Goal: Task Accomplishment & Management: Use online tool/utility

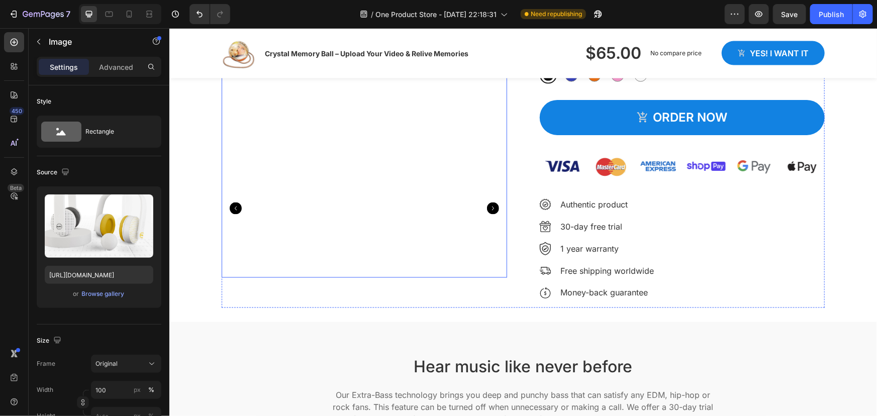
scroll to position [731, 0]
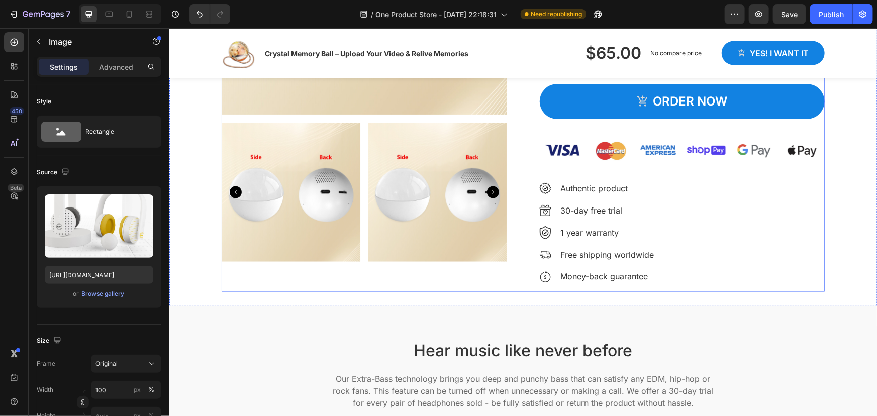
click at [370, 281] on div "Product Images" at bounding box center [363, 61] width 285 height 462
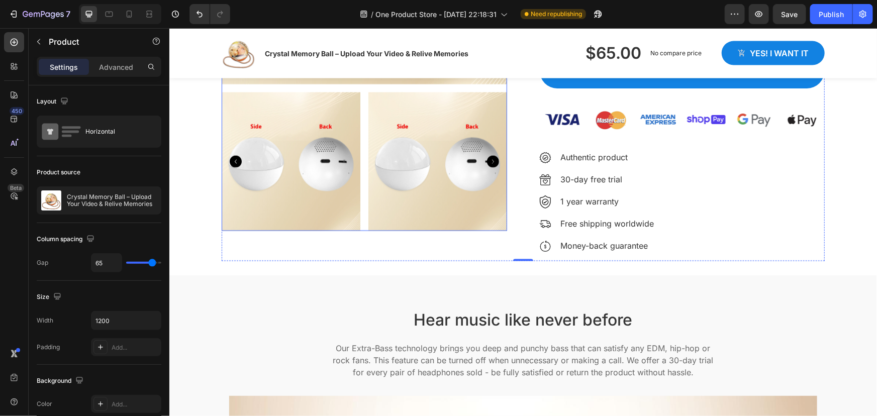
scroll to position [868, 0]
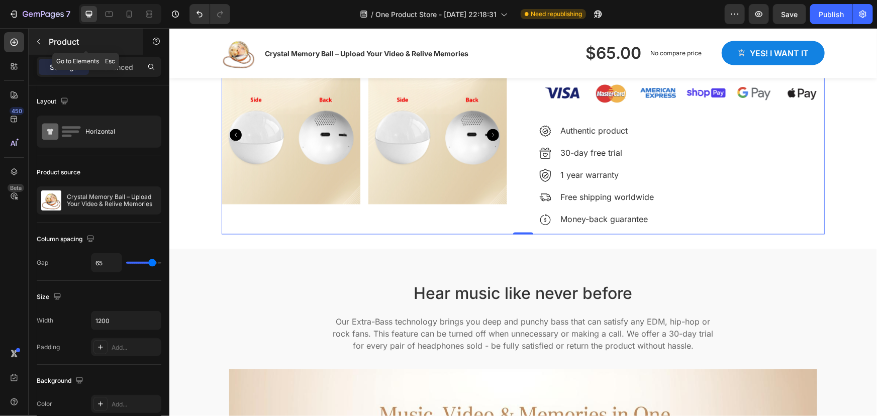
click at [40, 41] on icon "button" at bounding box center [39, 42] width 8 height 8
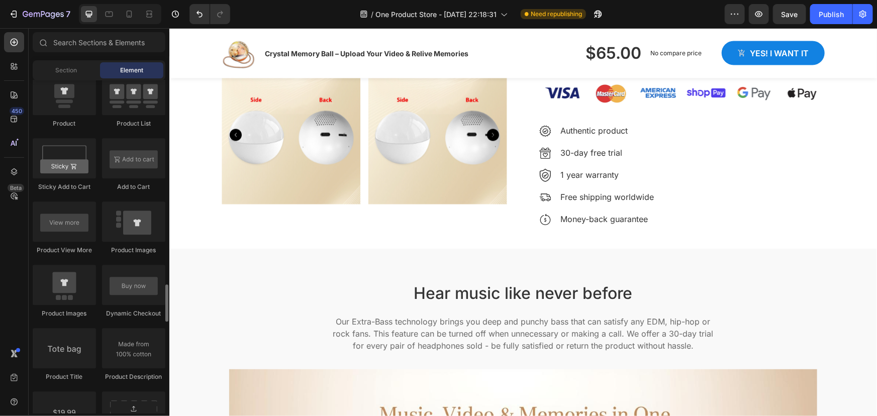
scroll to position [1415, 0]
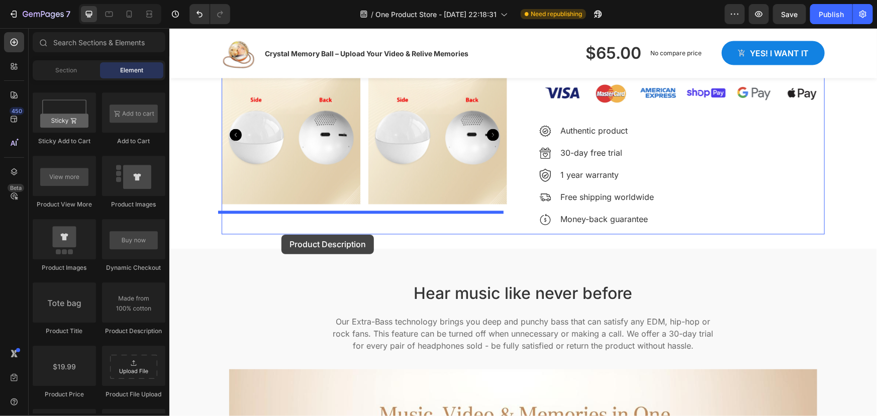
drag, startPoint x: 296, startPoint y: 335, endPoint x: 281, endPoint y: 234, distance: 102.2
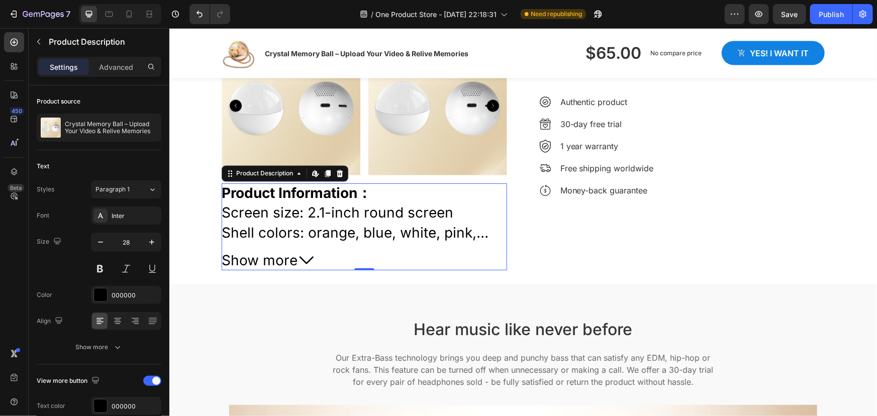
scroll to position [914, 0]
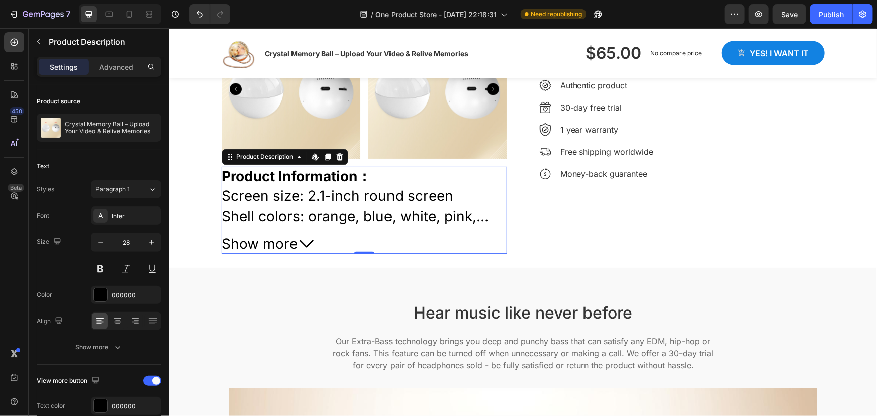
click at [284, 244] on span "Show more" at bounding box center [259, 244] width 76 height 20
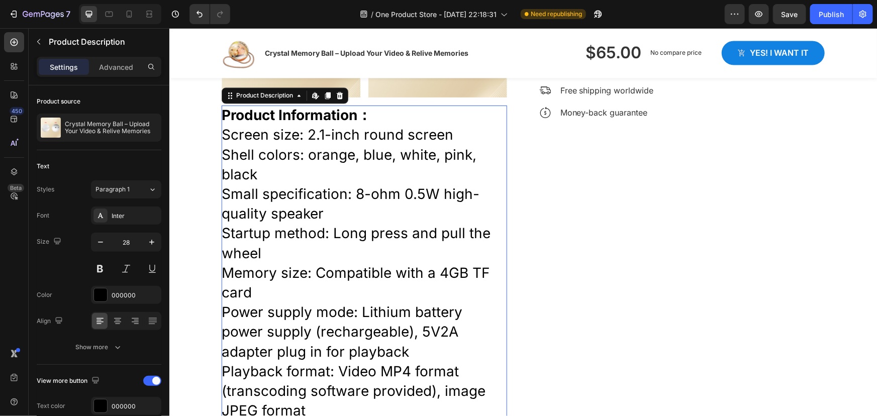
scroll to position [959, 0]
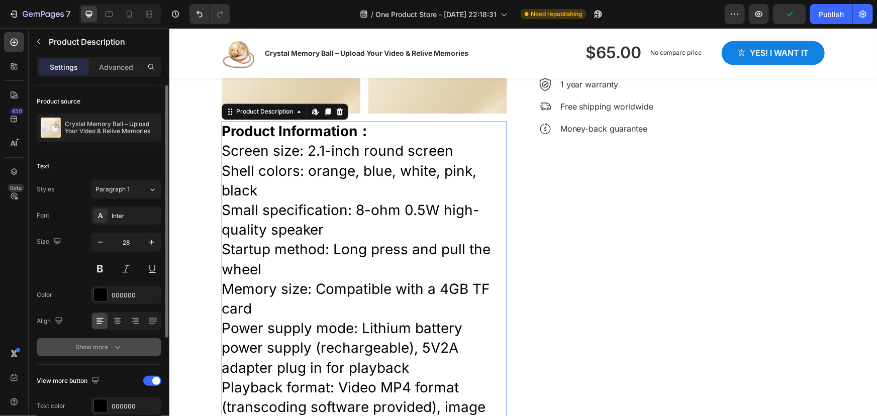
click at [113, 344] on icon "button" at bounding box center [118, 347] width 10 height 10
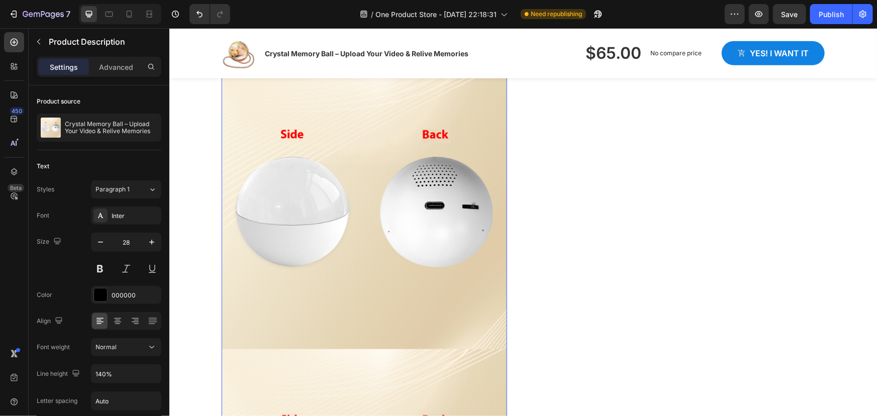
scroll to position [2695, 0]
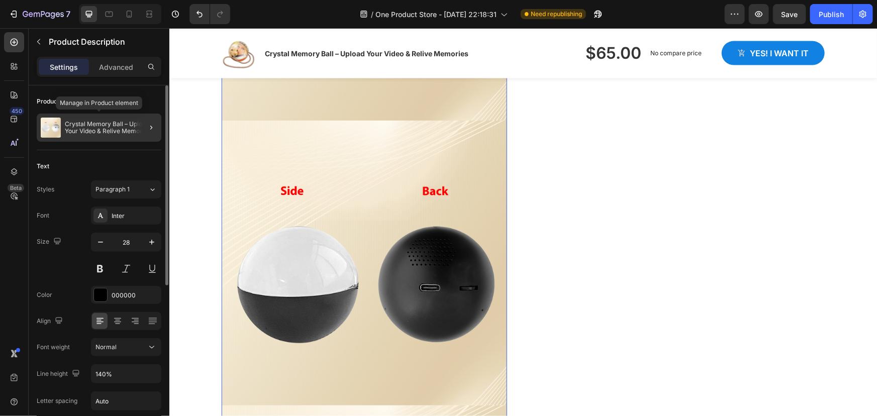
click at [95, 126] on p "Crystal Memory Ball – Upload Your Video & Relive Memories" at bounding box center [111, 128] width 92 height 14
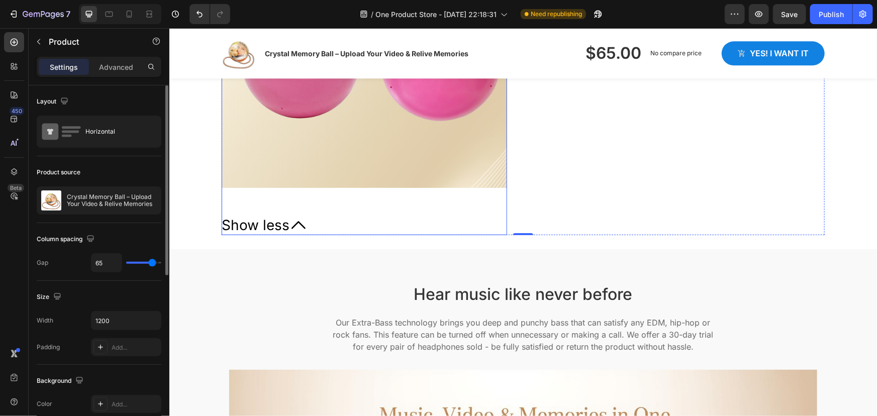
scroll to position [3197, 0]
click at [257, 225] on span "Show less" at bounding box center [255, 225] width 68 height 20
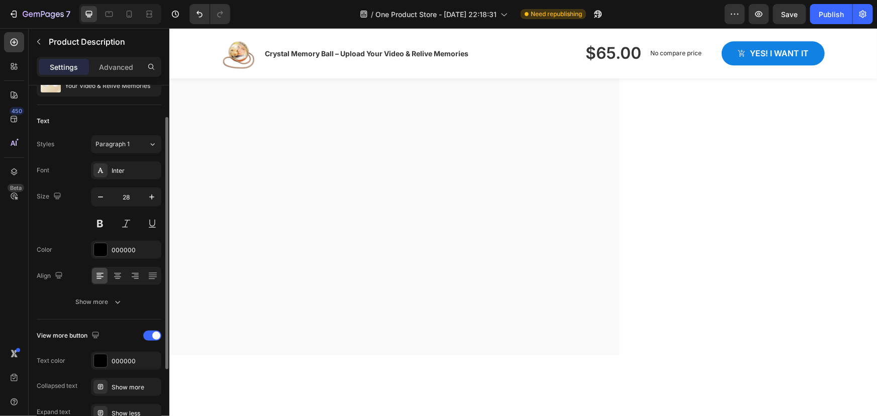
scroll to position [91, 0]
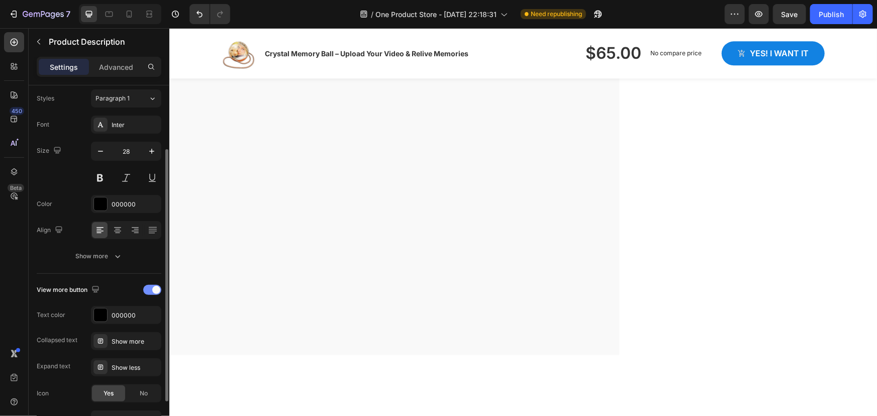
click at [145, 288] on div at bounding box center [152, 290] width 18 height 10
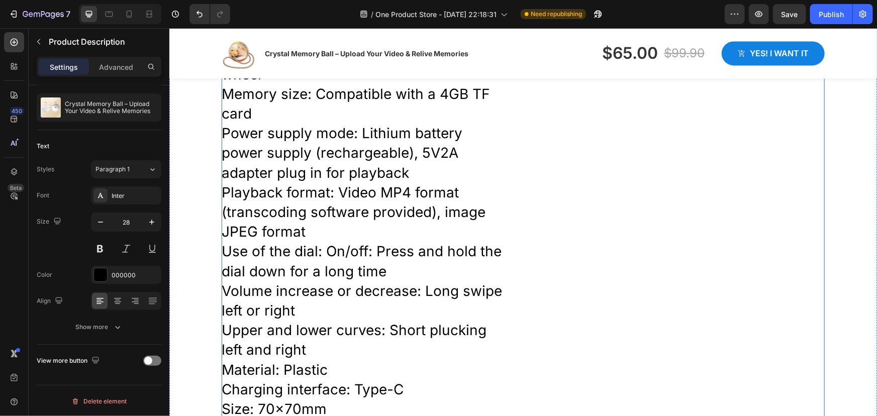
scroll to position [1142, 0]
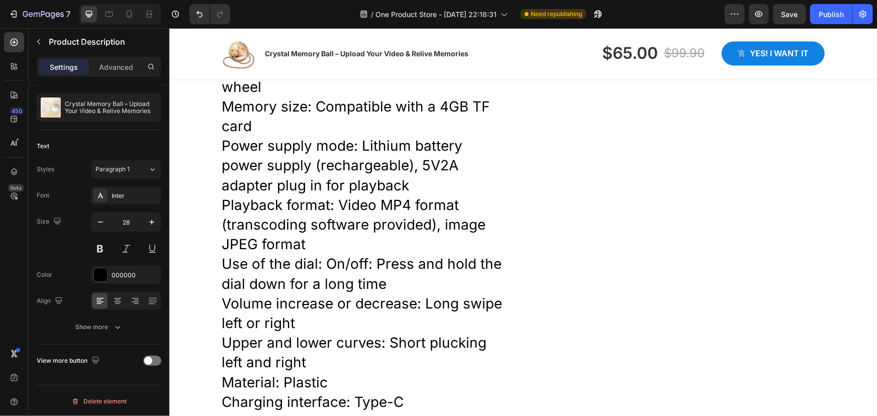
click at [394, 256] on p "Product Information： Screen size: 2.1-inch round screen Shell colors: orange, b…" at bounding box center [361, 224] width 280 height 569
click at [148, 174] on button "Paragraph 1" at bounding box center [126, 169] width 70 height 18
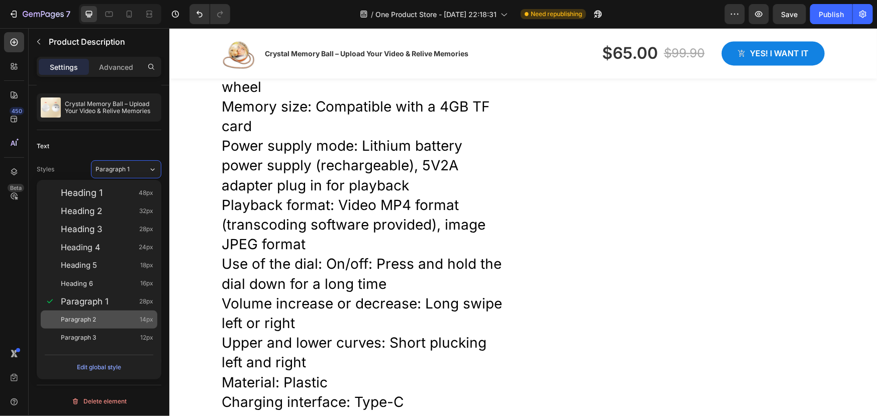
click at [101, 317] on div "Paragraph 2 14px" at bounding box center [107, 319] width 92 height 10
type input "14"
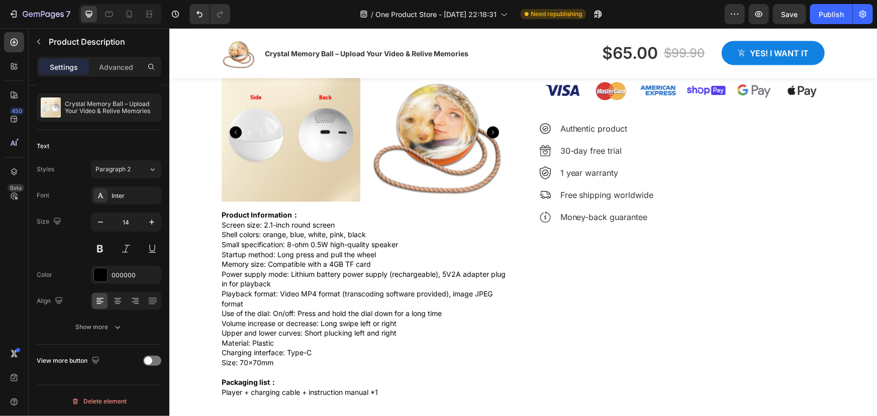
scroll to position [868, 0]
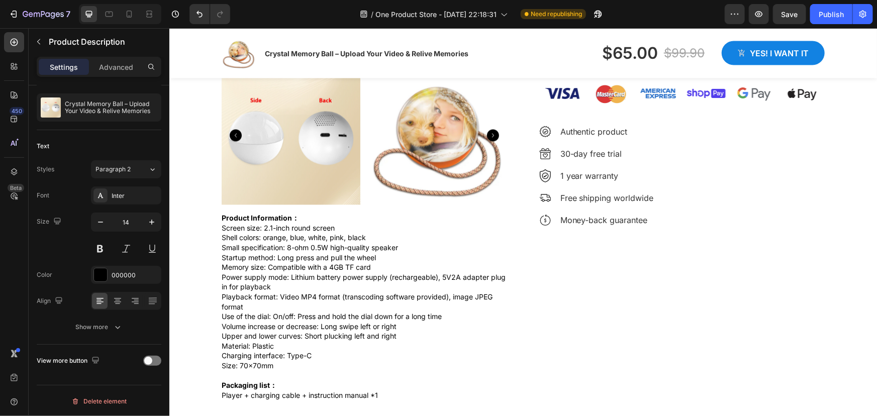
click at [322, 278] on p "Product Information： Screen size: 2.1-inch round screen Shell colors: orange, b…" at bounding box center [363, 306] width 284 height 186
click at [152, 300] on icon at bounding box center [153, 301] width 10 height 10
click at [288, 256] on p "Product Information： Screen size: 2.1-inch round screen Shell colors: orange, b…" at bounding box center [363, 306] width 285 height 186
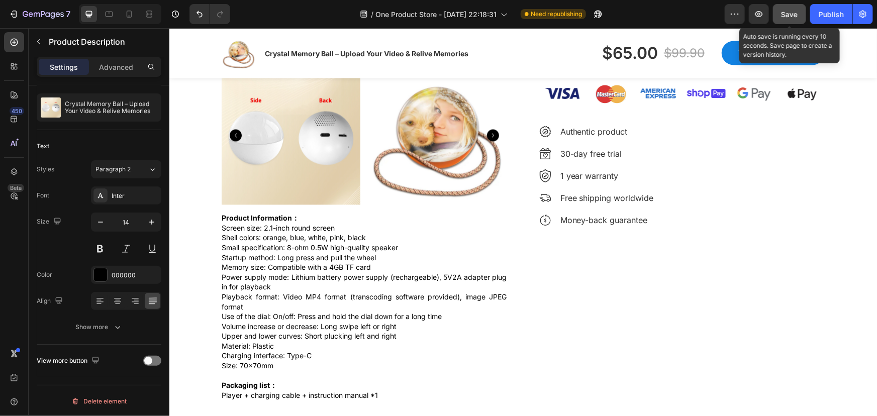
click at [783, 14] on span "Save" at bounding box center [789, 14] width 17 height 9
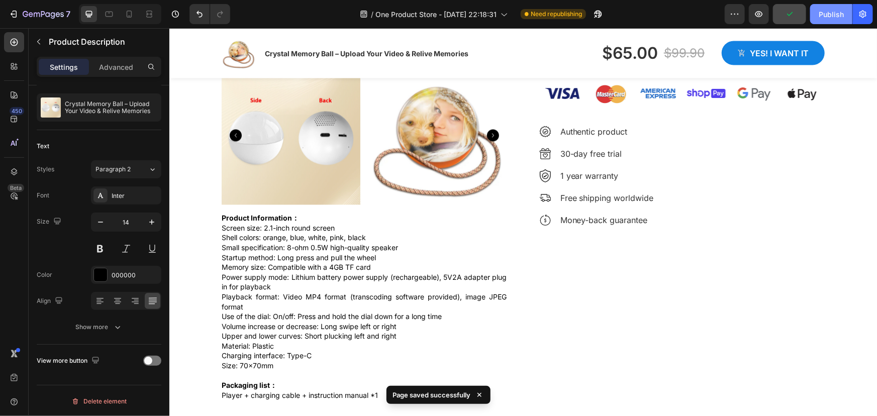
click at [821, 12] on div "Publish" at bounding box center [830, 14] width 25 height 11
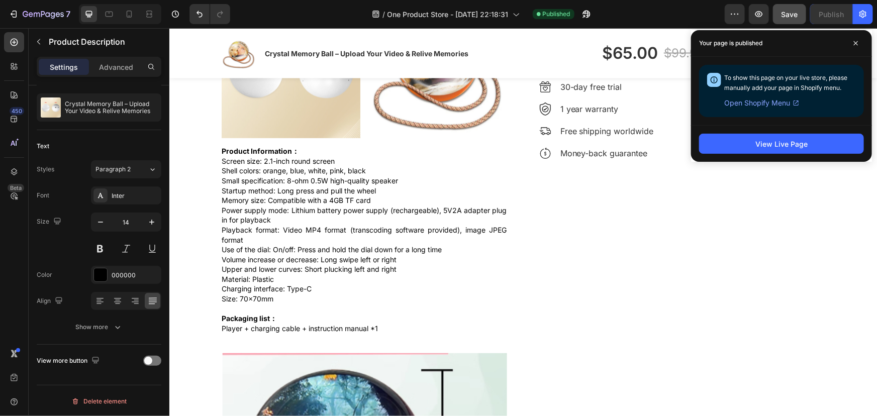
scroll to position [823, 0]
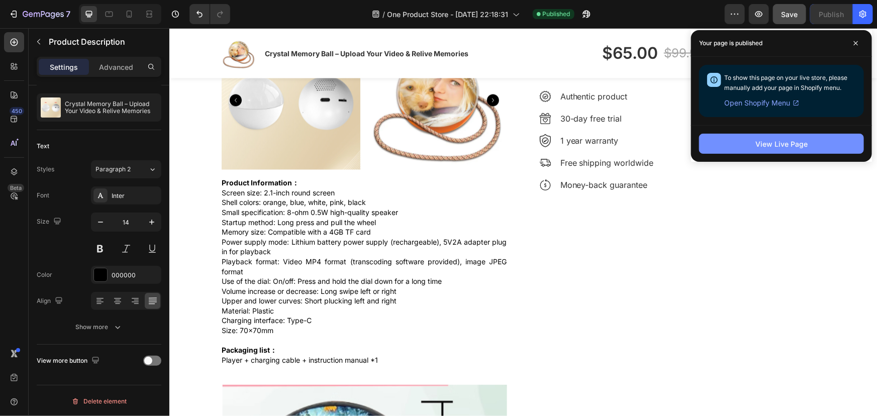
click at [774, 148] on div "View Live Page" at bounding box center [781, 144] width 52 height 11
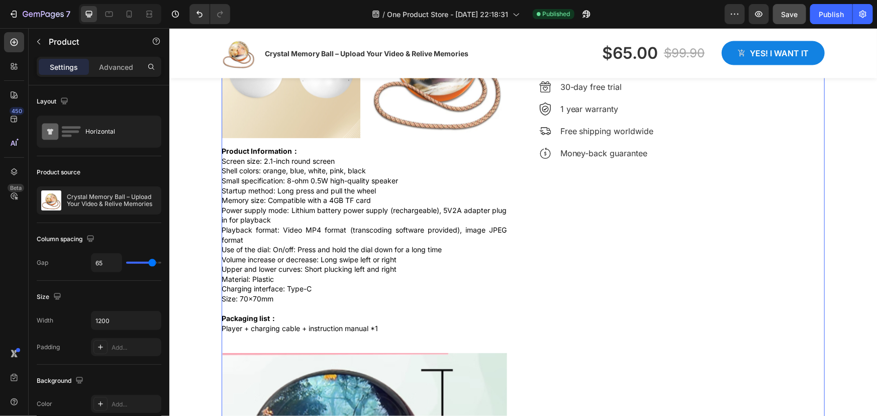
scroll to position [914, 0]
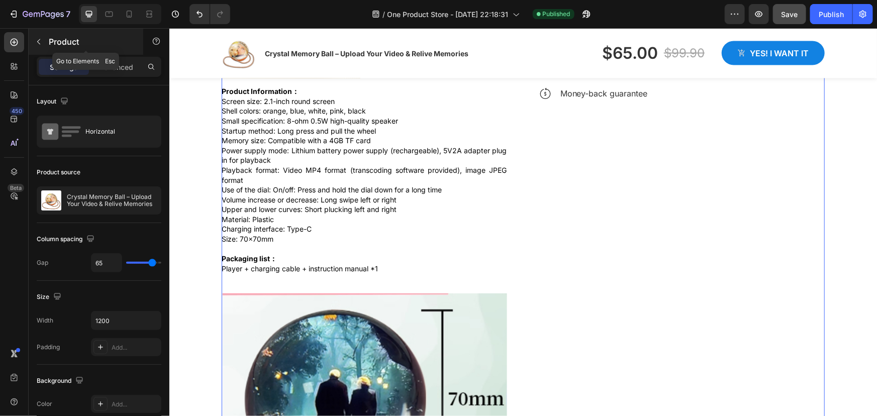
click at [35, 41] on icon "button" at bounding box center [39, 42] width 8 height 8
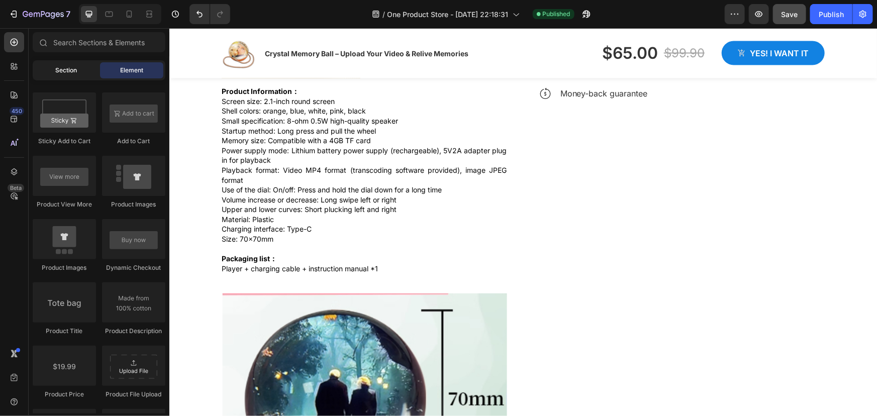
click at [68, 74] on span "Section" at bounding box center [67, 70] width 22 height 9
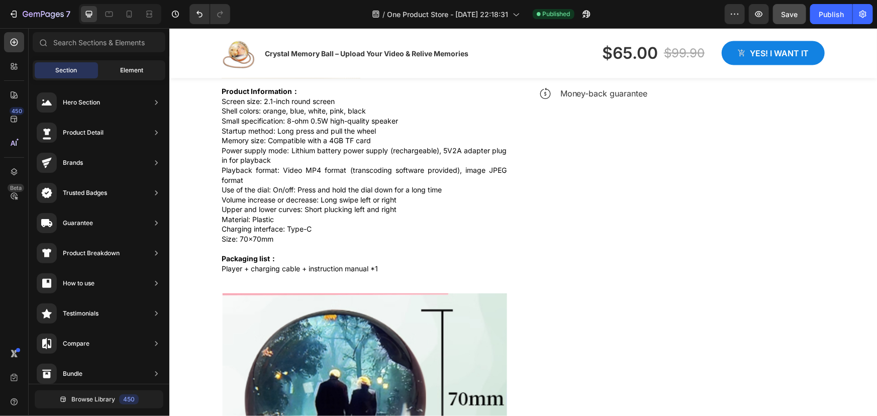
click at [105, 73] on div "Element" at bounding box center [131, 70] width 63 height 16
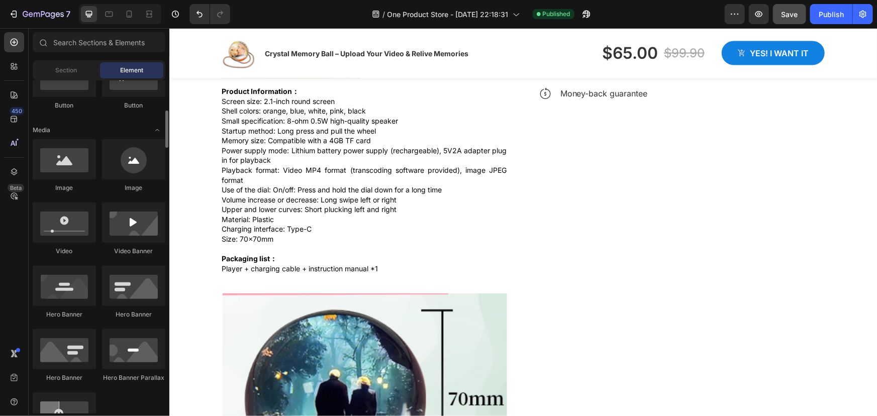
scroll to position [0, 0]
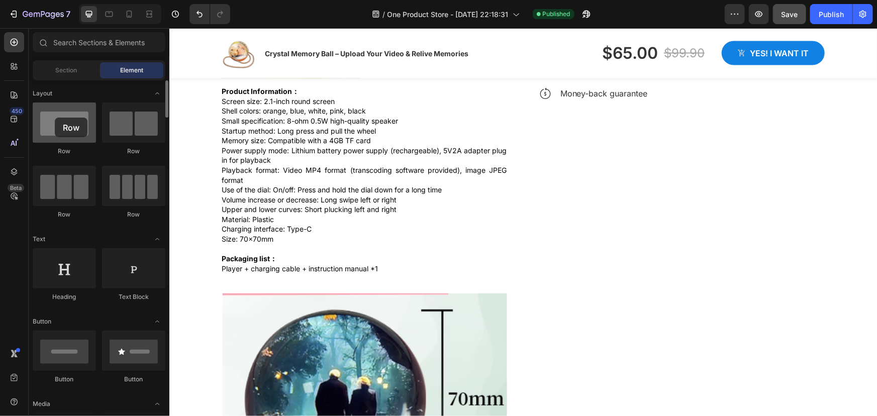
click at [55, 118] on div at bounding box center [64, 122] width 63 height 40
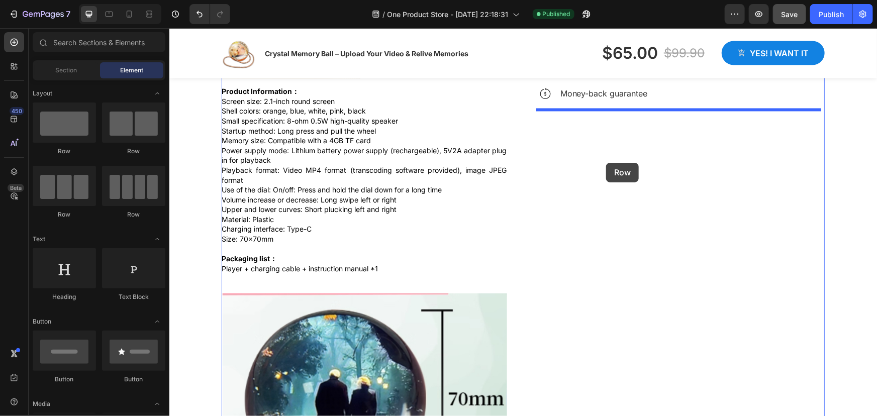
drag, startPoint x: 238, startPoint y: 149, endPoint x: 605, endPoint y: 162, distance: 367.9
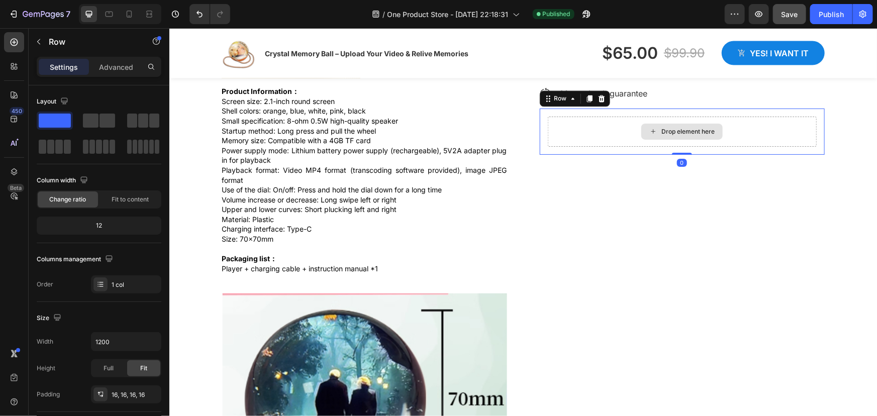
click at [608, 134] on div "Drop element here" at bounding box center [681, 131] width 269 height 30
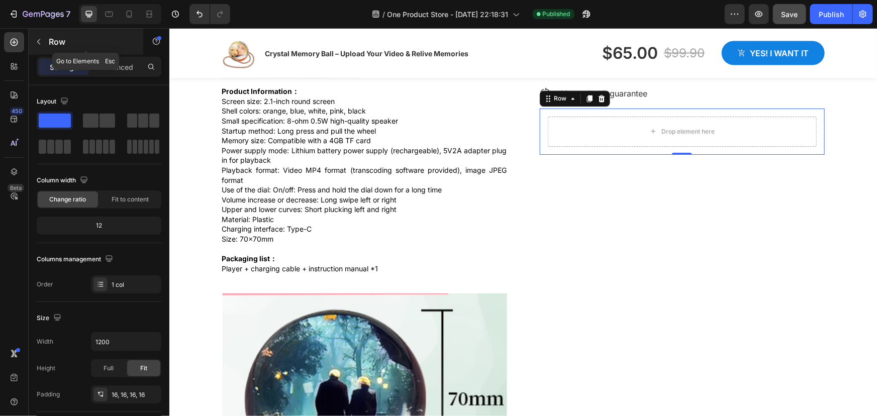
click at [37, 41] on icon "button" at bounding box center [39, 42] width 8 height 8
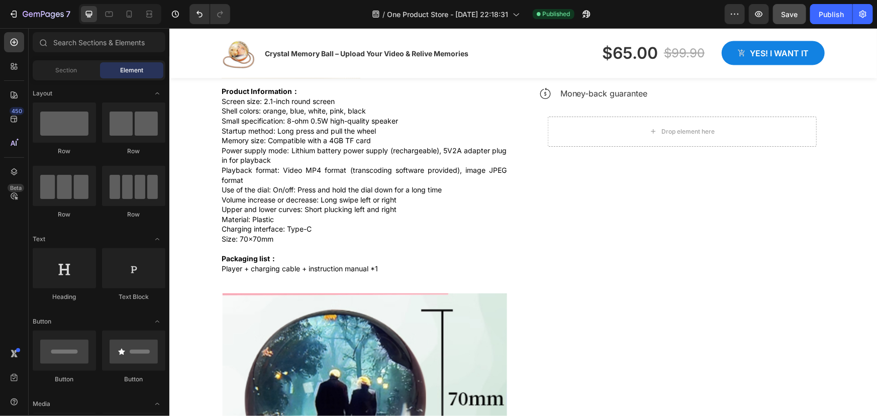
scroll to position [91, 0]
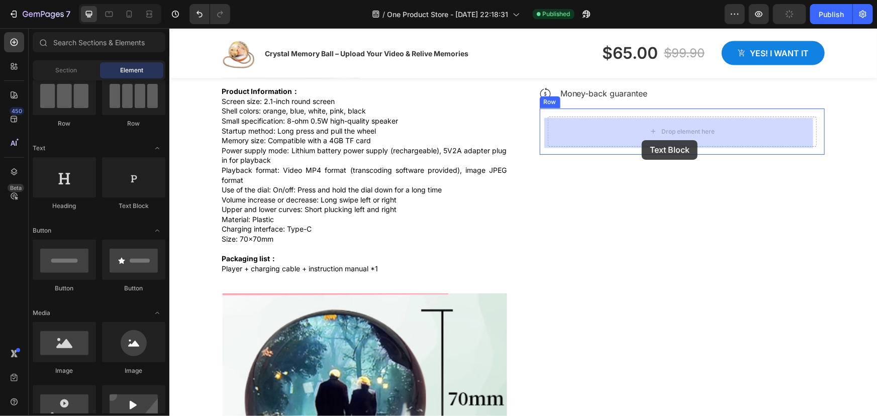
drag, startPoint x: 298, startPoint y: 218, endPoint x: 641, endPoint y: 140, distance: 351.4
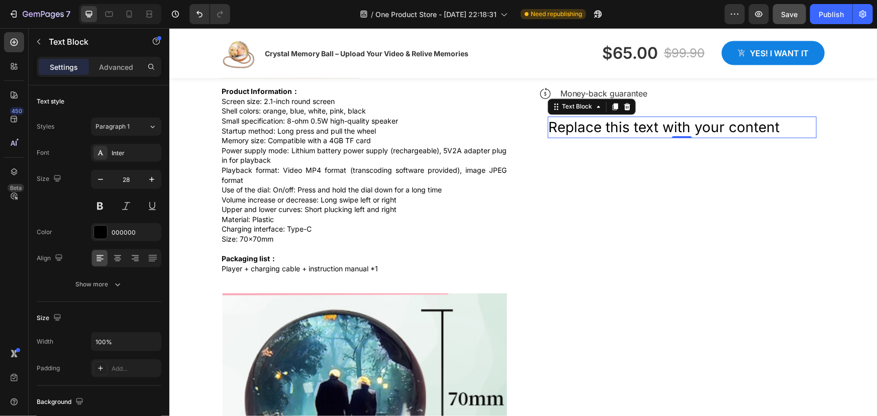
click at [625, 110] on icon at bounding box center [626, 106] width 8 height 8
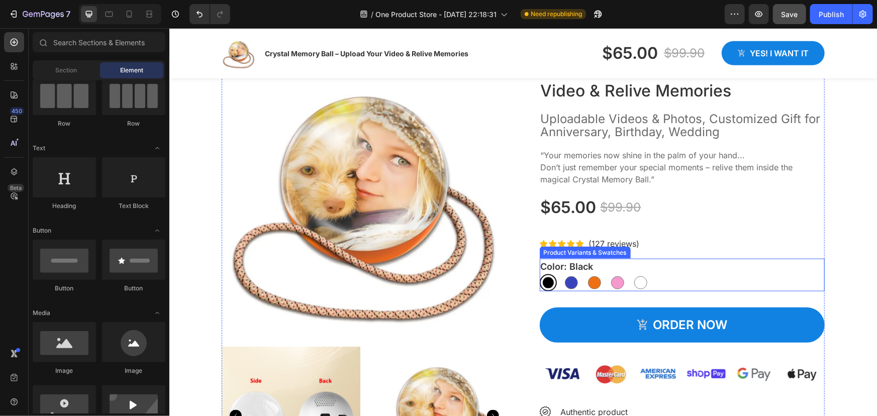
scroll to position [504, 0]
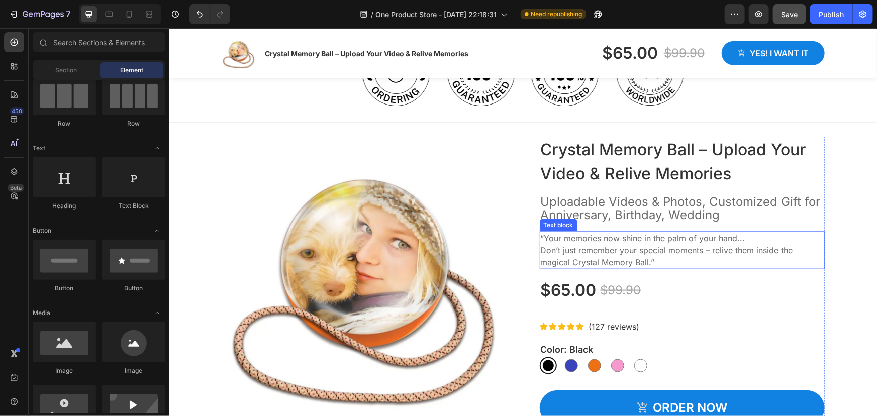
click at [580, 259] on p "“Your memories now shine in the palm of your hand... Don’t just remember your s…" at bounding box center [681, 250] width 283 height 36
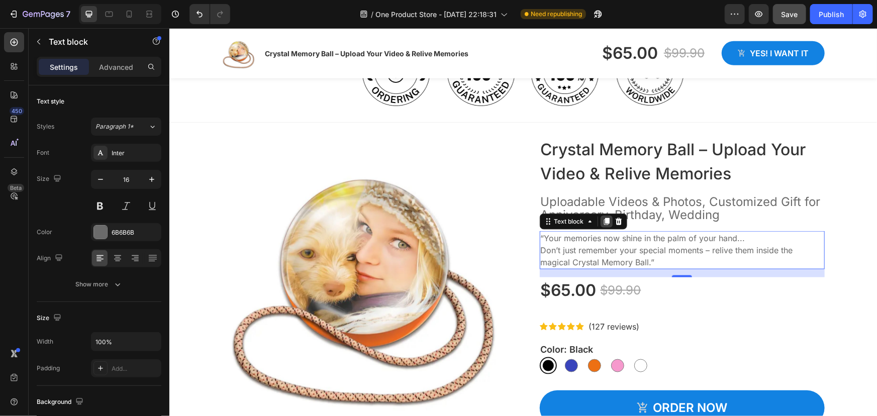
click at [602, 225] on icon at bounding box center [606, 221] width 8 height 8
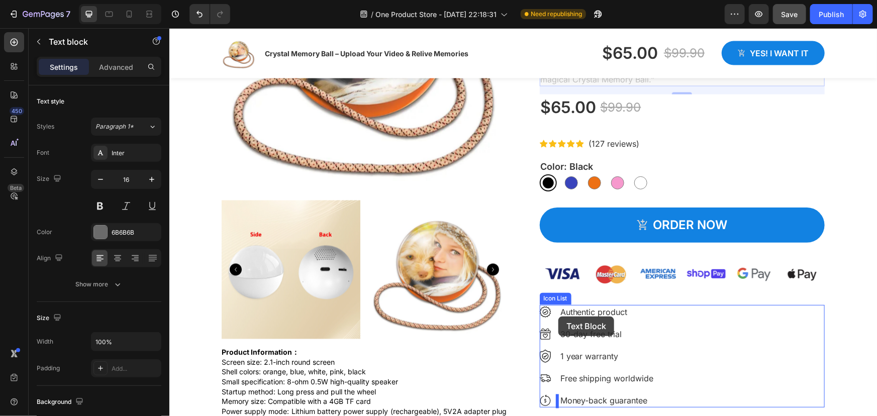
scroll to position [824, 0]
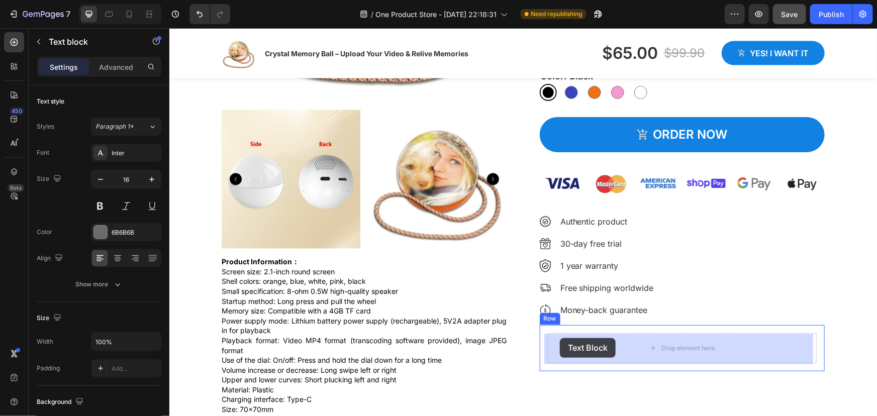
drag, startPoint x: 546, startPoint y: 271, endPoint x: 559, endPoint y: 338, distance: 68.1
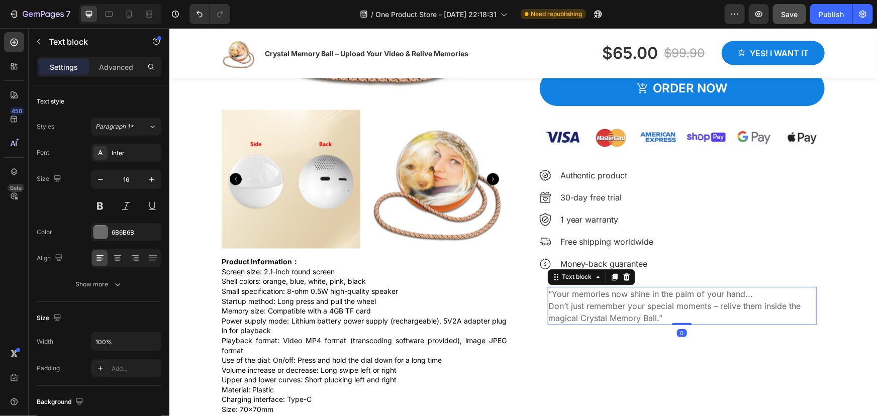
click at [605, 311] on p "“Your memories now shine in the palm of your hand... Don’t just remember your s…" at bounding box center [681, 305] width 267 height 36
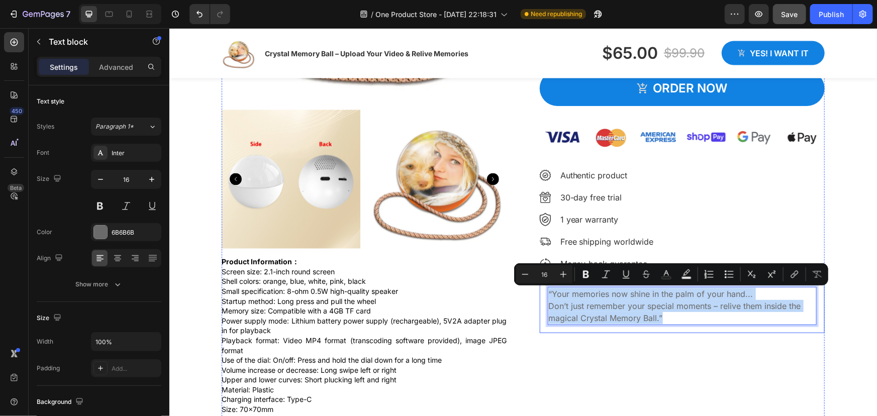
drag, startPoint x: 670, startPoint y: 320, endPoint x: 542, endPoint y: 294, distance: 130.3
click at [542, 294] on div "“Your memories now shine in the palm of your hand... Don’t just remember your s…" at bounding box center [681, 305] width 285 height 54
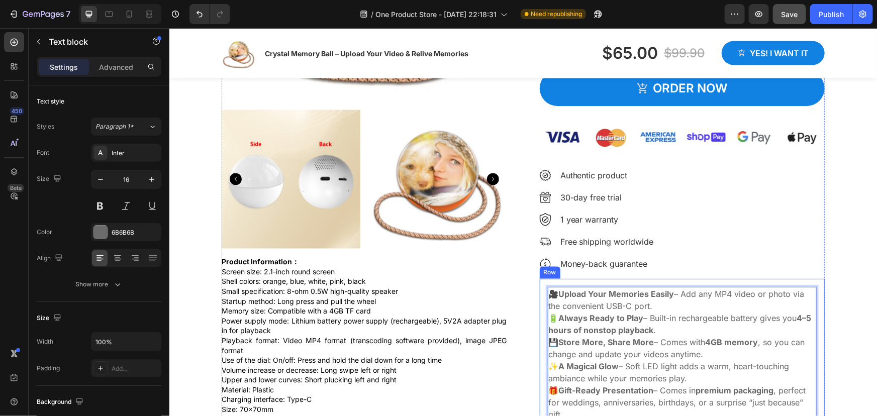
scroll to position [839, 0]
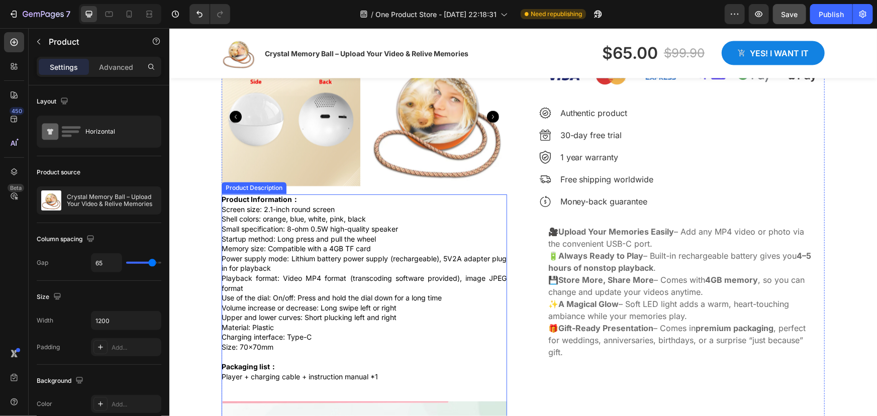
scroll to position [884, 0]
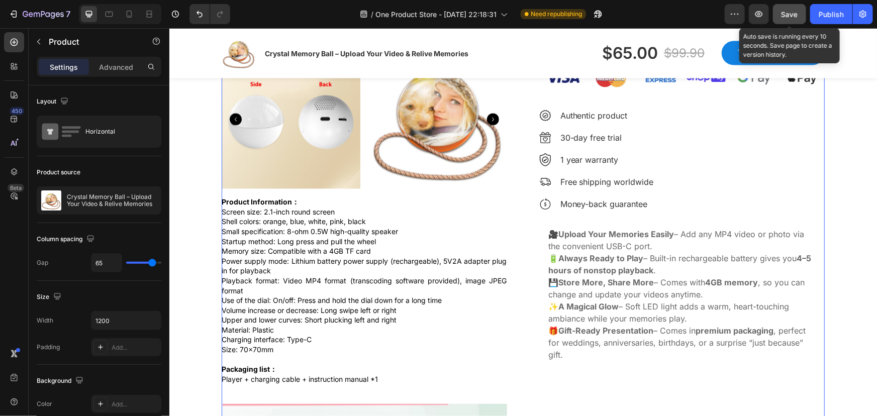
click at [792, 15] on span "Save" at bounding box center [789, 14] width 17 height 9
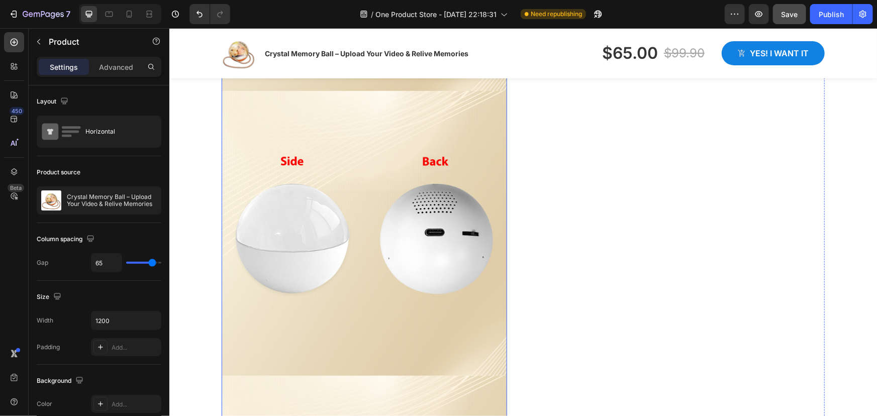
scroll to position [2209, 0]
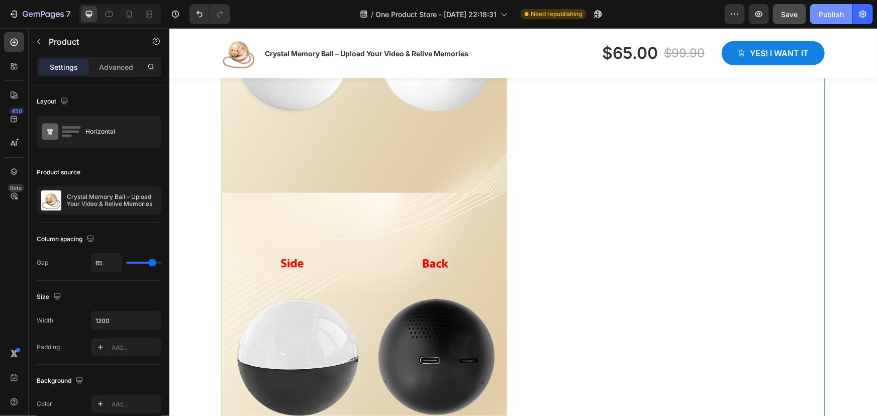
click at [824, 14] on div "Publish" at bounding box center [830, 14] width 25 height 11
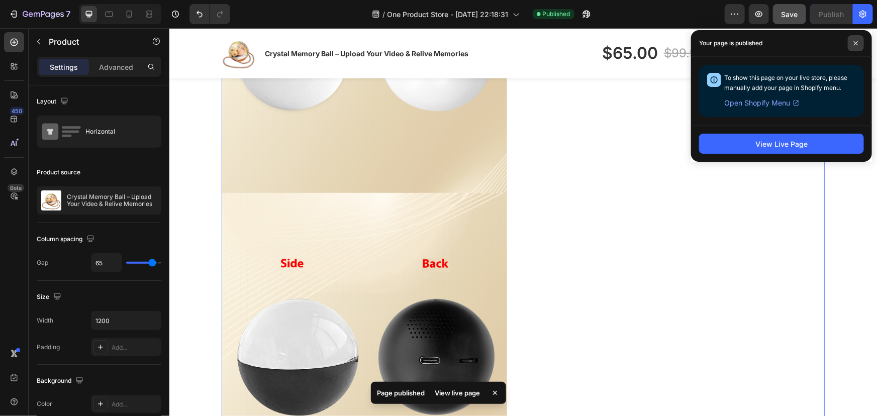
click at [851, 45] on span at bounding box center [855, 43] width 16 height 16
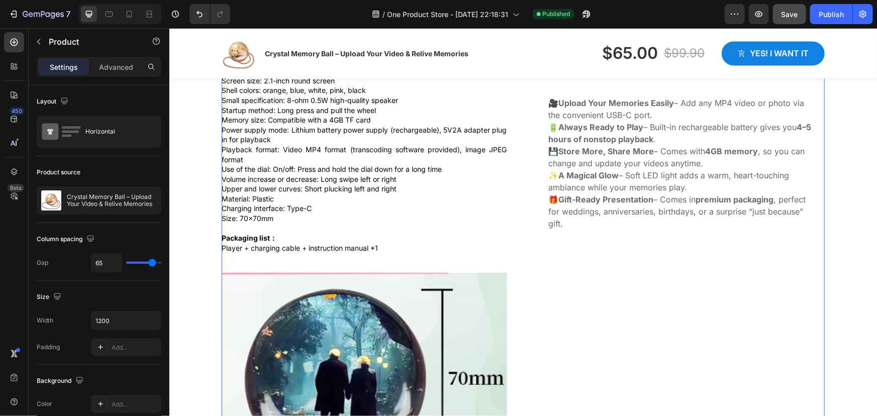
scroll to position [930, 0]
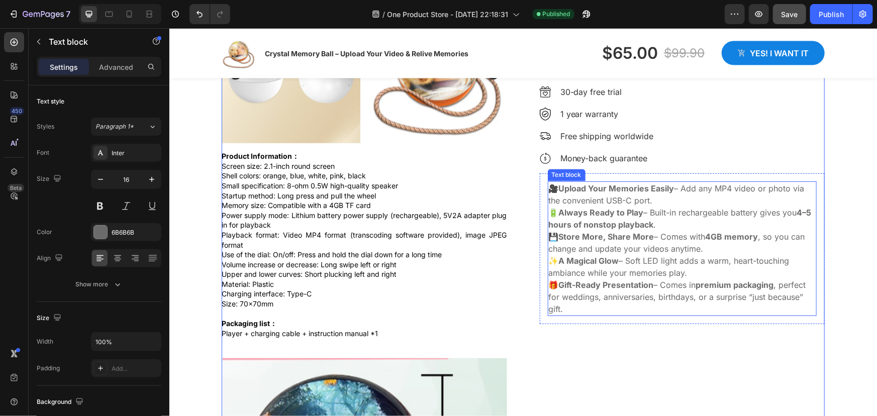
click at [623, 227] on strong "4–5 hours of nonstop playback" at bounding box center [679, 218] width 263 height 22
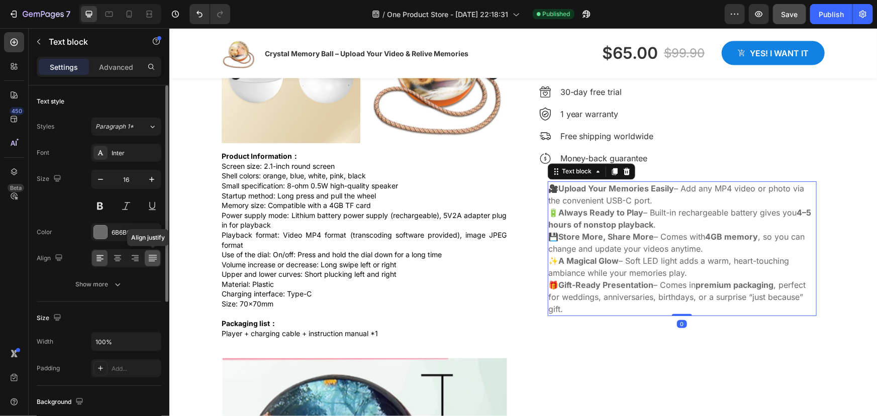
click at [152, 259] on icon at bounding box center [152, 259] width 8 height 1
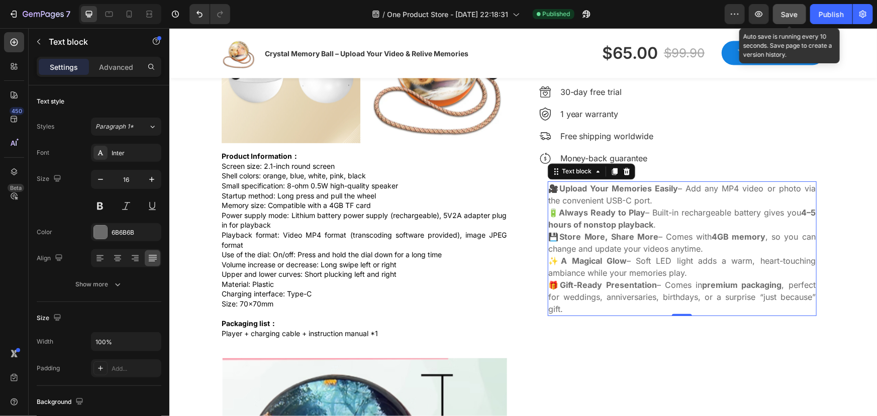
click at [781, 16] on span "Save" at bounding box center [789, 14] width 17 height 9
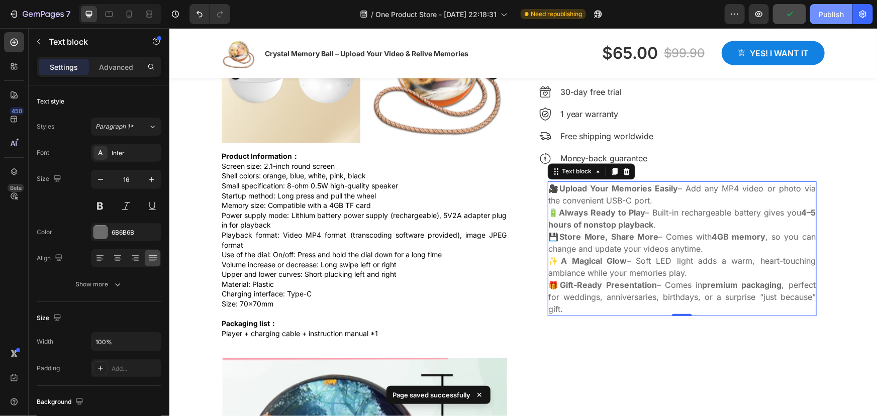
click at [830, 13] on div "Publish" at bounding box center [830, 14] width 25 height 11
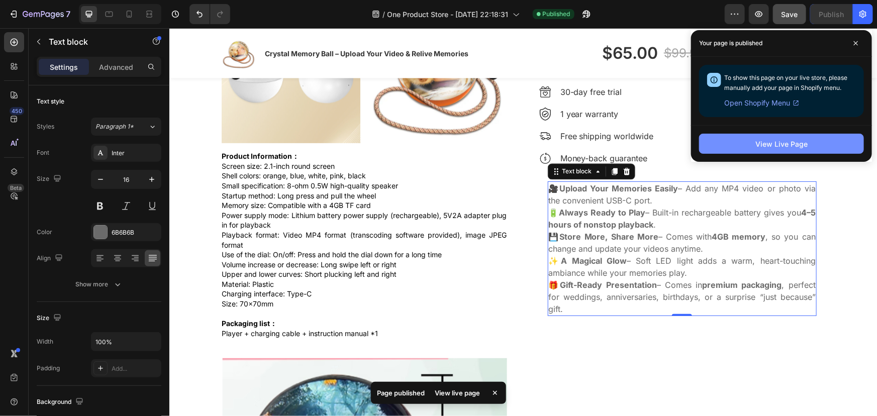
click at [775, 149] on button "View Live Page" at bounding box center [781, 144] width 165 height 20
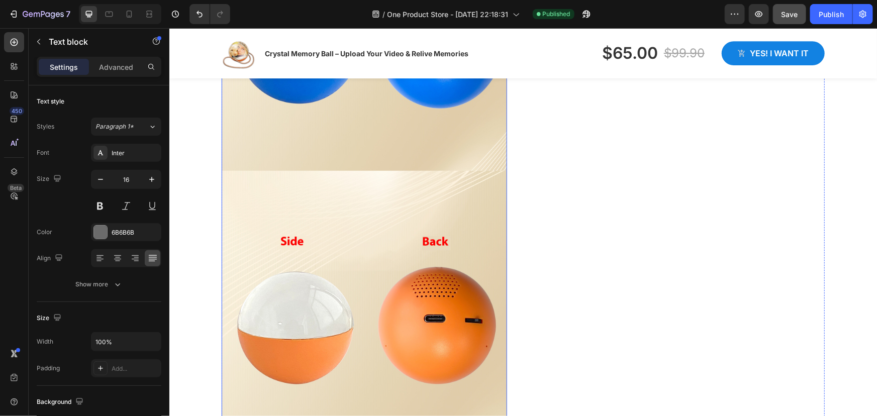
scroll to position [1432, 0]
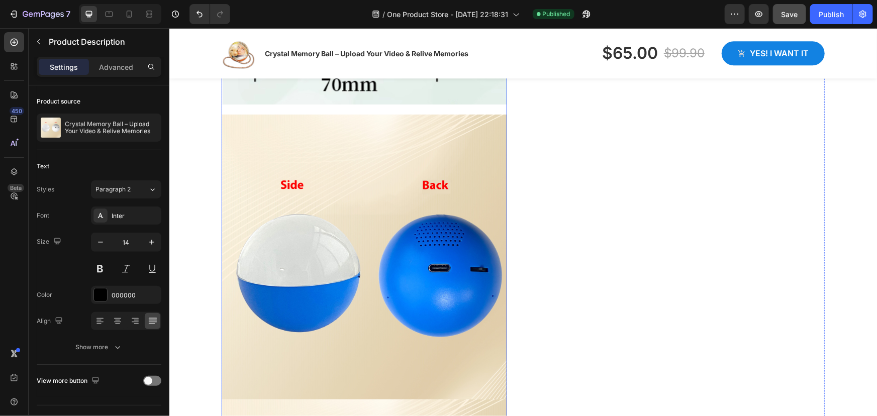
click at [289, 170] on img at bounding box center [363, 256] width 285 height 285
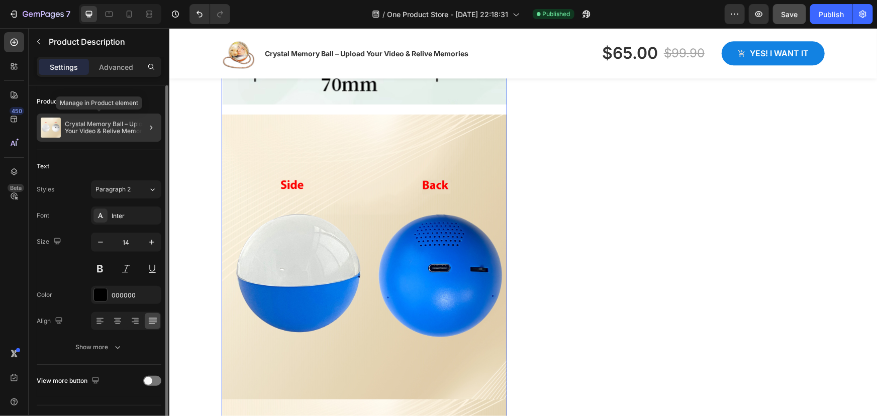
click at [108, 128] on p "Crystal Memory Ball – Upload Your Video & Relive Memories" at bounding box center [111, 128] width 92 height 14
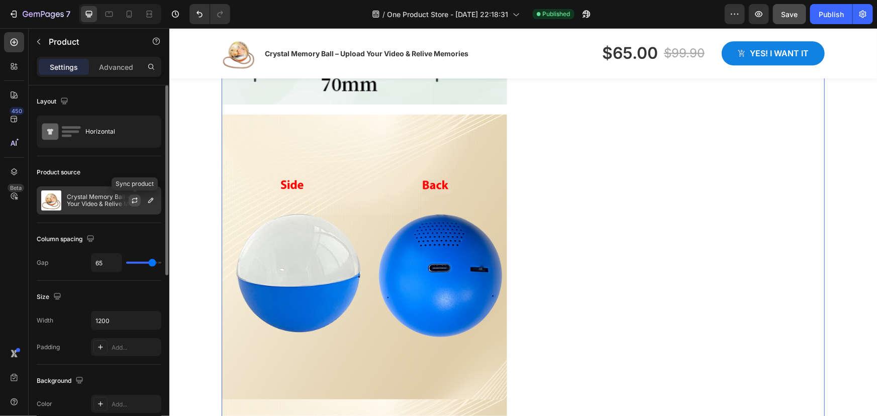
click at [135, 195] on button "button" at bounding box center [135, 200] width 12 height 12
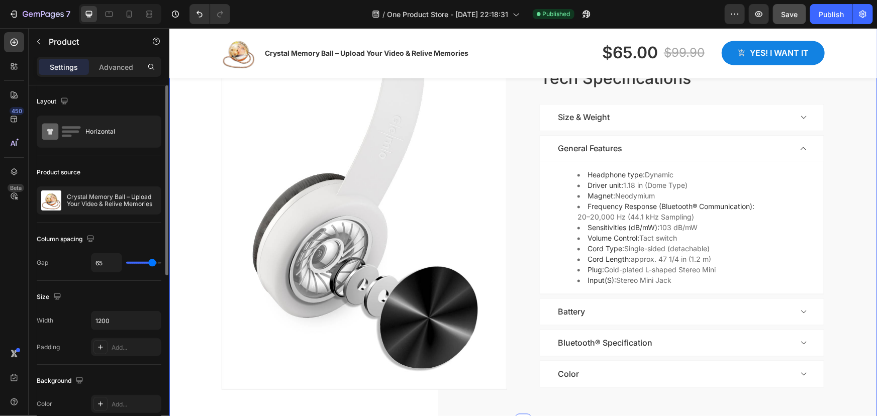
scroll to position [2893, 0]
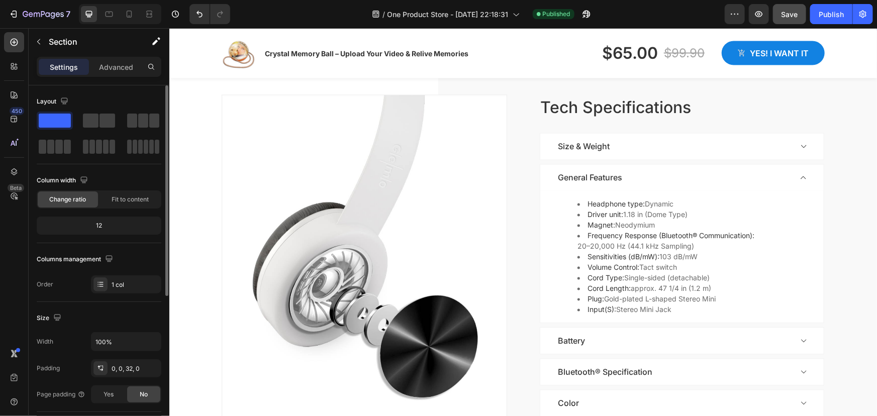
scroll to position [3076, 0]
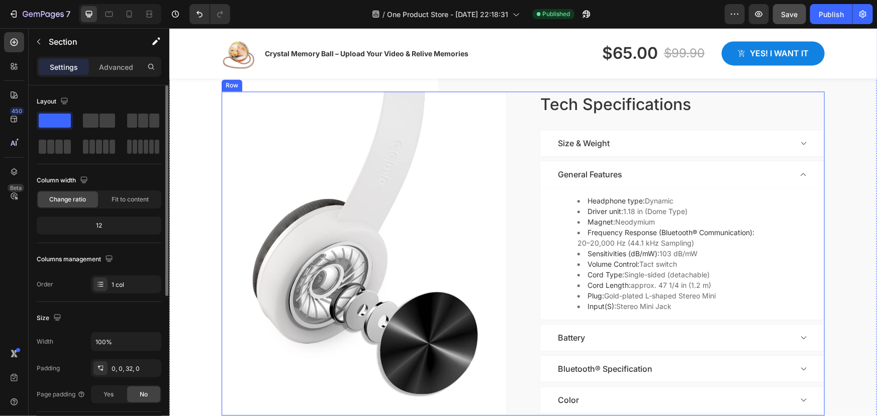
click at [525, 238] on div "Tech Specifications Heading Image Tech Specifications Heading Size & Weight Gen…" at bounding box center [522, 253] width 603 height 324
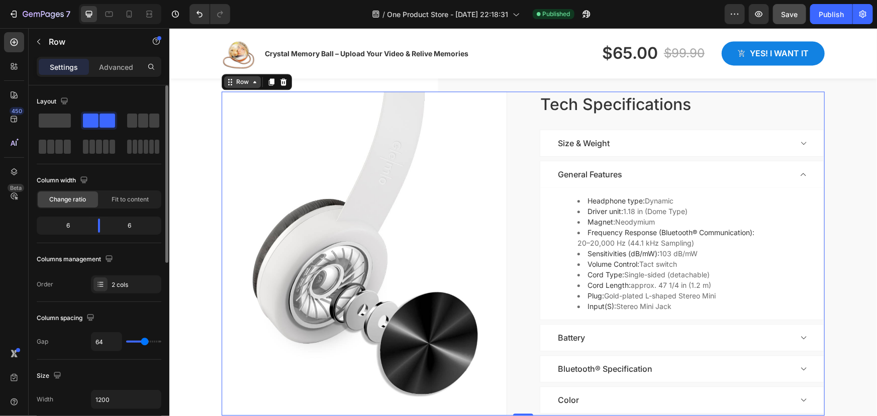
click at [245, 84] on div "Row" at bounding box center [242, 81] width 17 height 9
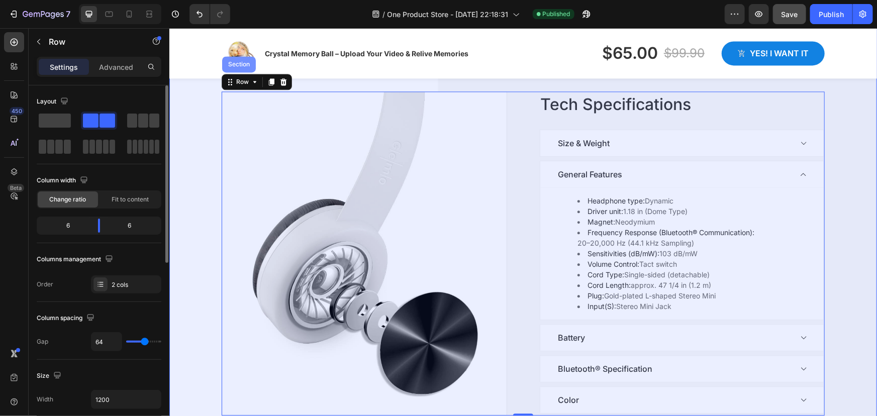
click at [234, 66] on div "Section" at bounding box center [239, 64] width 26 height 6
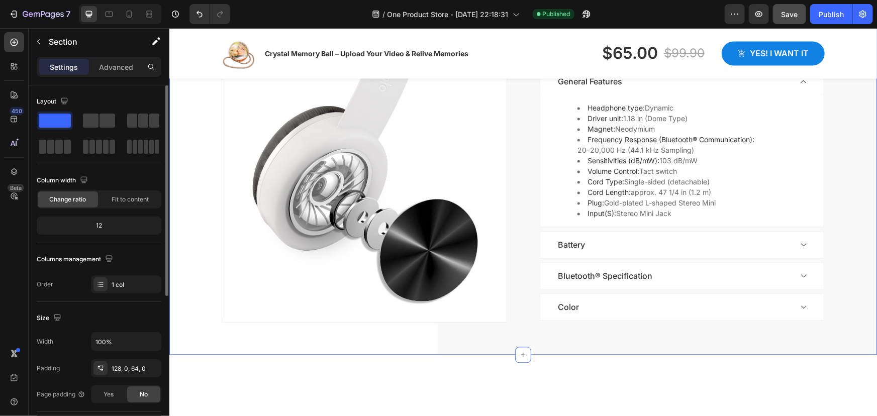
scroll to position [2939, 0]
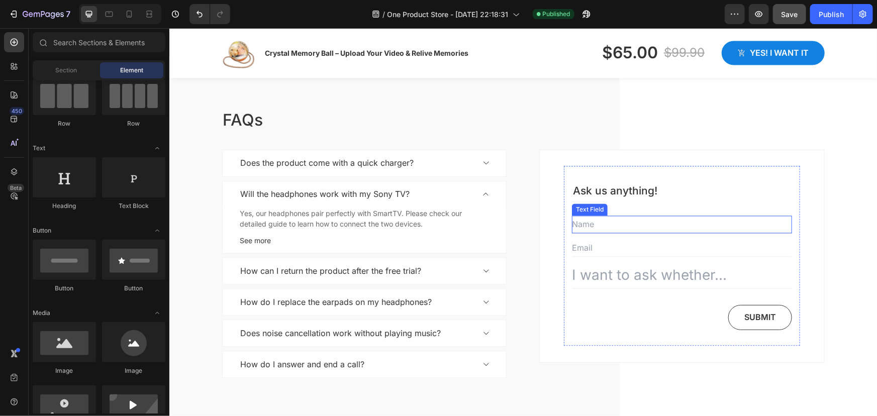
scroll to position [2848, 0]
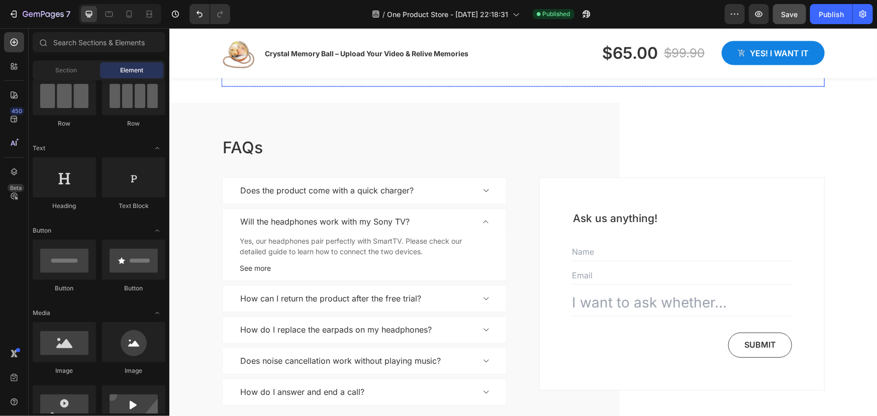
click at [560, 78] on span "Publish the page to see the content." at bounding box center [522, 73] width 603 height 10
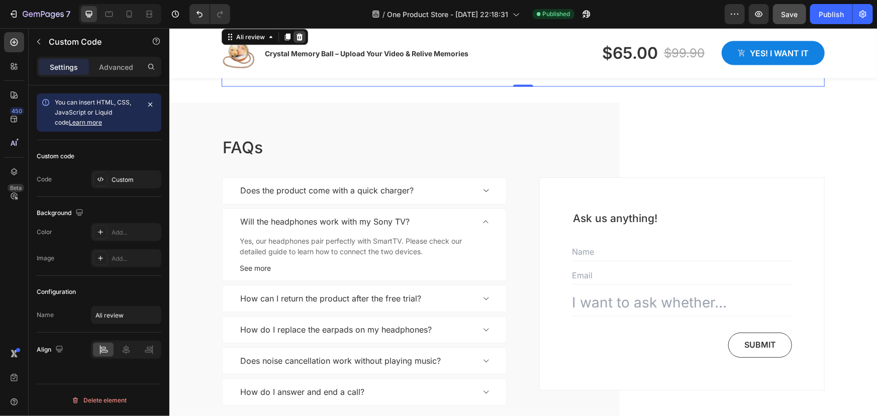
click at [295, 41] on icon at bounding box center [299, 37] width 8 height 8
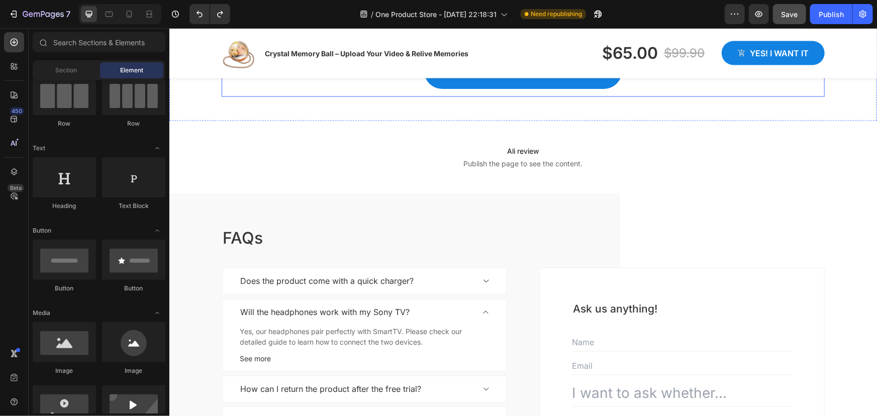
scroll to position [2757, 0]
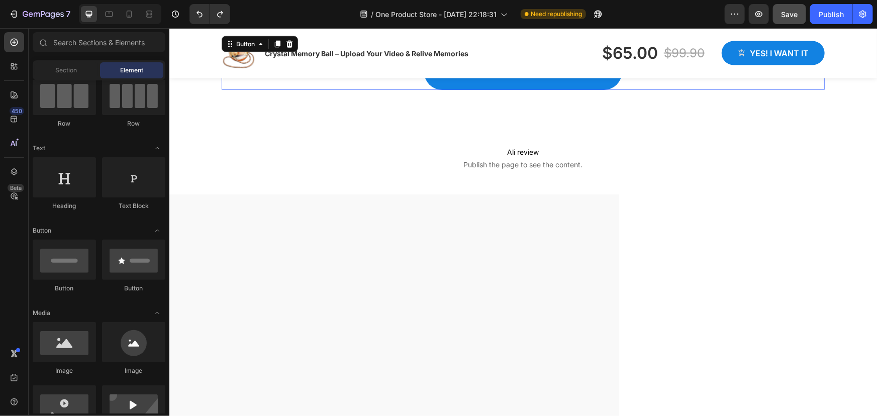
click at [642, 89] on div "ORDER NOW Button 0" at bounding box center [522, 71] width 603 height 36
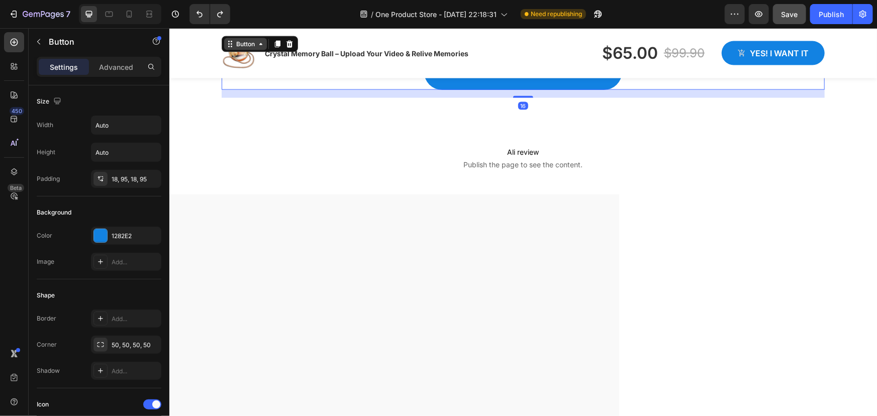
click at [249, 48] on div "Button" at bounding box center [245, 43] width 23 height 9
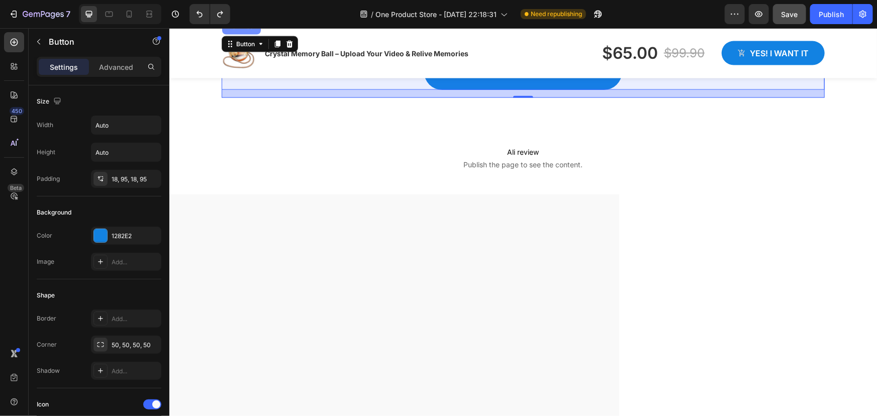
click at [237, 29] on div "Row 1 col" at bounding box center [241, 26] width 31 height 6
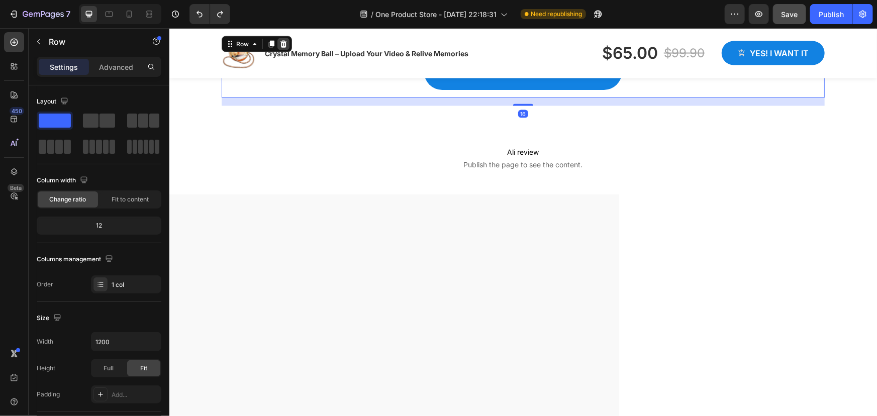
click at [283, 48] on icon at bounding box center [283, 44] width 8 height 8
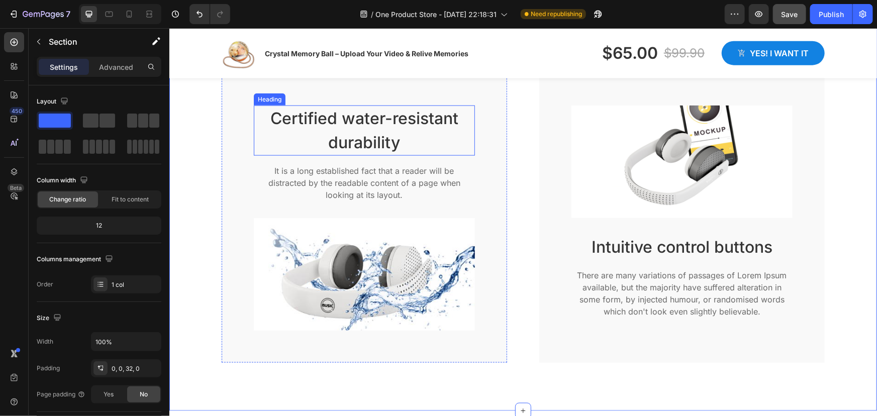
scroll to position [2482, 0]
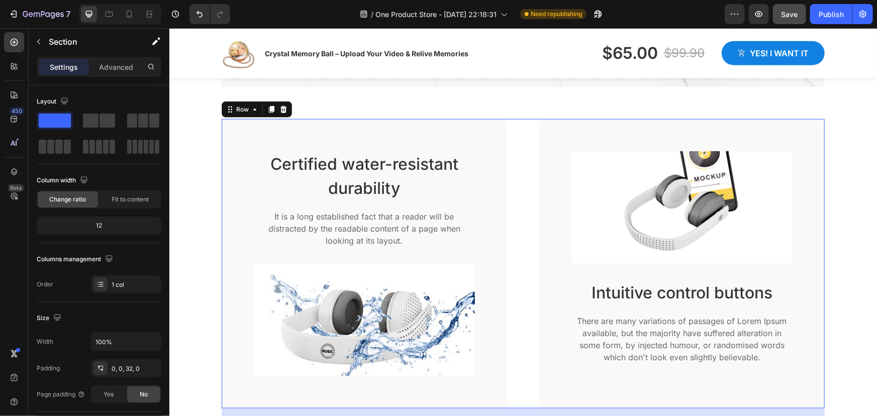
click at [512, 281] on div "Certified water-resistant durability Heading It is a long established fact that…" at bounding box center [522, 263] width 603 height 289
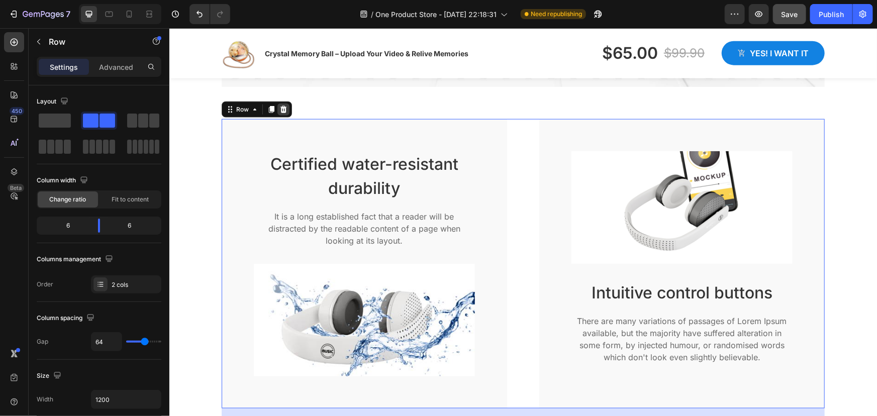
click at [281, 113] on icon at bounding box center [283, 108] width 7 height 7
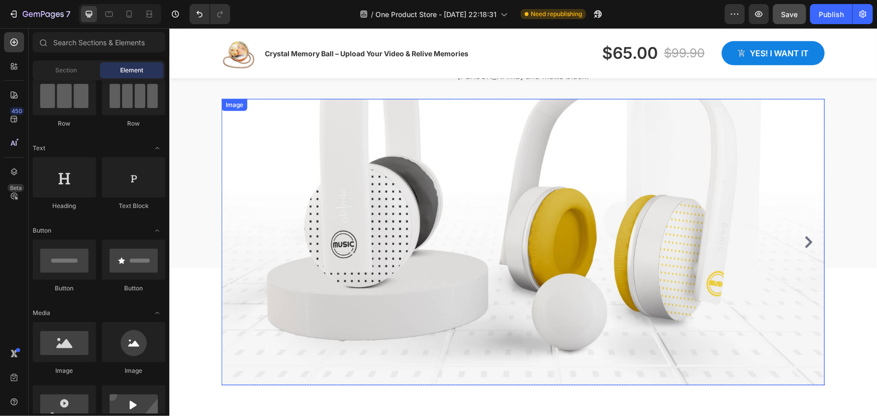
scroll to position [2163, 0]
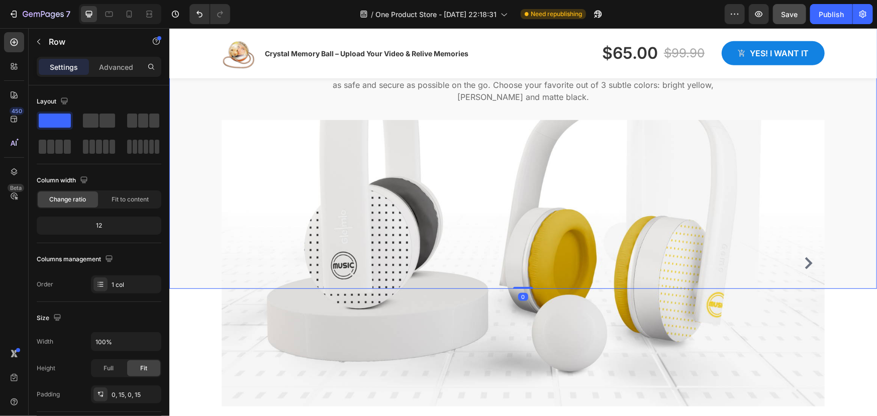
click at [197, 170] on div "Design & Colors Heading Using premium materials, the Gemo V2 Wireless Headset i…" at bounding box center [522, 137] width 692 height 301
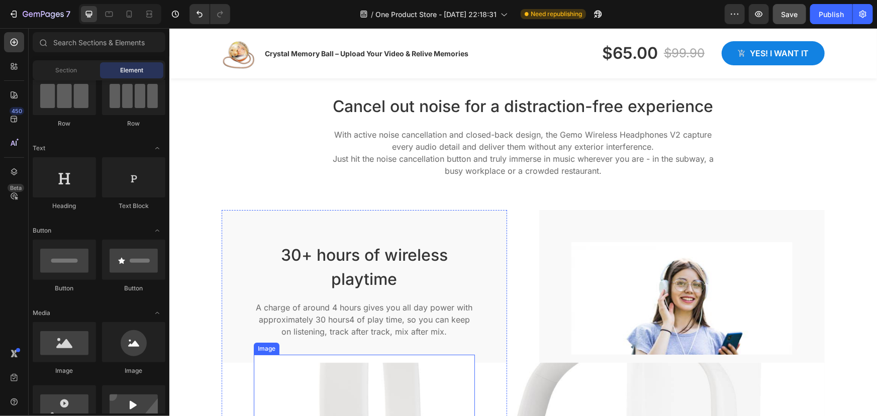
scroll to position [1706, 0]
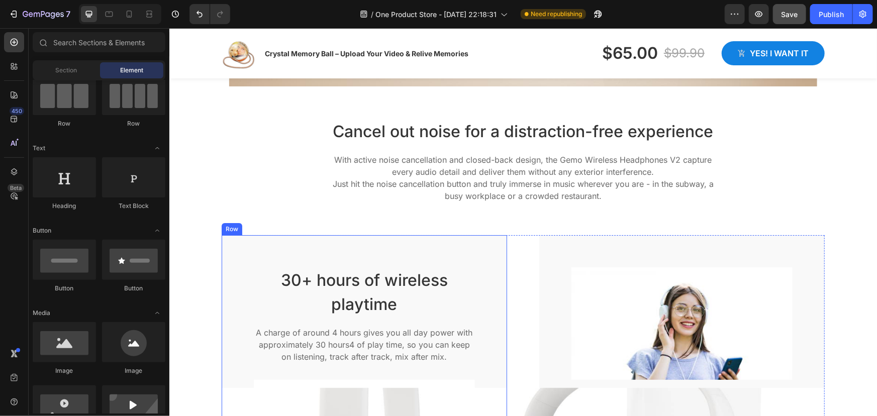
click at [254, 260] on div "30+ hours of wireless playtime Heading A charge of around 4 hours gives you all…" at bounding box center [363, 379] width 285 height 289
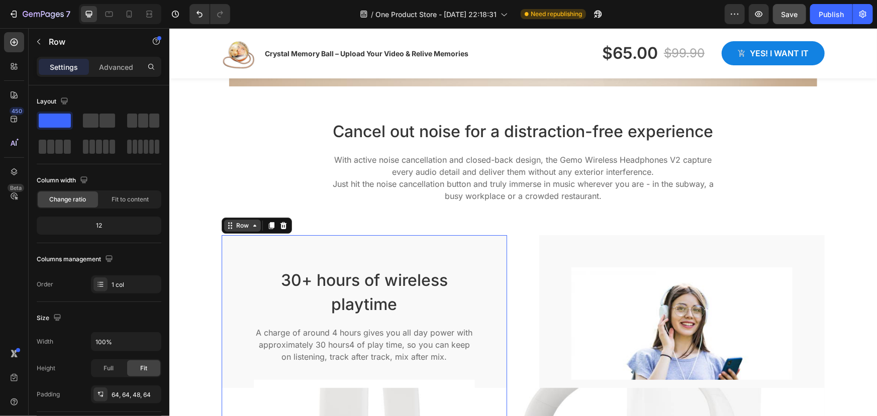
click at [250, 227] on icon at bounding box center [254, 225] width 8 height 8
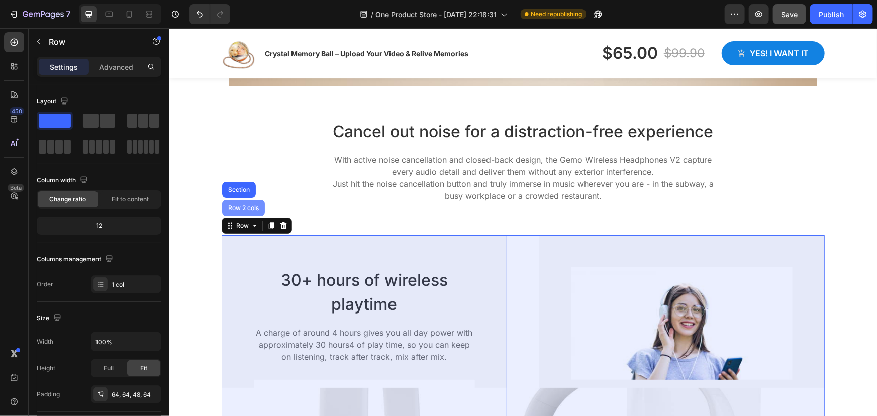
click at [243, 206] on div "Row 2 cols" at bounding box center [243, 207] width 35 height 6
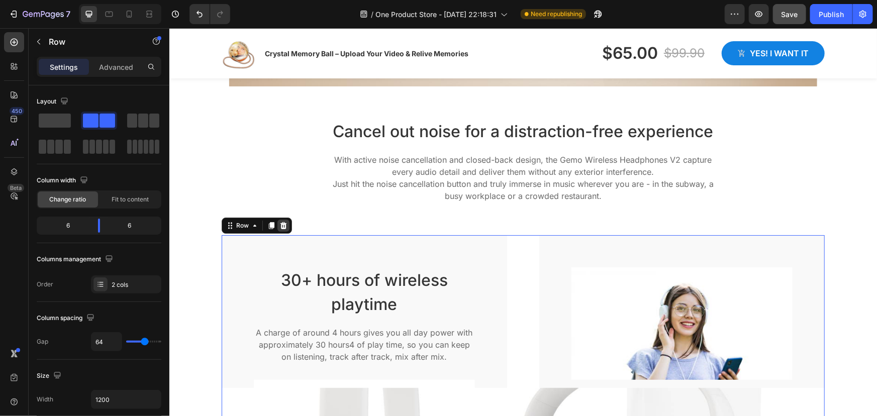
click at [281, 225] on icon at bounding box center [283, 225] width 7 height 7
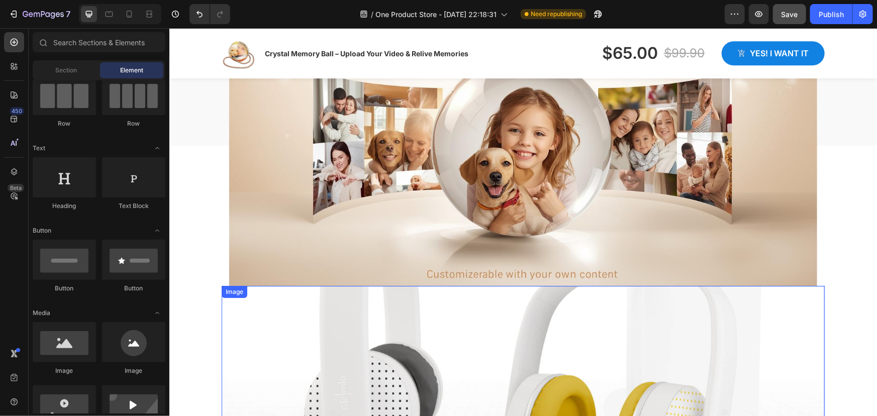
scroll to position [1569, 0]
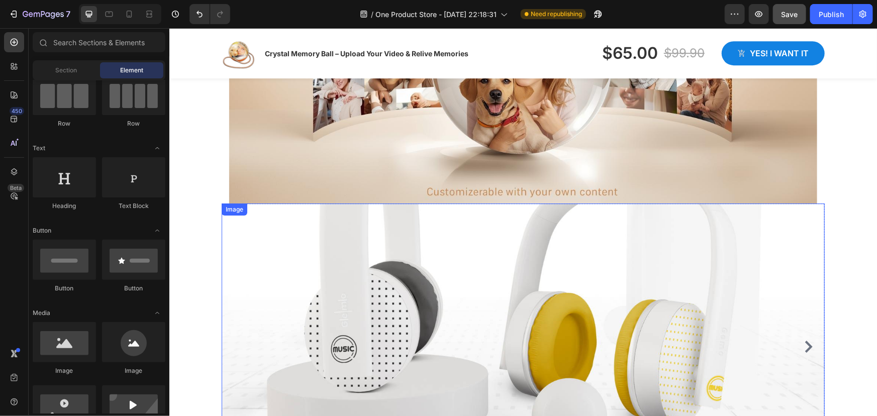
click at [274, 282] on img at bounding box center [522, 346] width 603 height 286
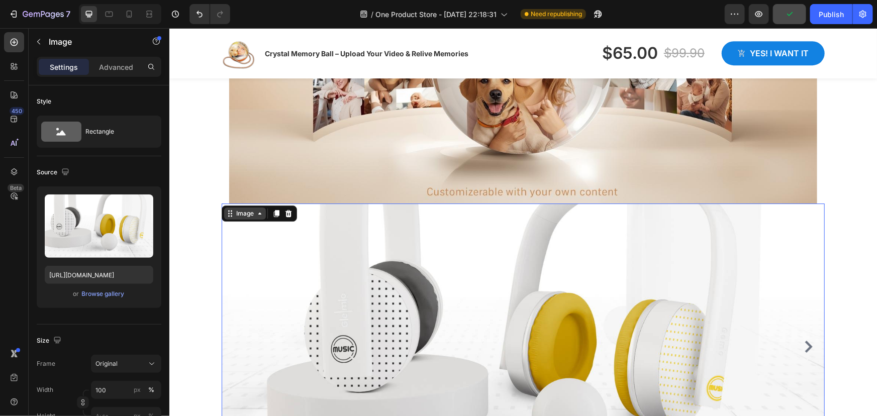
click at [258, 212] on icon at bounding box center [259, 213] width 3 height 2
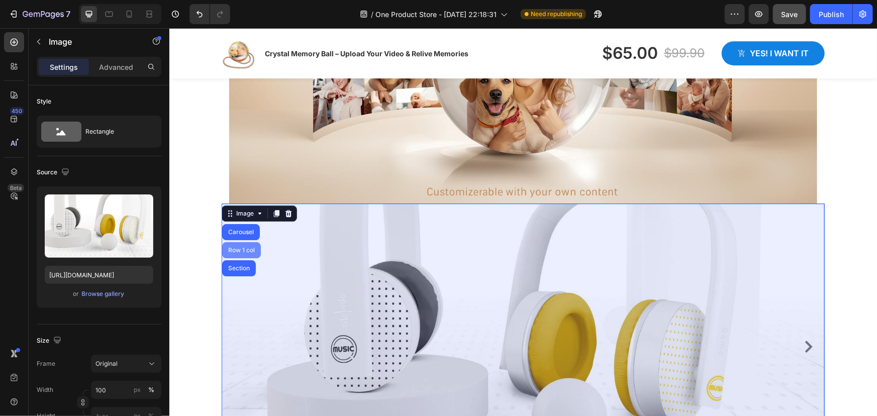
click at [248, 247] on div "Row 1 col" at bounding box center [241, 250] width 31 height 6
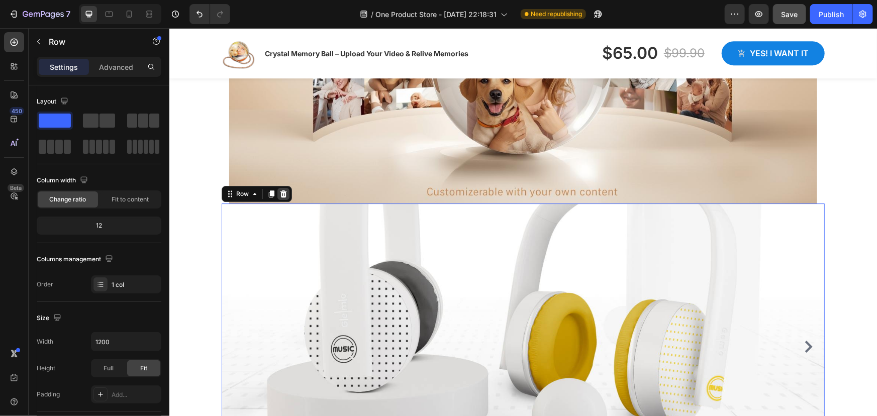
click at [280, 194] on icon at bounding box center [283, 193] width 7 height 7
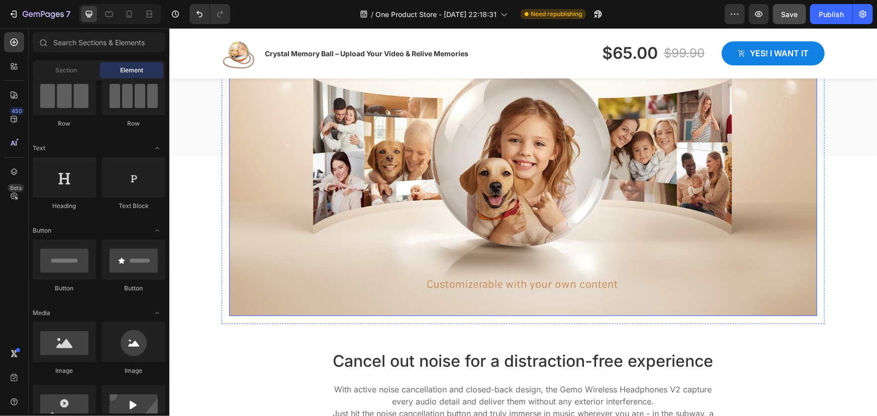
scroll to position [1462, 0]
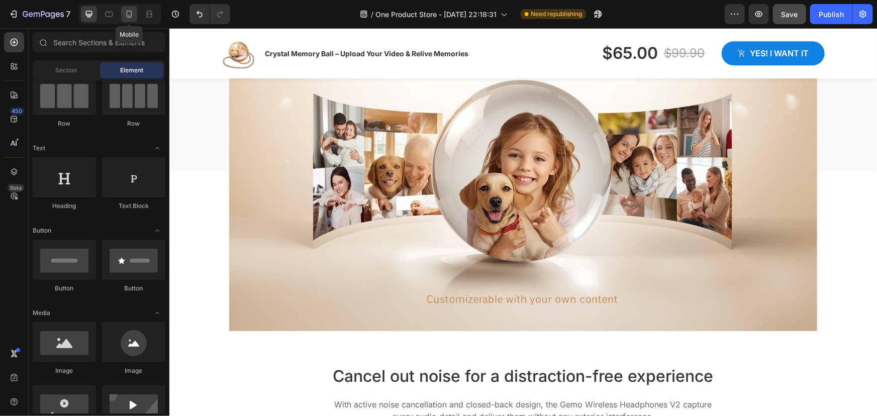
click at [133, 16] on icon at bounding box center [129, 14] width 10 height 10
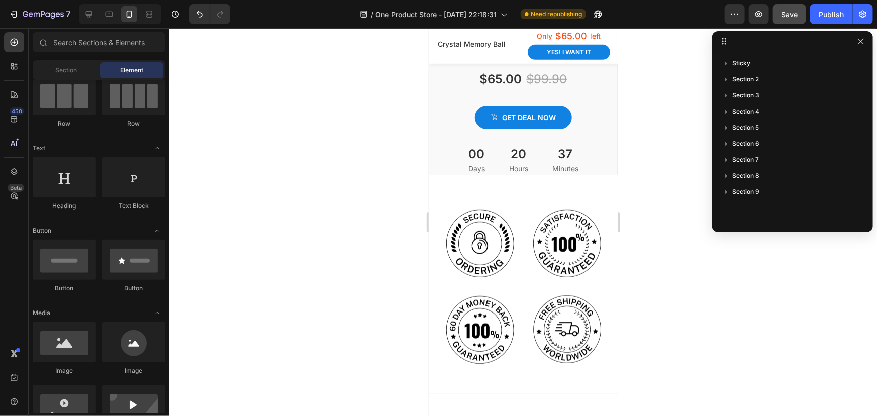
scroll to position [384, 0]
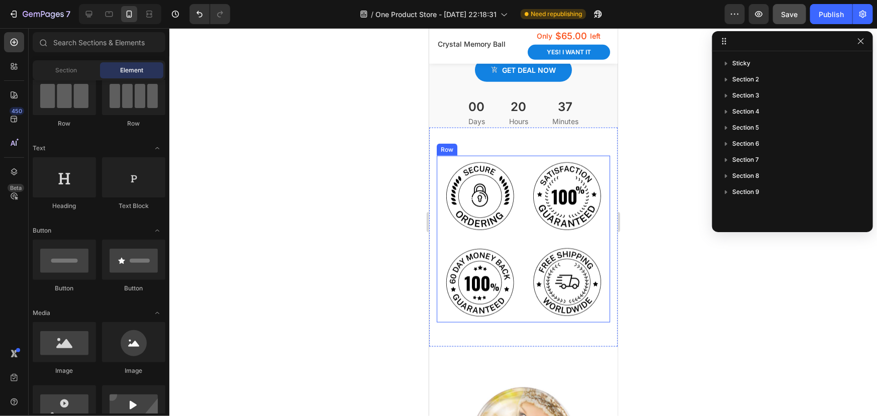
click at [518, 238] on div "Image Image Image Image Row" at bounding box center [522, 238] width 173 height 167
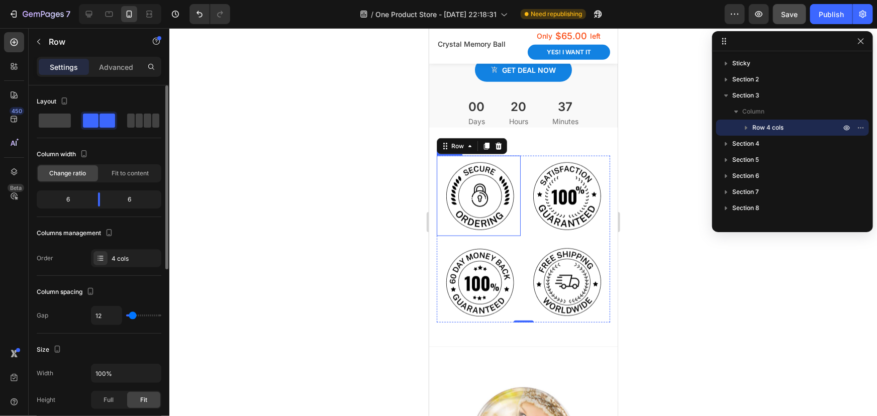
type input "8"
type input "6"
type input "4"
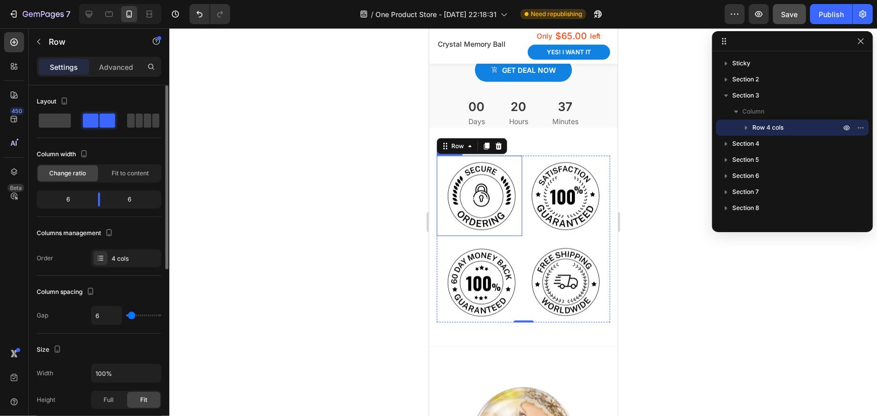
type input "4"
type input "2"
type input "0"
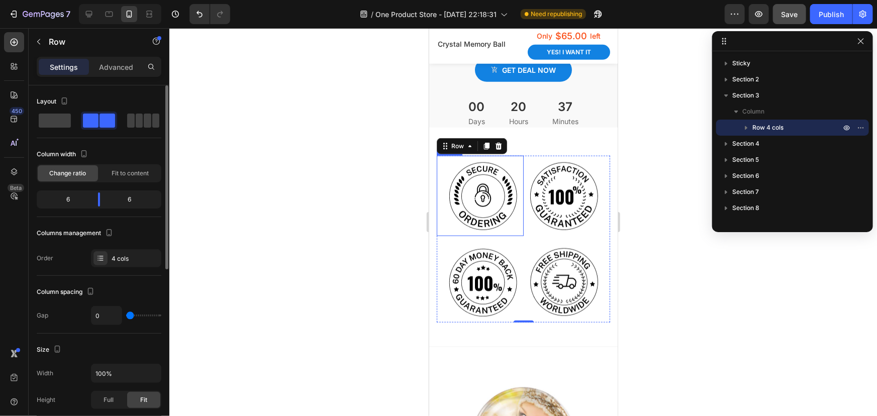
type input "4"
type input "6"
type input "12"
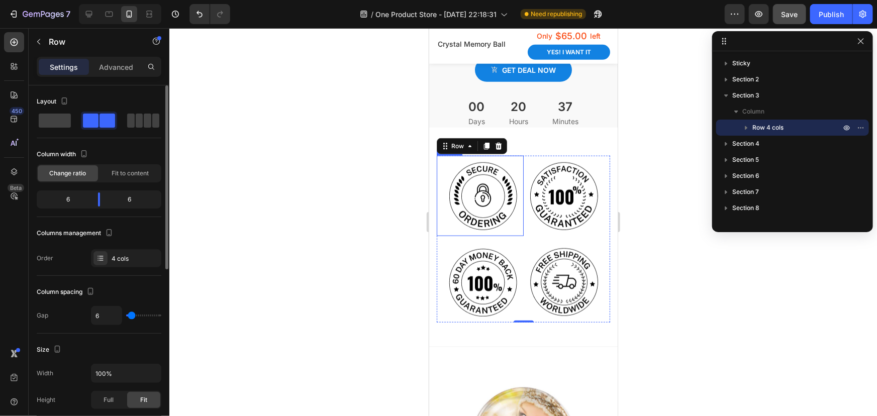
type input "12"
type input "16"
type input "20"
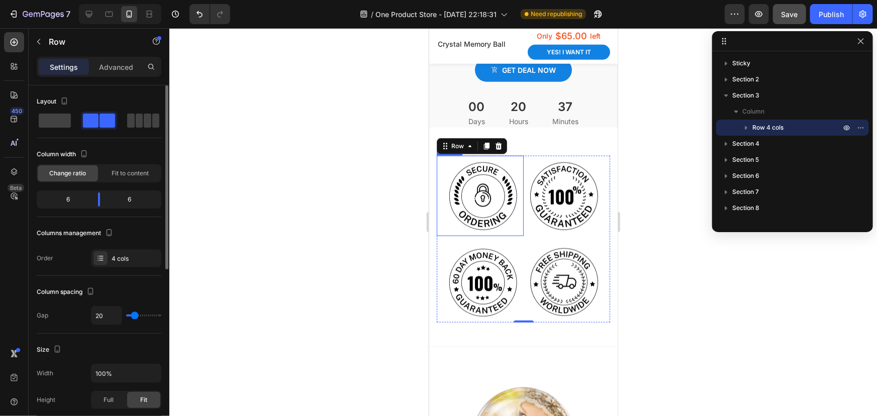
type input "27"
type input "31"
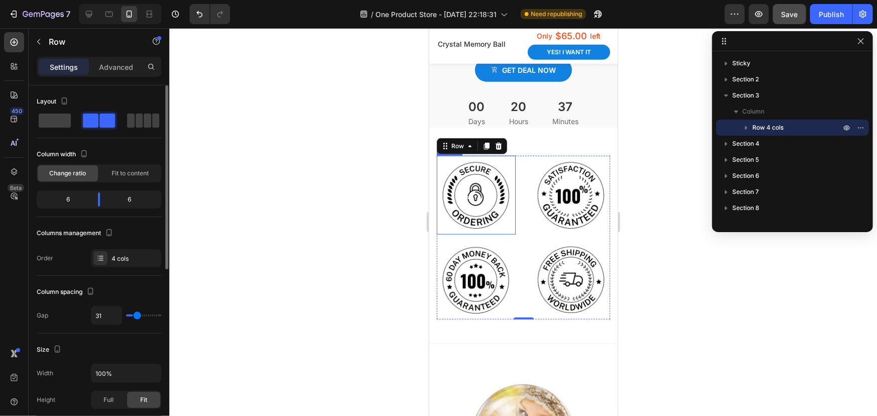
type input "39"
type input "49"
type input "57"
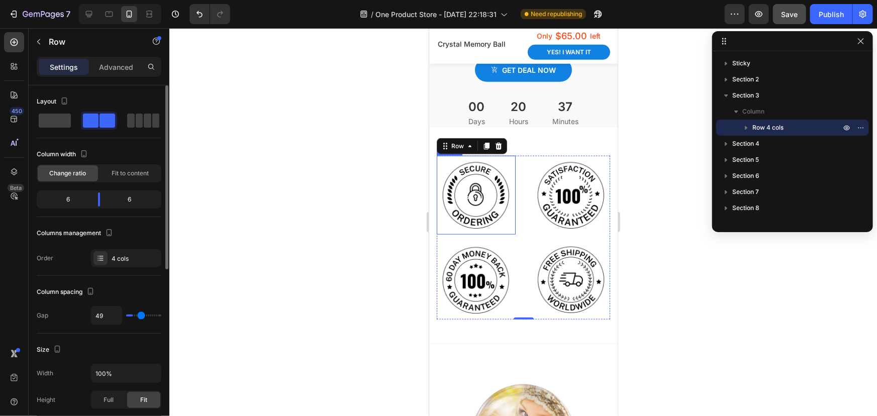
type input "57"
type input "65"
type input "71"
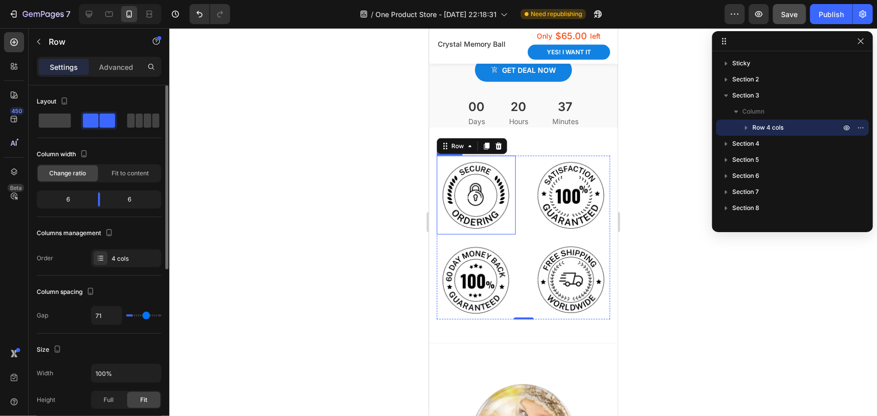
type input "77"
type input "79"
type input "81"
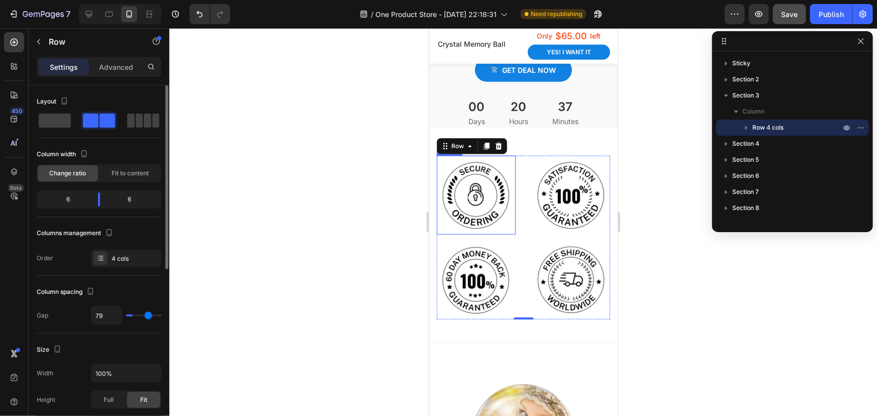
type input "81"
type input "83"
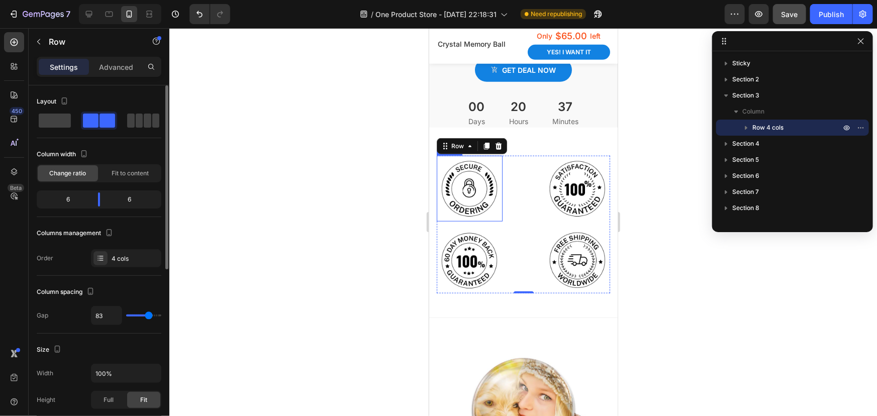
type input "81"
type input "79"
type input "77"
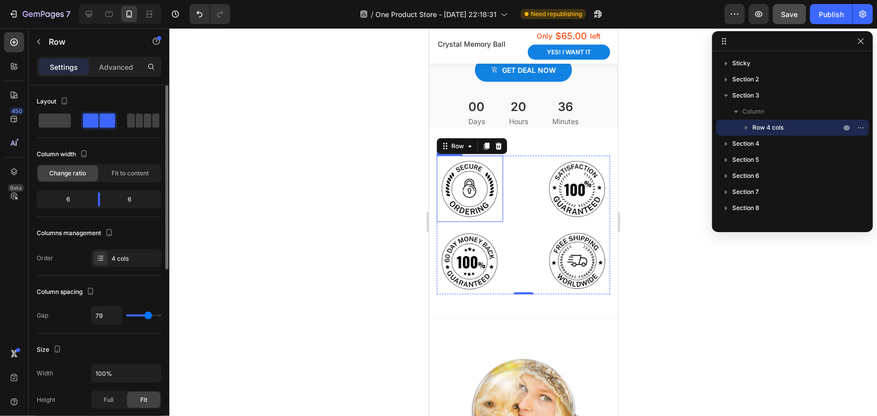
type input "77"
type input "75"
type input "73"
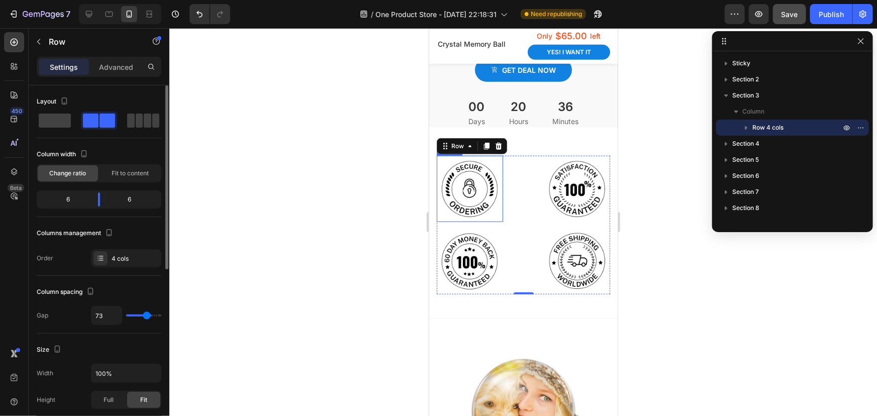
type input "71"
type input "69"
type input "65"
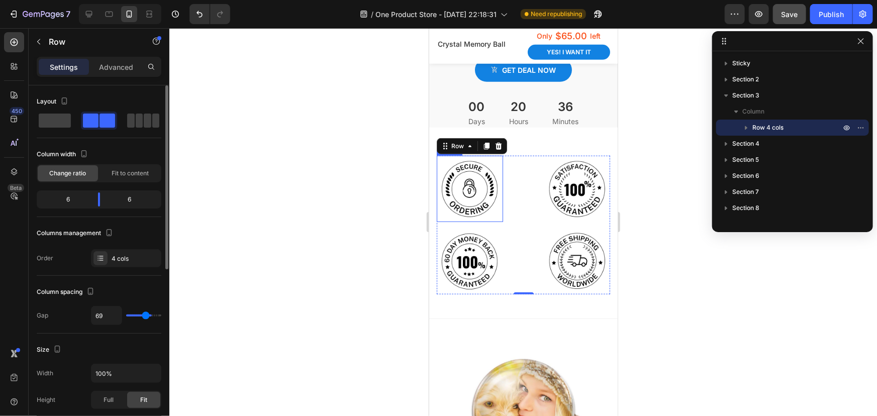
type input "65"
type input "63"
type input "61"
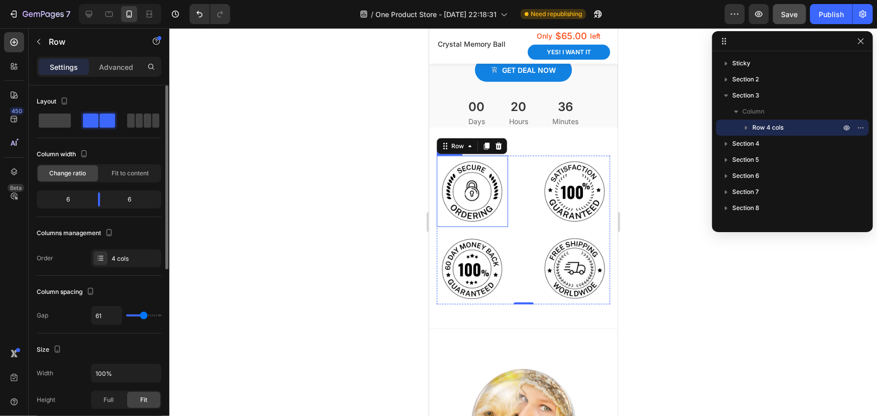
type input "59"
type input "57"
type input "55"
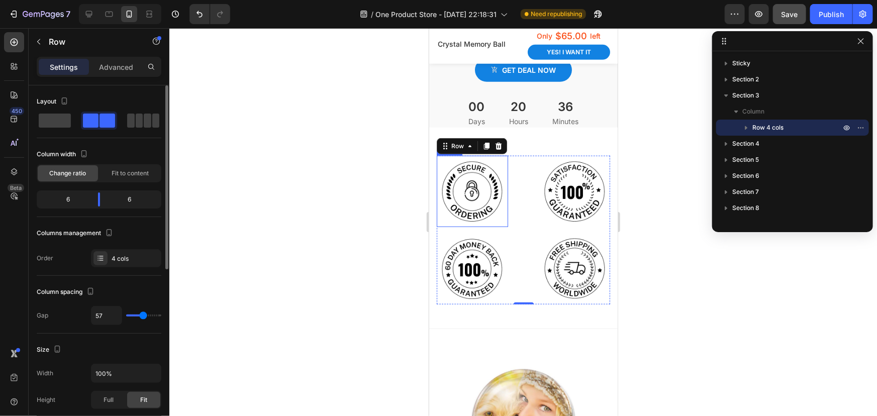
type input "55"
type input "53"
type input "51"
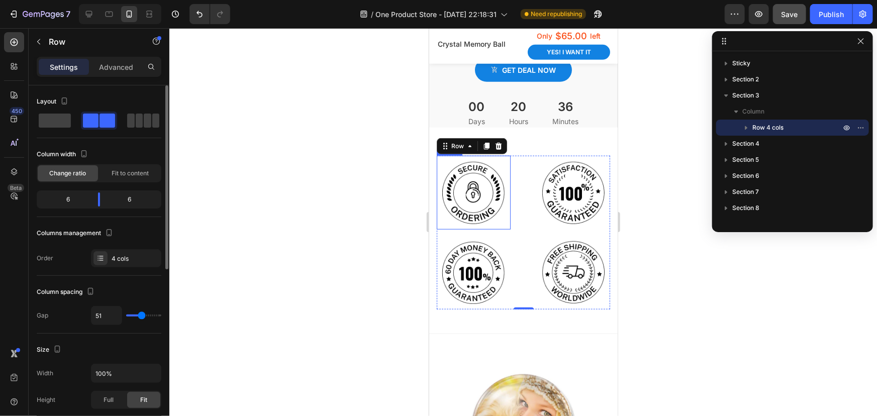
type input "53"
type input "59"
type input "67"
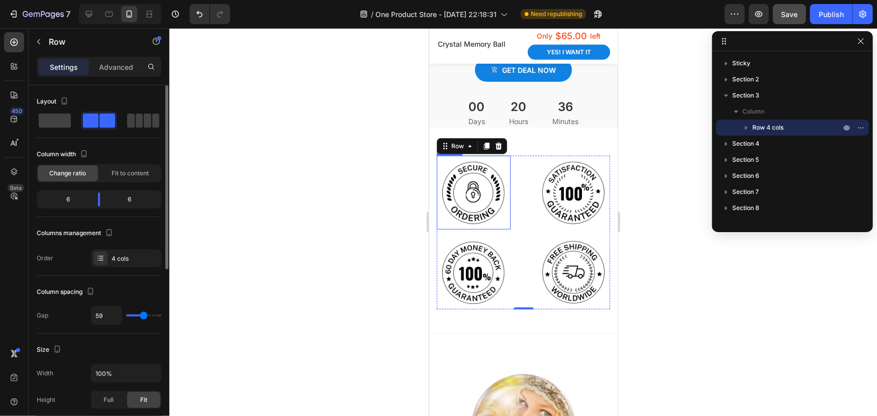
type input "67"
type input "71"
type input "79"
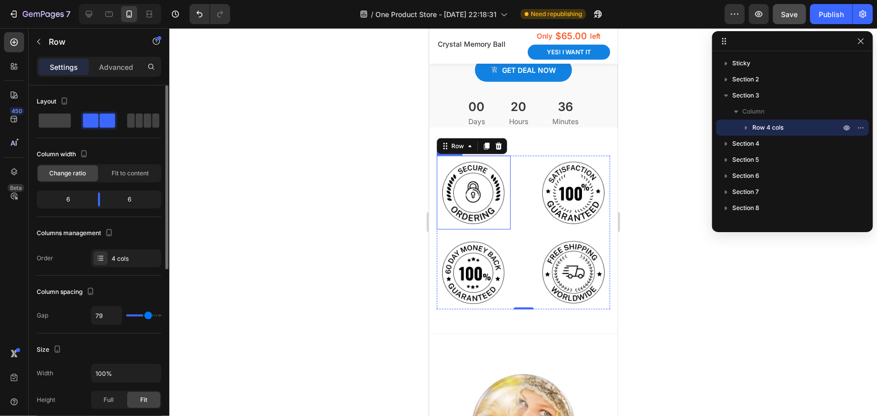
type input "83"
type input "85"
type input "87"
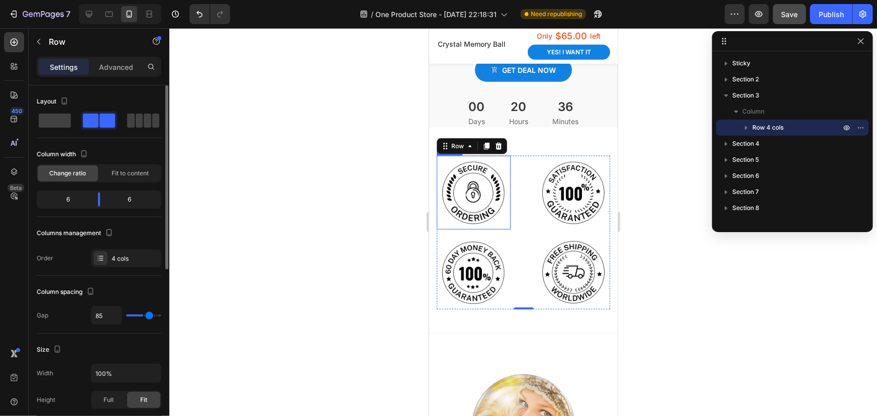
type input "87"
type input "89"
type input "91"
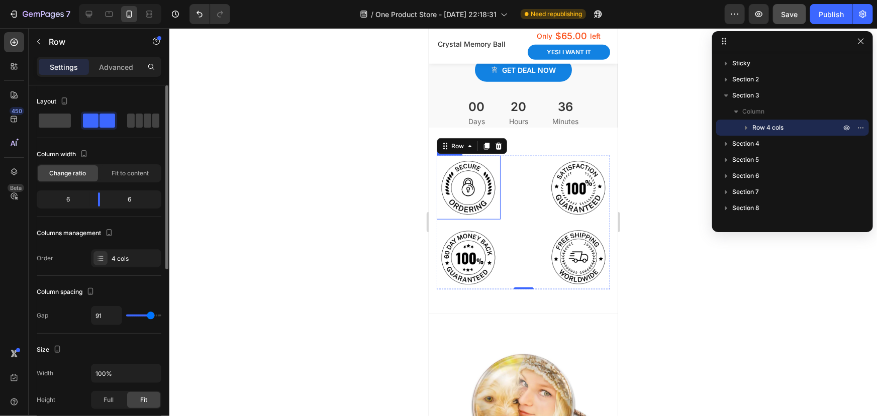
type input "93"
type input "95"
type input "97"
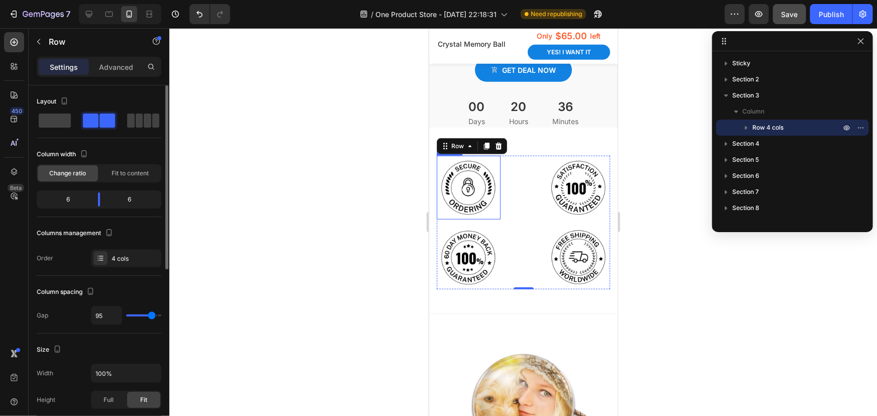
type input "97"
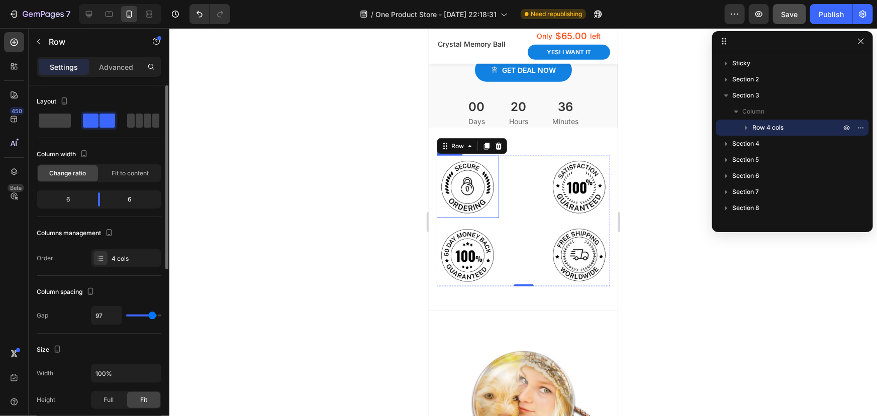
type input "99"
type input "101"
type input "103"
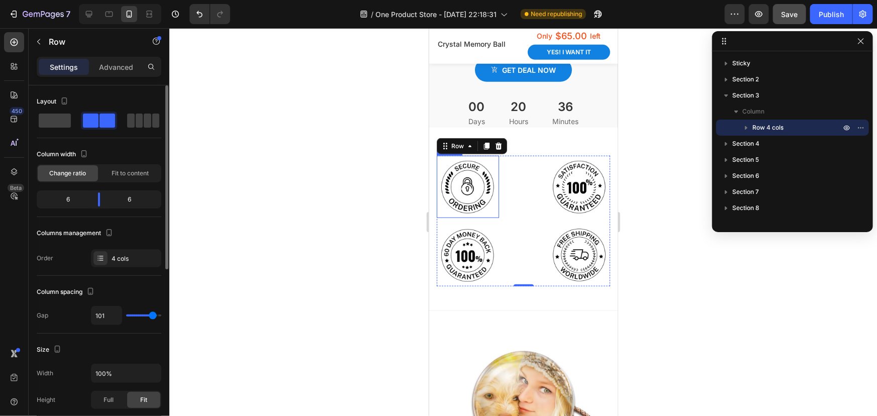
type input "103"
type input "105"
type input "107"
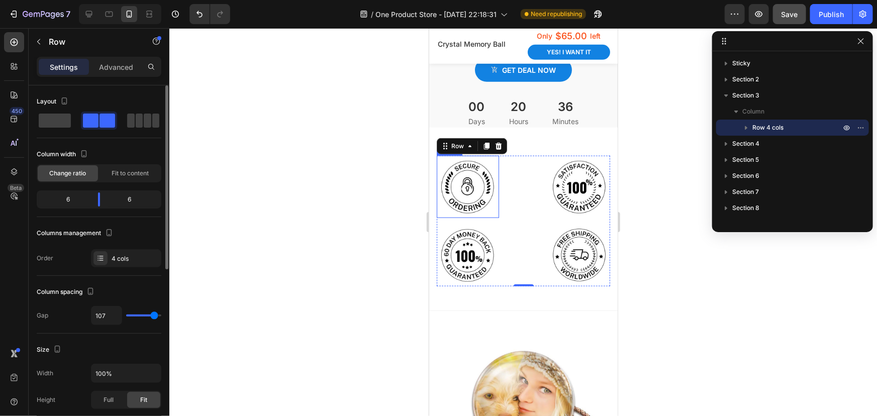
type input "109"
type input "111"
type input "113"
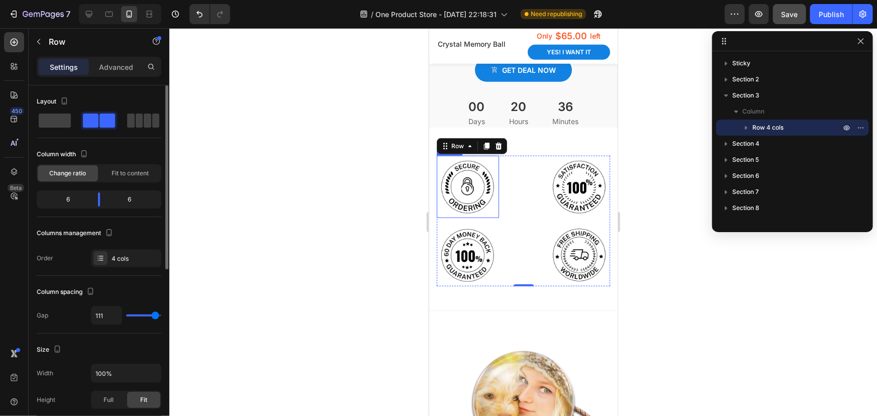
type input "113"
type input "115"
type input "117"
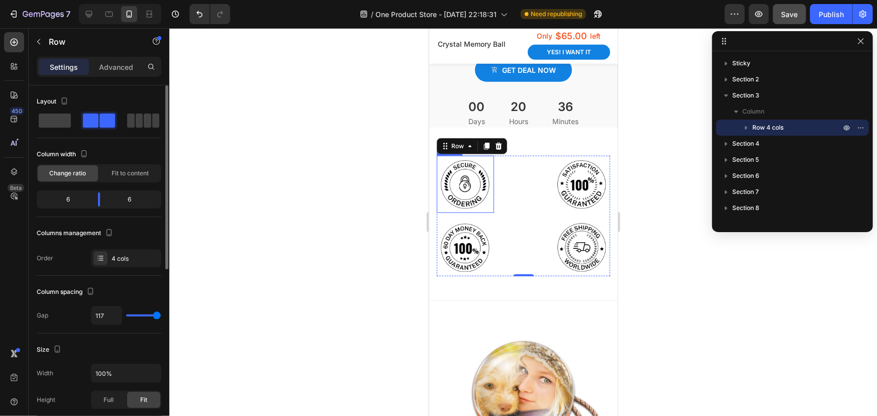
type input "119"
type input "120"
type input "117"
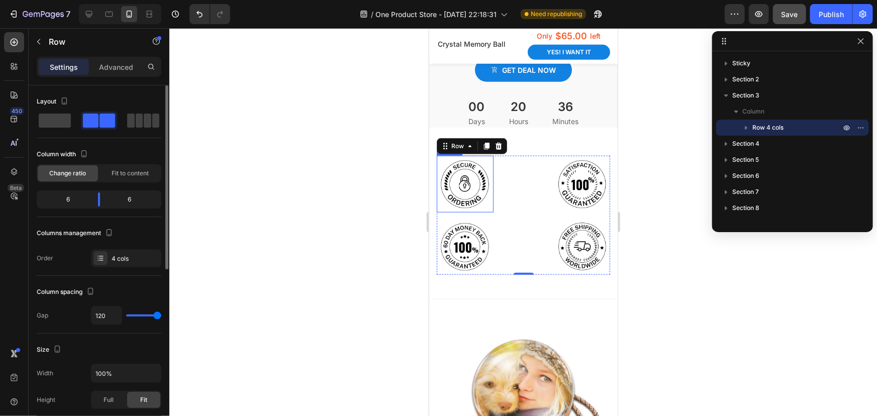
type input "117"
type input "113"
type input "109"
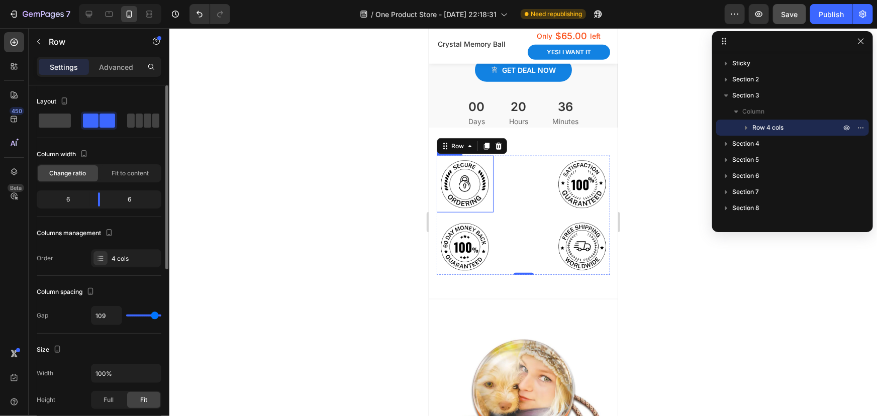
type input "107"
type input "105"
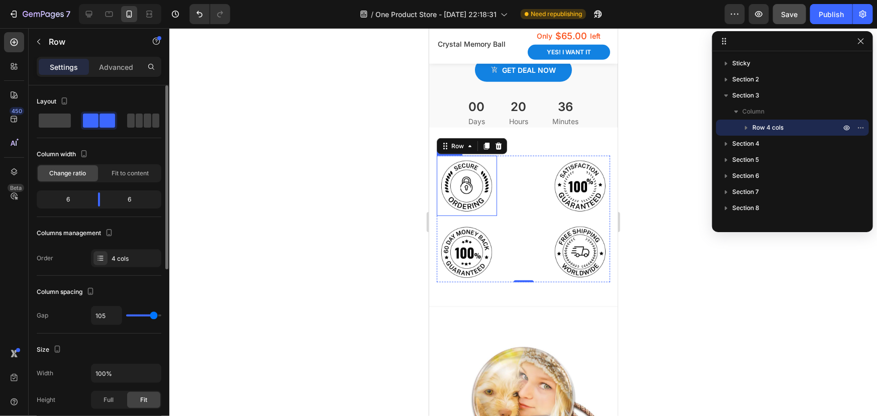
type input "103"
type input "101"
drag, startPoint x: 132, startPoint y: 316, endPoint x: 153, endPoint y: 317, distance: 20.6
type input "101"
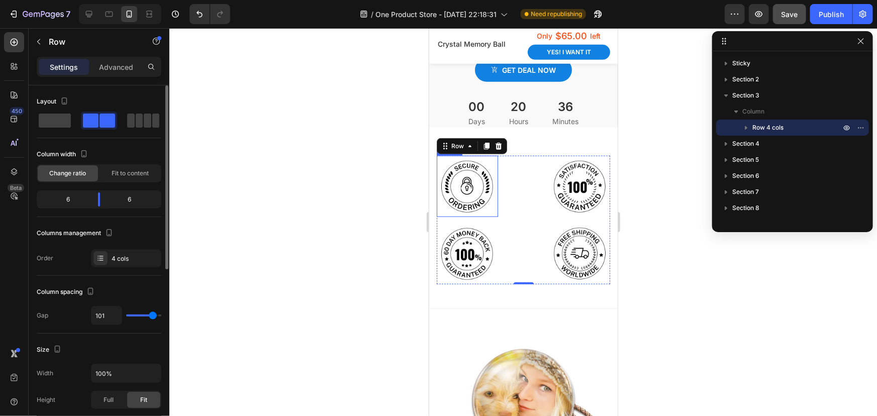
click at [153, 316] on input "range" at bounding box center [143, 315] width 35 height 2
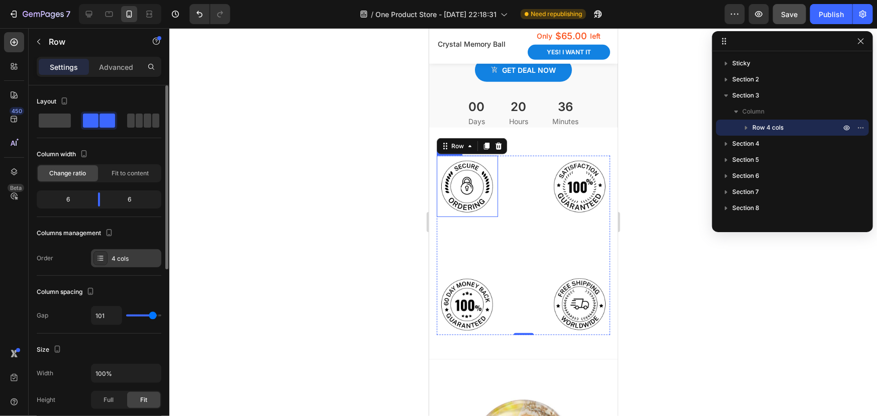
click at [100, 259] on icon at bounding box center [100, 258] width 8 height 8
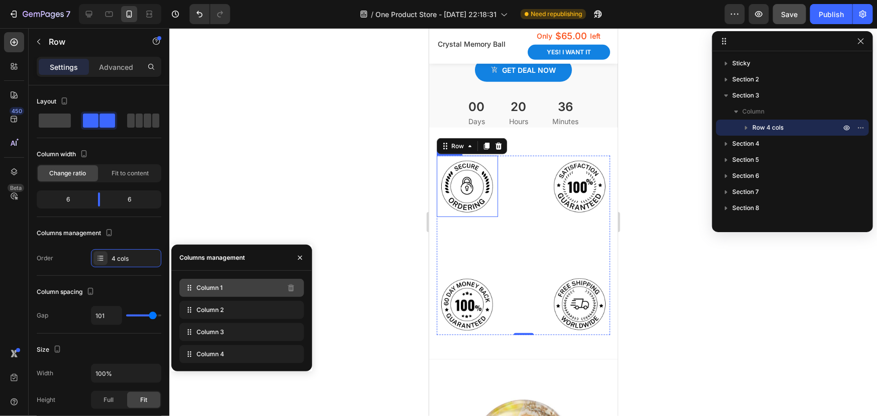
click at [199, 288] on span "Column 1" at bounding box center [209, 287] width 26 height 9
click at [57, 261] on div "Order 4 cols" at bounding box center [99, 258] width 125 height 18
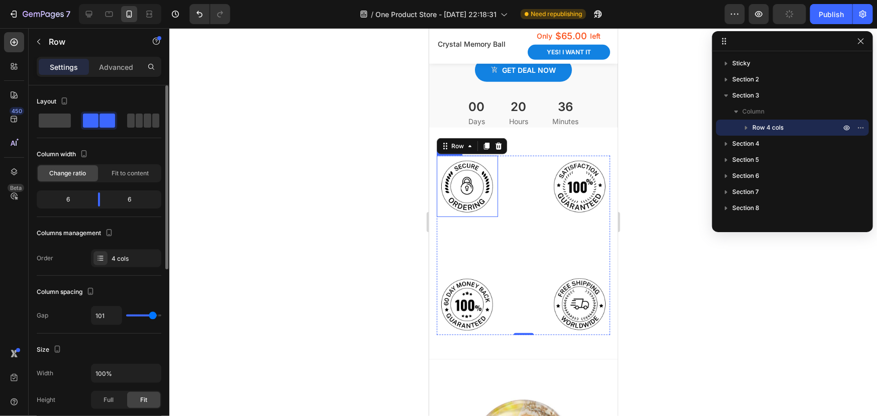
type input "99"
type input "97"
type input "95"
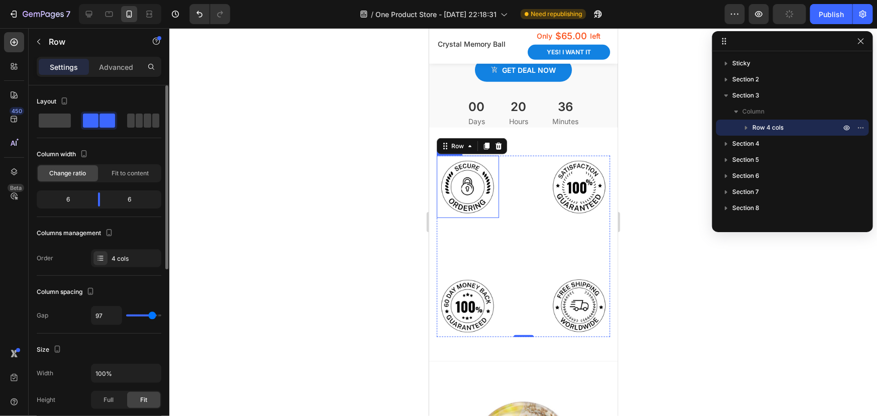
type input "95"
type input "93"
type input "91"
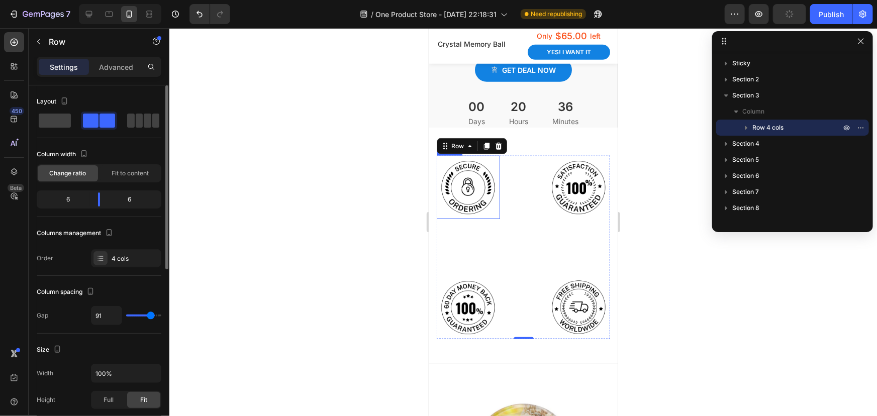
type input "89"
type input "87"
type input "85"
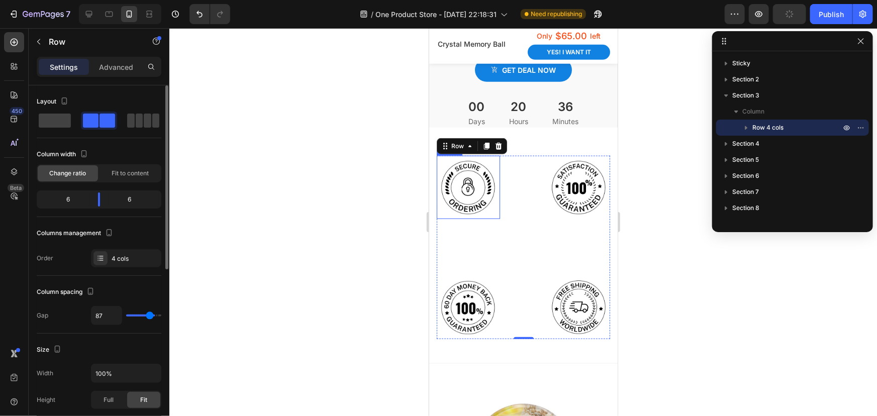
type input "85"
type input "83"
type input "81"
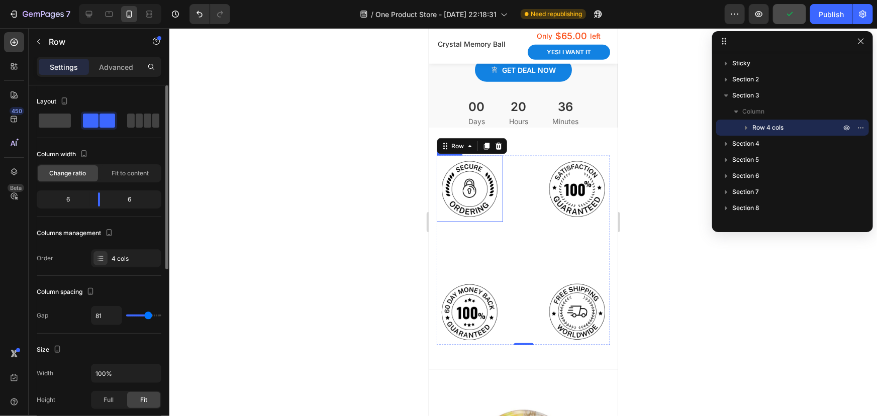
type input "79"
type input "75"
type input "71"
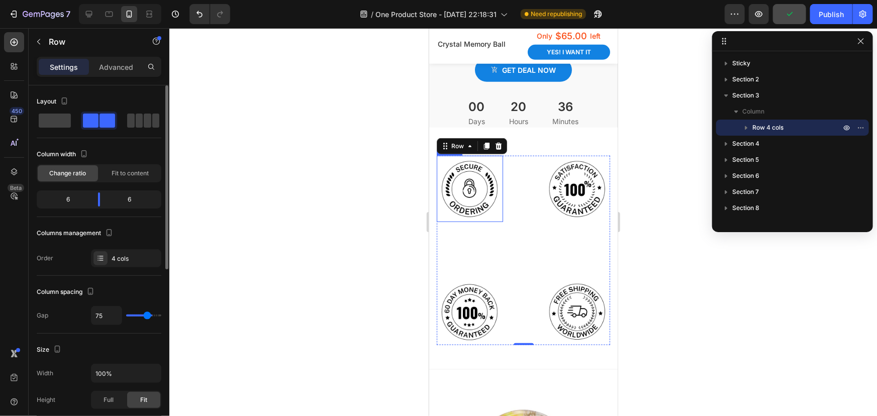
type input "71"
type input "65"
type input "59"
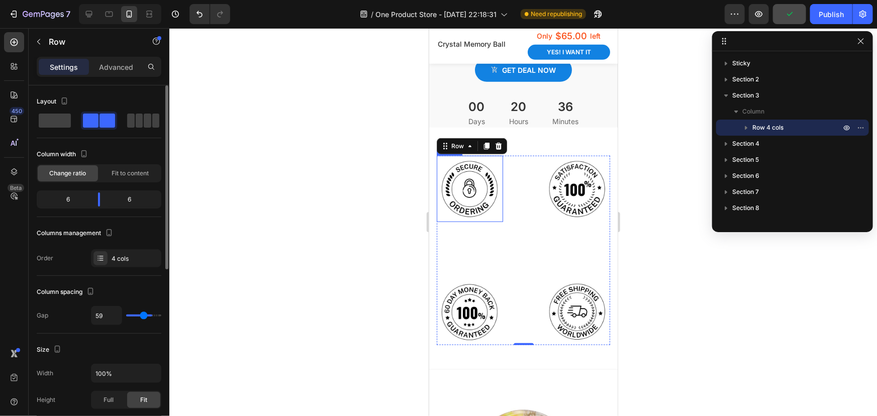
type input "53"
type input "43"
type input "41"
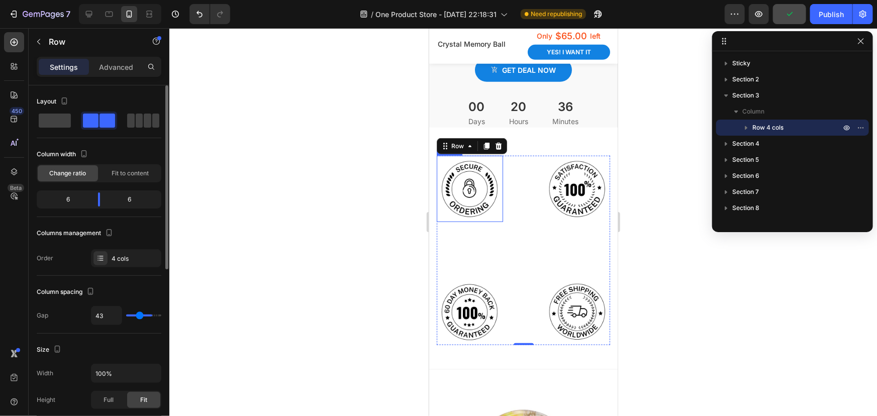
type input "41"
type input "39"
type input "16"
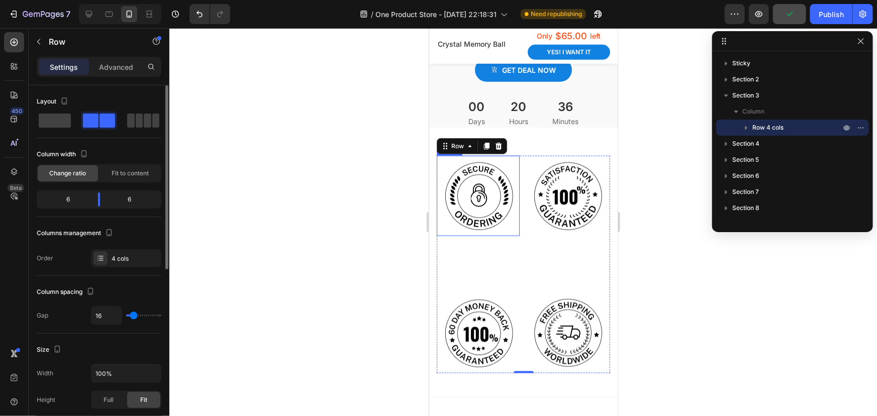
type input "8"
type input "0"
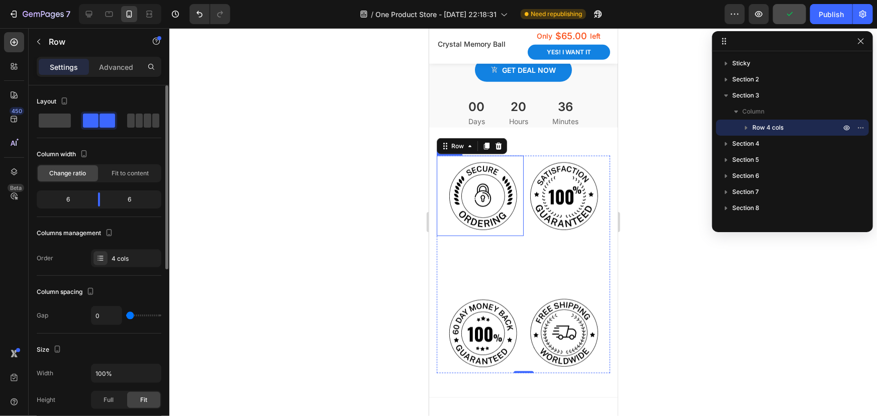
type input "2"
type input "4"
type input "8"
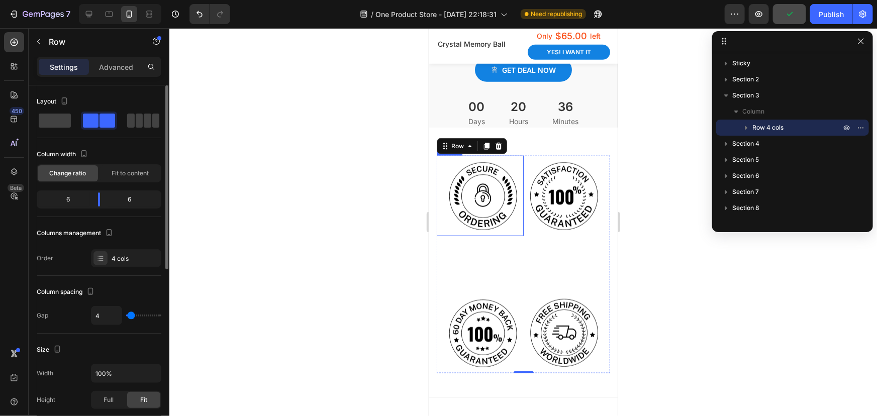
type input "8"
type input "10"
type input "12"
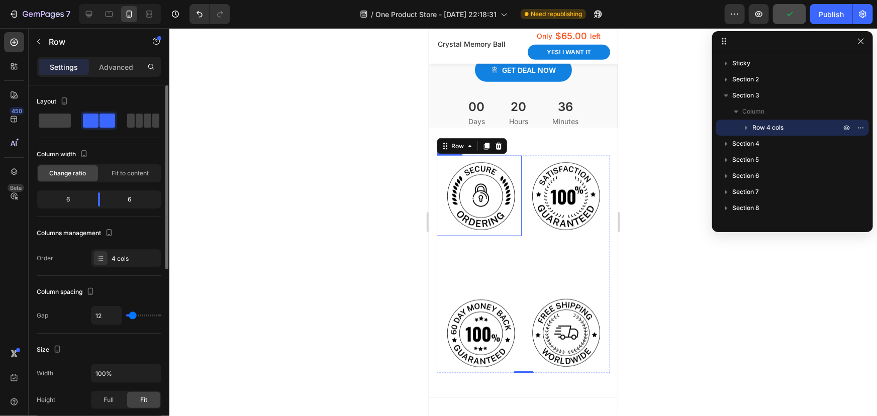
type input "14"
type input "20"
type input "22"
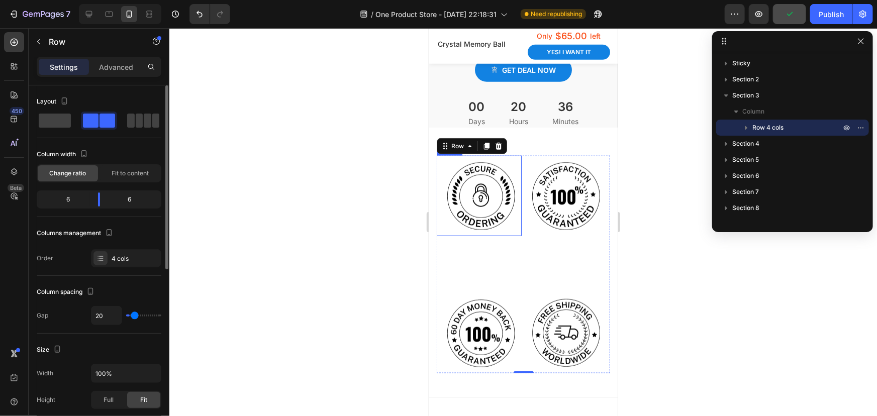
type input "22"
type input "25"
type input "27"
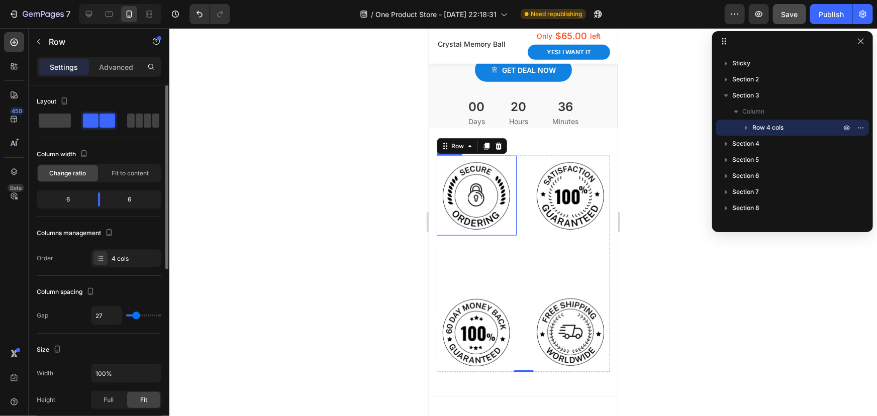
drag, startPoint x: 153, startPoint y: 315, endPoint x: 136, endPoint y: 314, distance: 17.1
click at [136, 314] on input "range" at bounding box center [143, 315] width 35 height 2
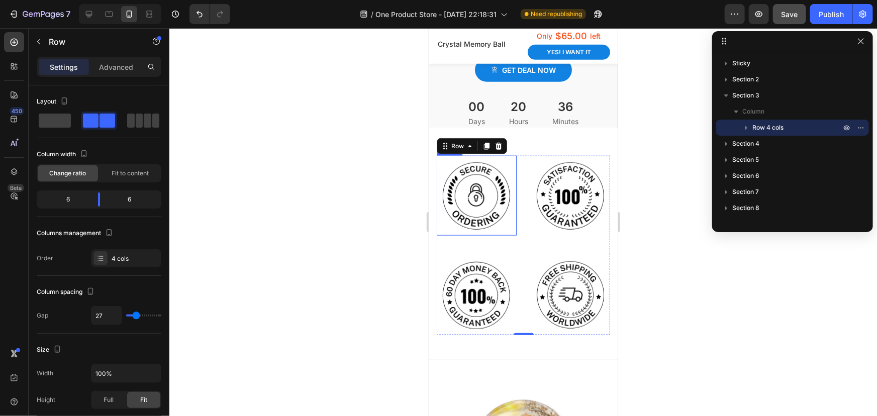
click at [323, 284] on div at bounding box center [522, 222] width 707 height 388
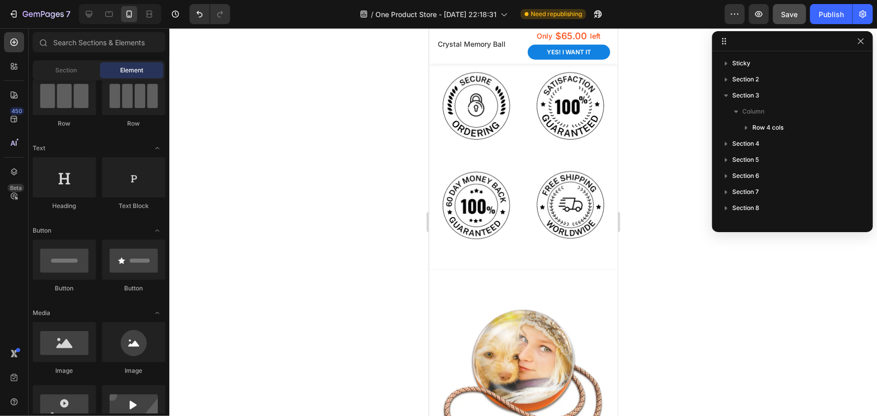
scroll to position [384, 0]
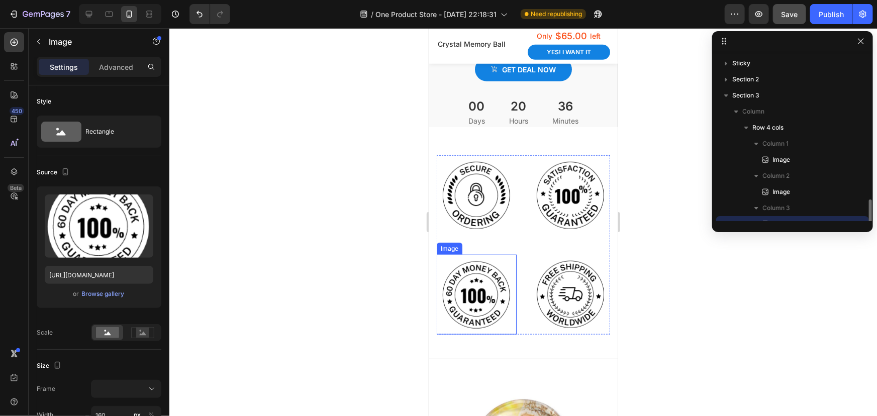
click at [479, 280] on img at bounding box center [476, 294] width 80 height 80
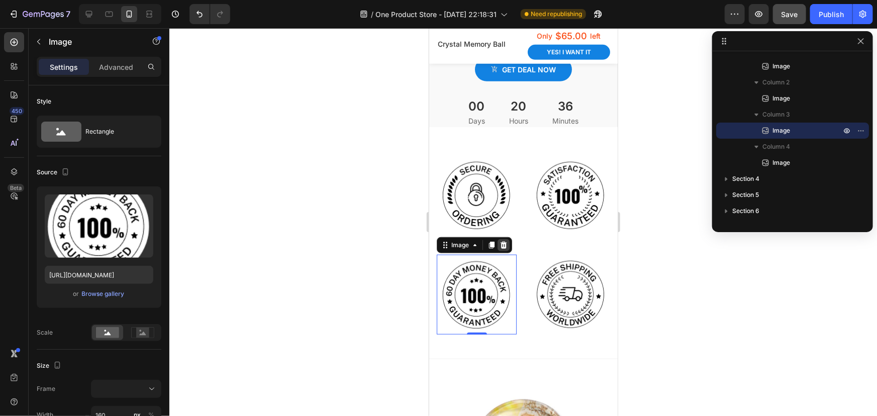
click at [501, 244] on icon at bounding box center [503, 244] width 7 height 7
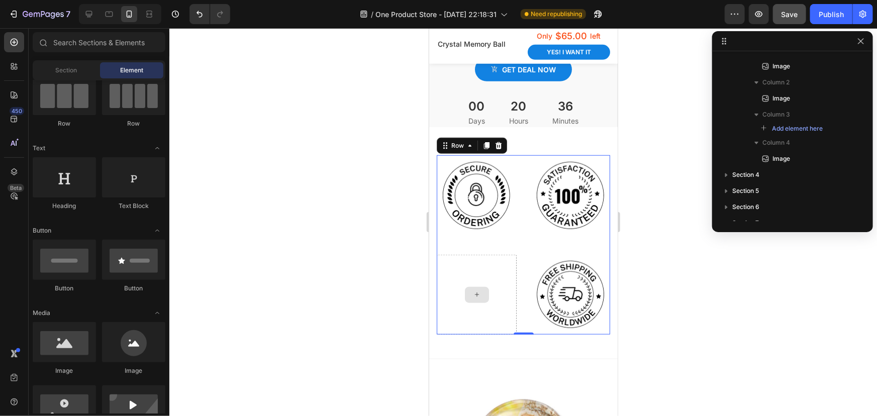
click at [497, 273] on div at bounding box center [476, 294] width 80 height 80
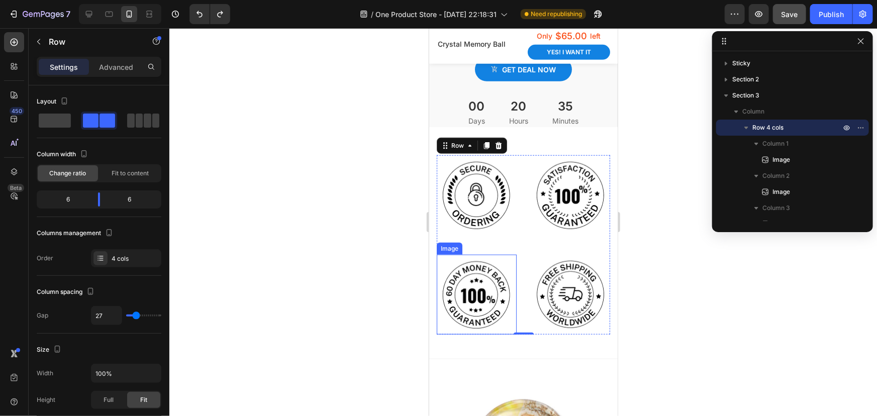
click at [483, 281] on img at bounding box center [476, 294] width 80 height 80
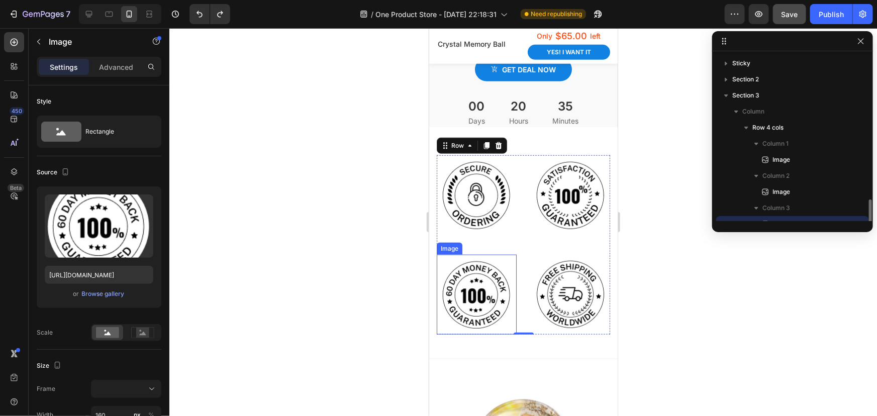
scroll to position [93, 0]
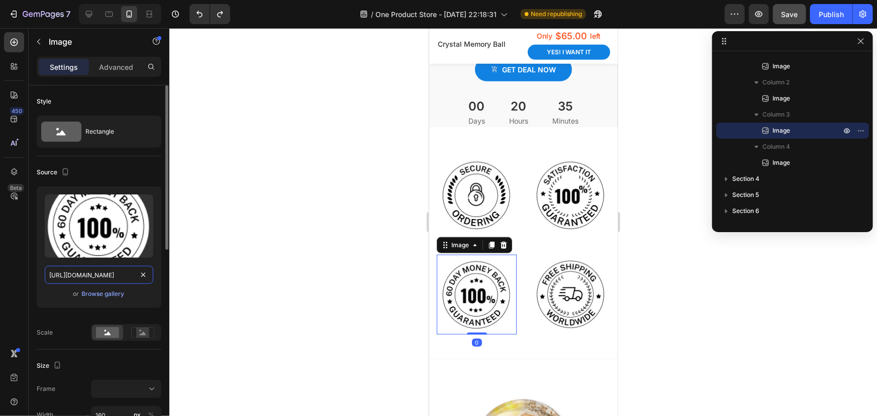
click at [94, 277] on input "[URL][DOMAIN_NAME]" at bounding box center [99, 275] width 108 height 18
click at [90, 14] on icon at bounding box center [89, 14] width 10 height 10
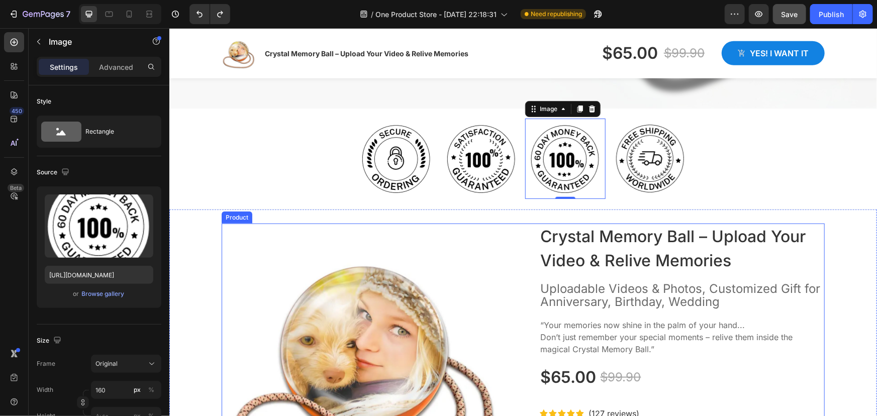
scroll to position [336, 0]
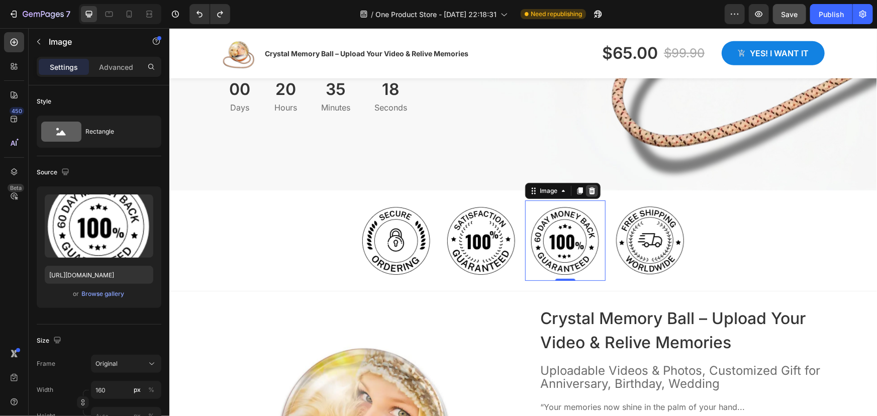
click at [588, 192] on icon at bounding box center [591, 190] width 7 height 7
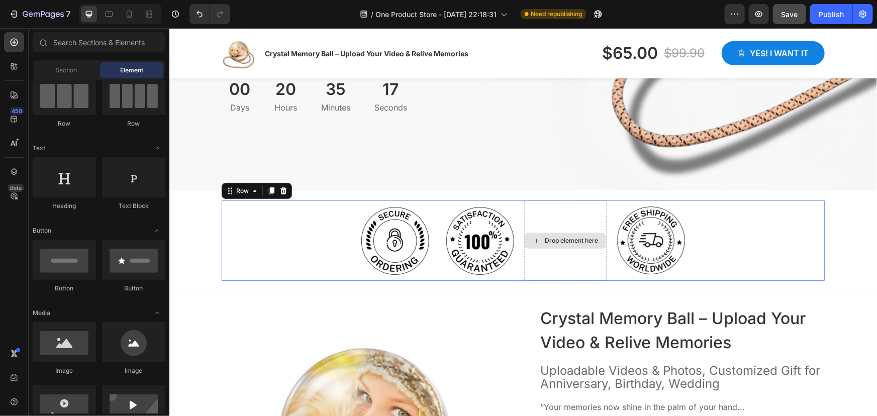
click at [569, 257] on div "Drop element here" at bounding box center [564, 240] width 82 height 80
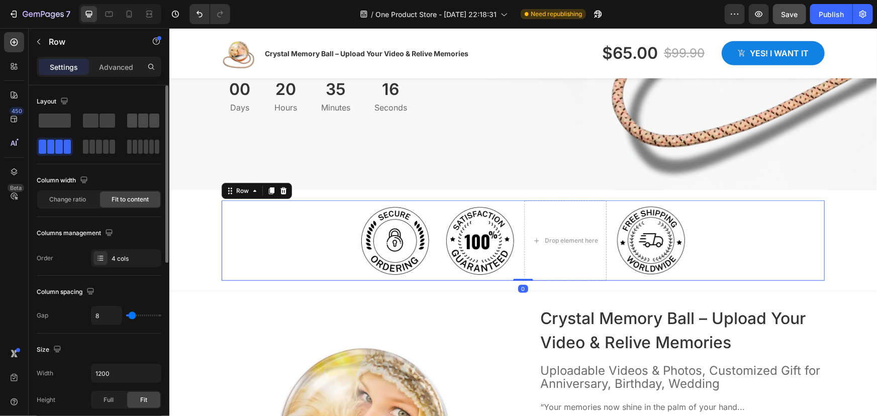
click at [140, 121] on span at bounding box center [143, 121] width 10 height 14
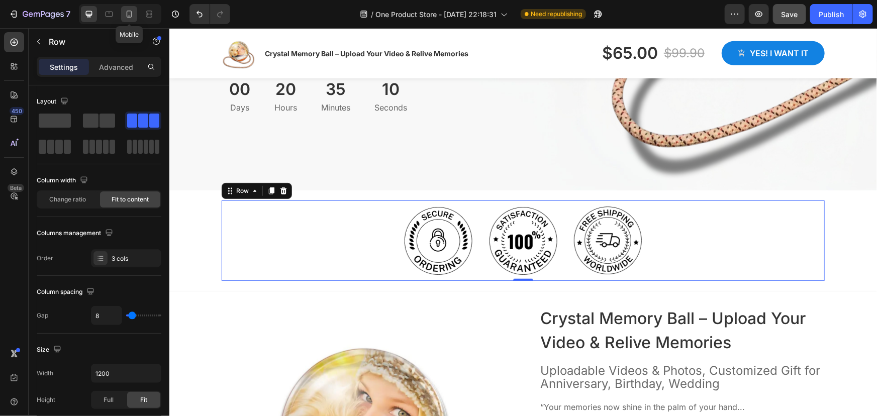
click at [128, 15] on icon at bounding box center [129, 14] width 10 height 10
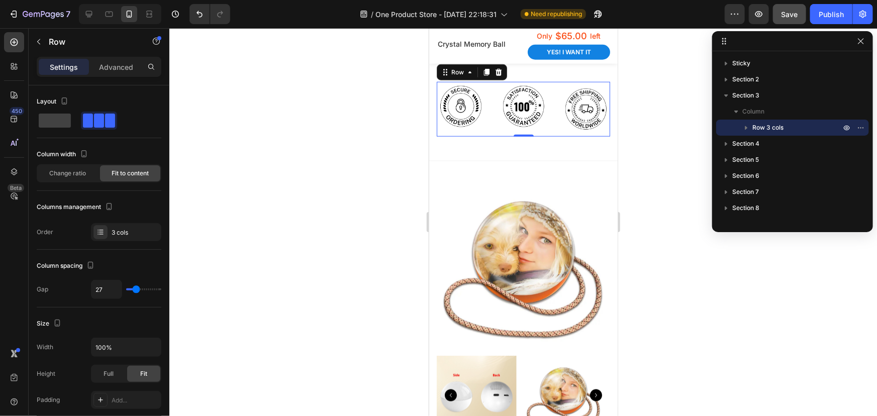
scroll to position [476, 0]
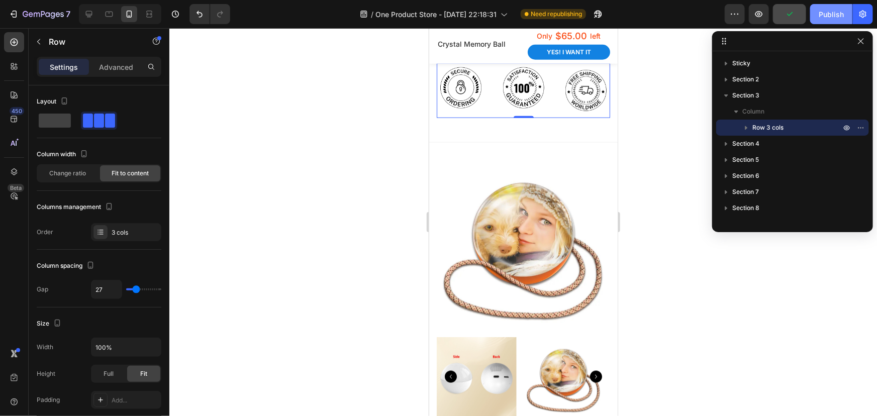
click at [818, 13] on button "Publish" at bounding box center [831, 14] width 42 height 20
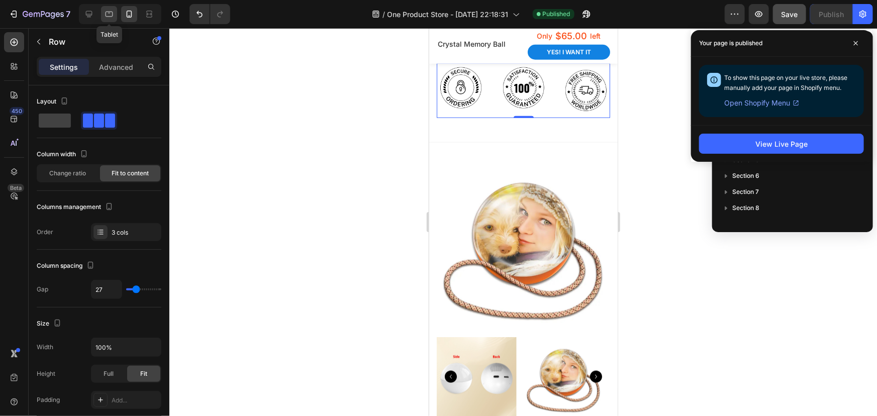
click at [104, 13] on icon at bounding box center [109, 14] width 10 height 10
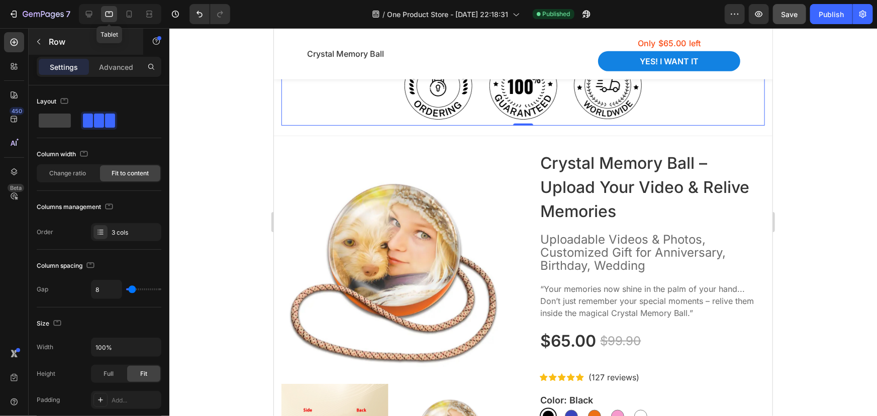
scroll to position [473, 0]
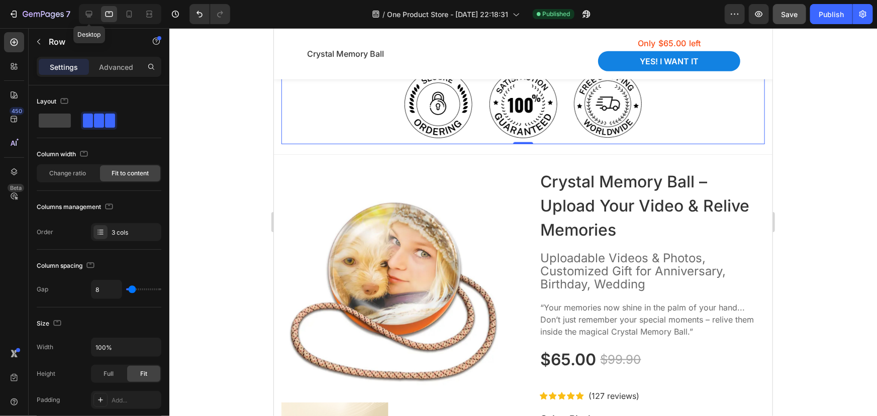
drag, startPoint x: 91, startPoint y: 11, endPoint x: 97, endPoint y: 12, distance: 6.1
click at [92, 11] on icon at bounding box center [89, 14] width 10 height 10
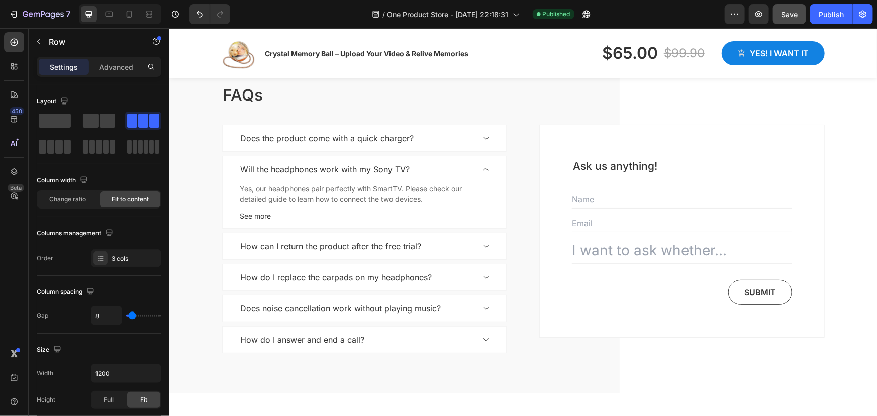
scroll to position [2162, 0]
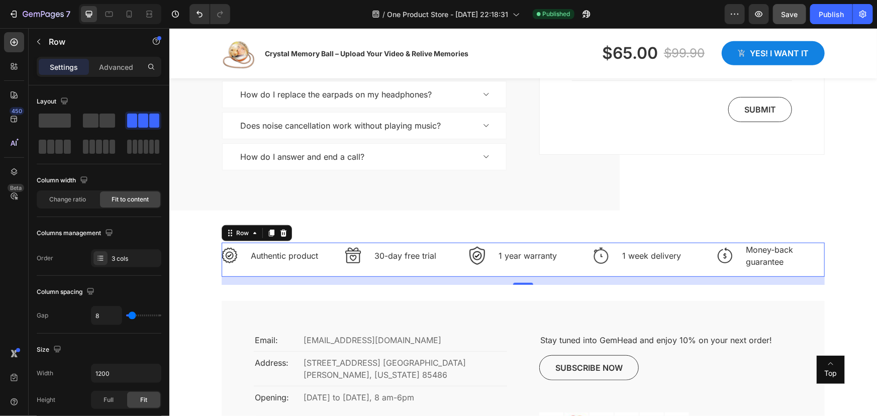
click at [398, 268] on div "Image 30-day free trial Text block Row" at bounding box center [398, 259] width 107 height 34
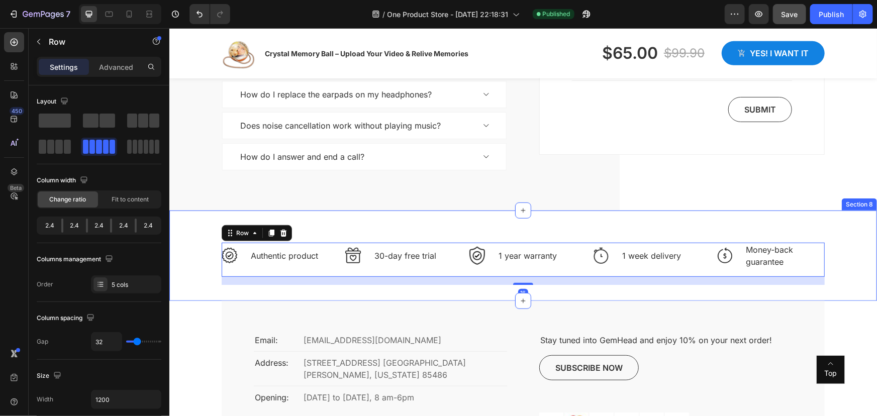
click at [344, 218] on div "Image Authentic product Text block Row Image 30-day free trial Text block Row I…" at bounding box center [522, 255] width 707 height 90
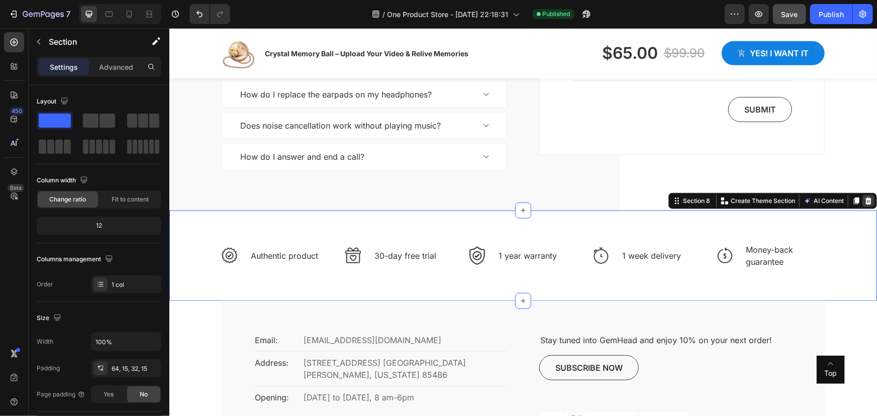
click at [863, 198] on icon at bounding box center [867, 200] width 8 height 8
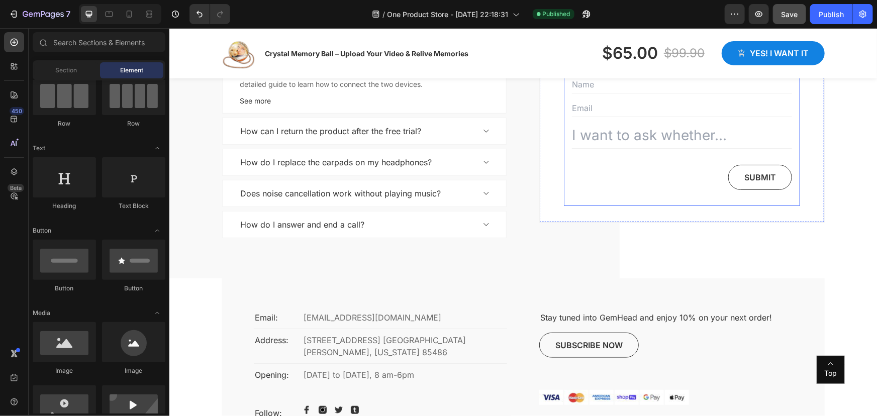
scroll to position [2117, 0]
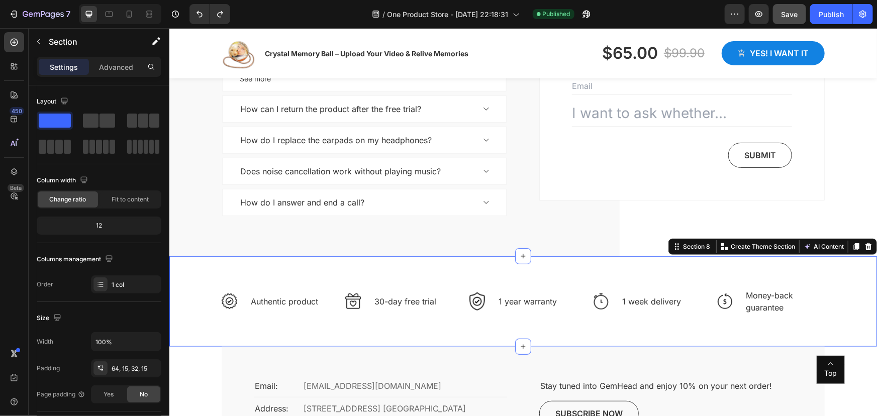
click at [571, 270] on div "Image Authentic product Text block Row Image 30-day free trial Text block Row I…" at bounding box center [522, 301] width 707 height 90
click at [864, 248] on icon at bounding box center [867, 246] width 7 height 7
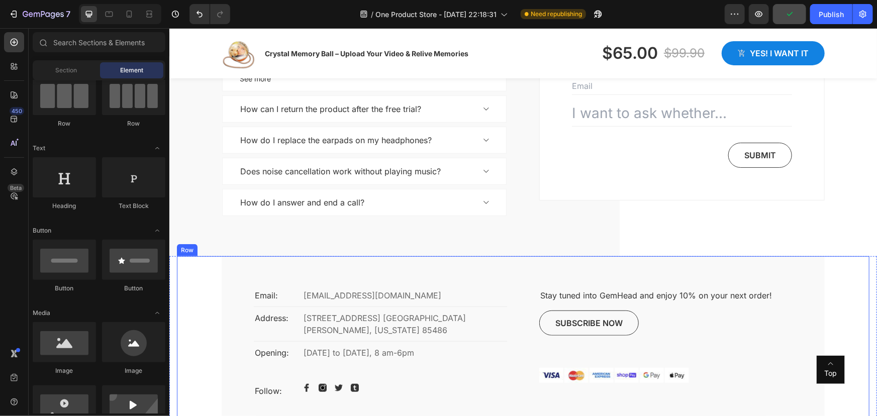
click at [525, 278] on div "Email: Text block [EMAIL_ADDRESS][DOMAIN_NAME] Text block Row Address: Text blo…" at bounding box center [522, 339] width 603 height 166
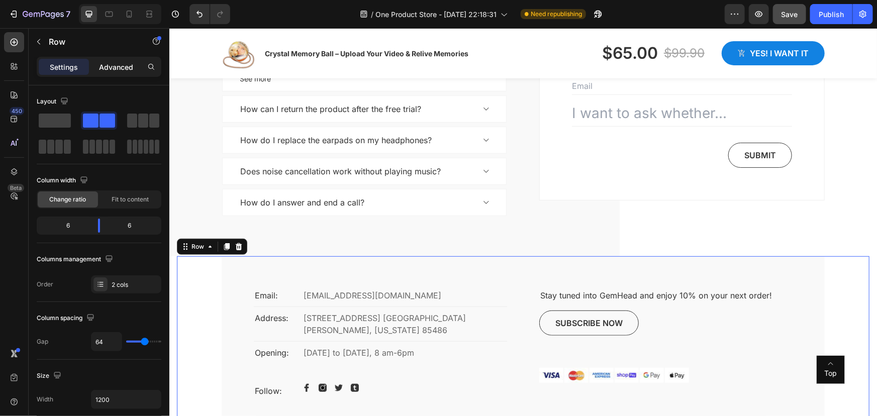
click at [117, 65] on p "Advanced" at bounding box center [116, 67] width 34 height 11
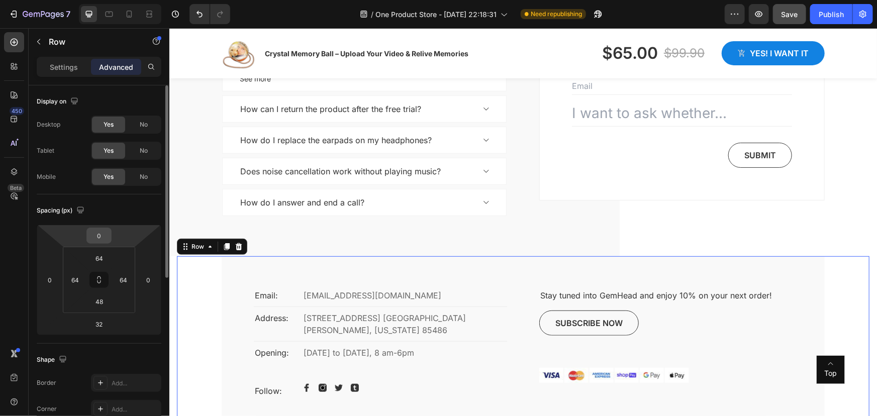
click at [99, 235] on input "0" at bounding box center [99, 235] width 20 height 15
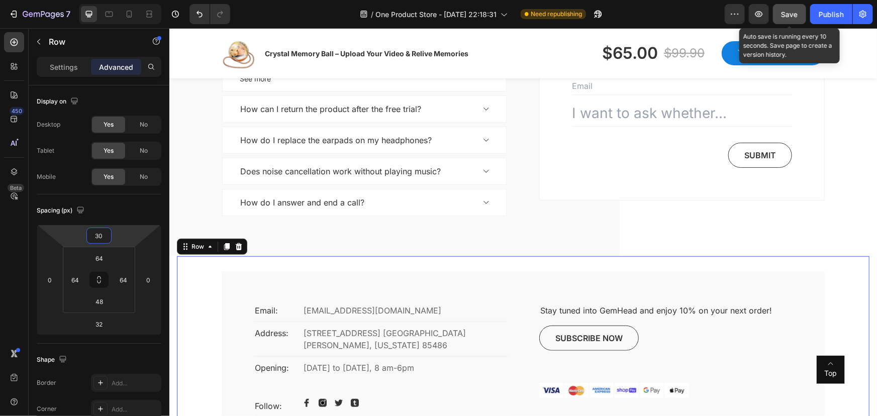
click at [794, 12] on span "Save" at bounding box center [789, 14] width 17 height 9
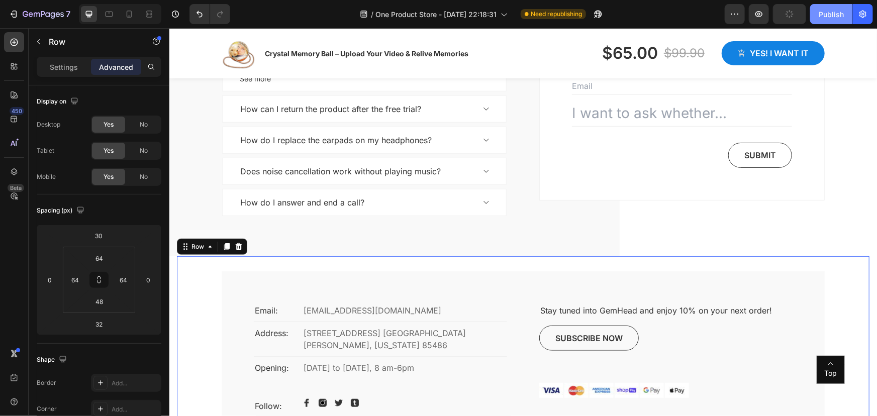
click at [834, 11] on div "Publish" at bounding box center [830, 14] width 25 height 11
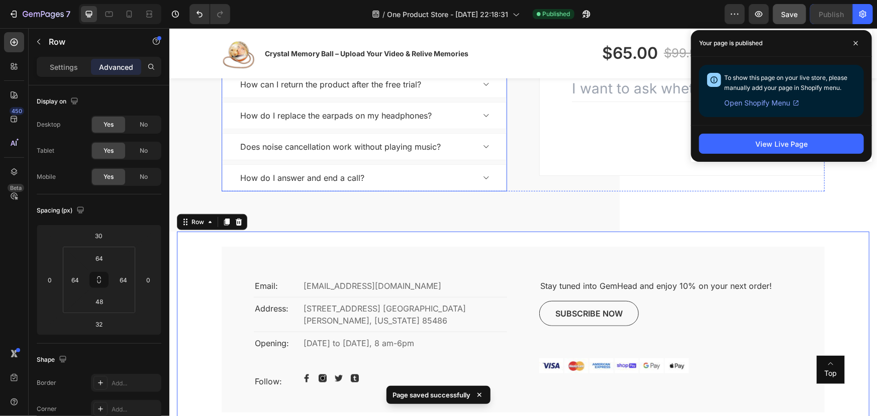
scroll to position [2295, 0]
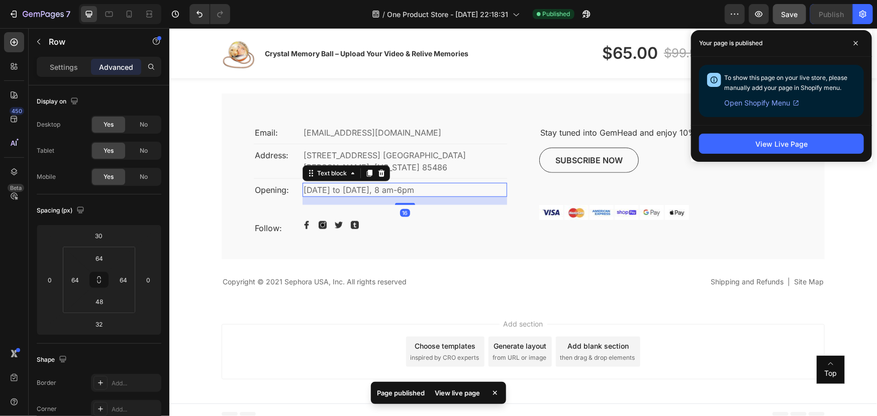
click at [363, 183] on p "[DATE] to [DATE], 8 am-6pm" at bounding box center [404, 189] width 202 height 12
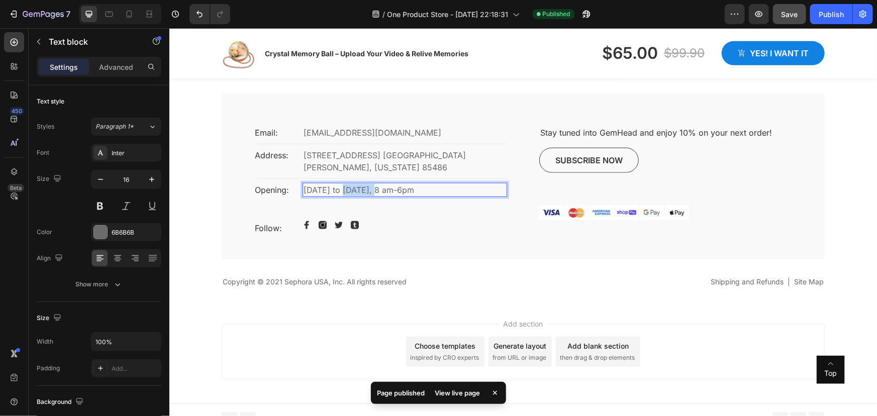
click at [363, 183] on p "[DATE] to [DATE], 8 am-6pm" at bounding box center [404, 189] width 202 height 12
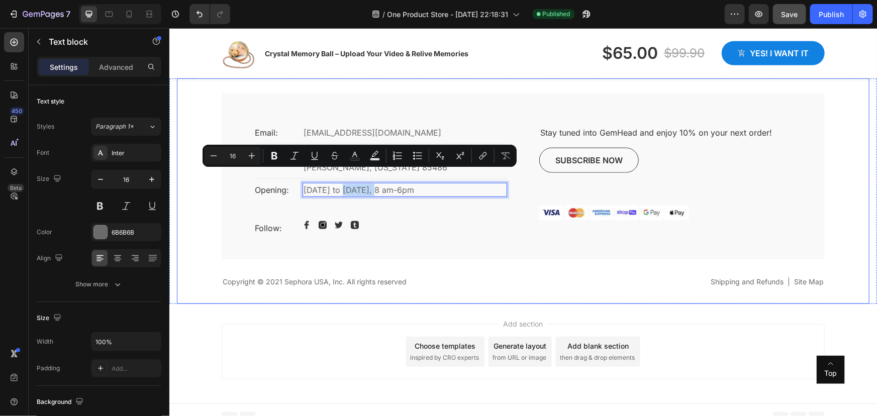
click at [409, 201] on div "Email: Text block [EMAIL_ADDRESS][DOMAIN_NAME] Text block Row Address: Text blo…" at bounding box center [379, 180] width 253 height 110
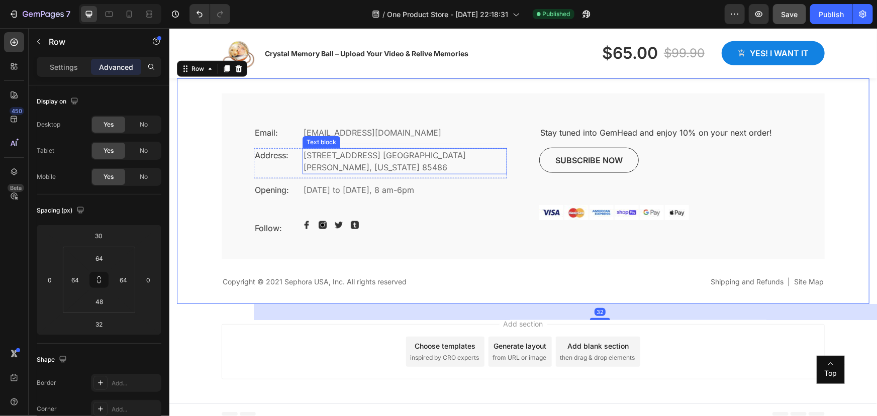
click at [350, 156] on p "[STREET_ADDRESS] [GEOGRAPHIC_DATA][PERSON_NAME], [US_STATE] 85486" at bounding box center [404, 161] width 202 height 24
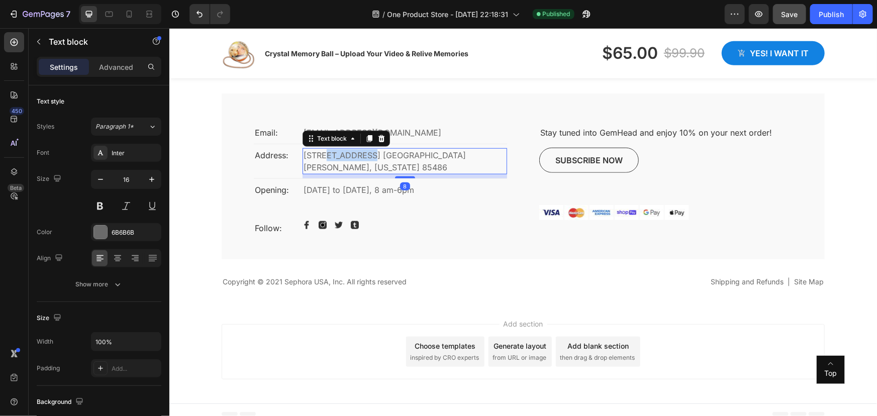
click at [350, 156] on p "[STREET_ADDRESS] [GEOGRAPHIC_DATA][PERSON_NAME], [US_STATE] 85486" at bounding box center [404, 161] width 202 height 24
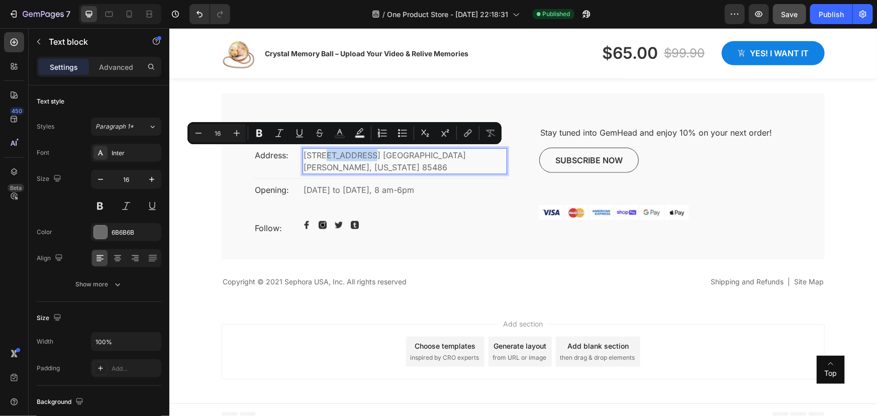
click at [345, 154] on p "[STREET_ADDRESS] [GEOGRAPHIC_DATA][PERSON_NAME], [US_STATE] 85486" at bounding box center [404, 161] width 202 height 24
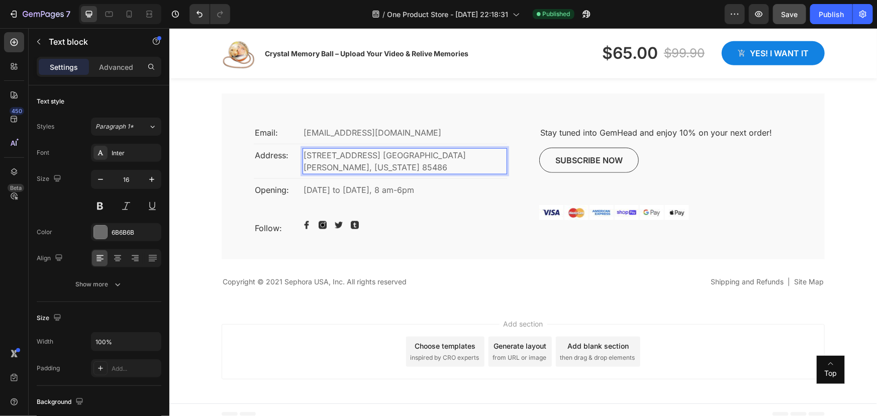
click at [479, 152] on p "[STREET_ADDRESS] [GEOGRAPHIC_DATA][PERSON_NAME], [US_STATE] 85486" at bounding box center [404, 161] width 202 height 24
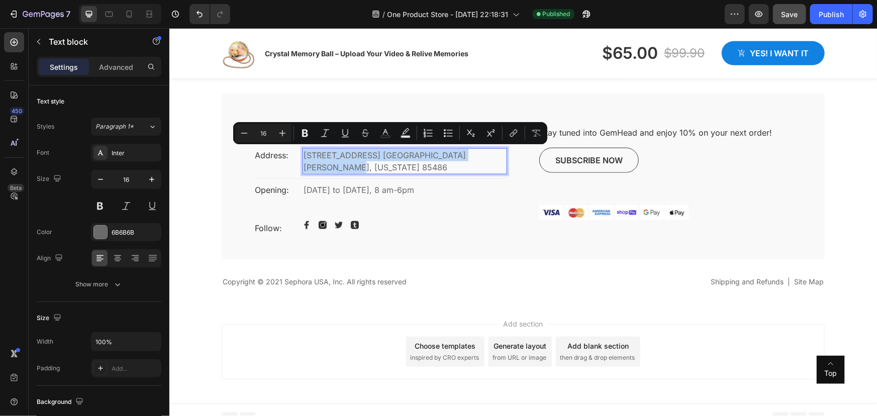
drag, startPoint x: 481, startPoint y: 152, endPoint x: 299, endPoint y: 148, distance: 181.4
click at [303, 149] on p "[STREET_ADDRESS] [GEOGRAPHIC_DATA][PERSON_NAME], [US_STATE] 85486" at bounding box center [404, 161] width 202 height 24
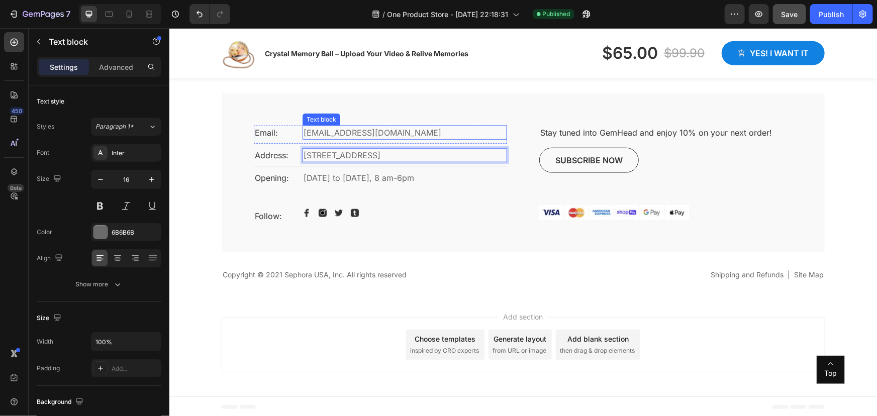
click at [304, 133] on p "[EMAIL_ADDRESS][DOMAIN_NAME]" at bounding box center [404, 132] width 202 height 12
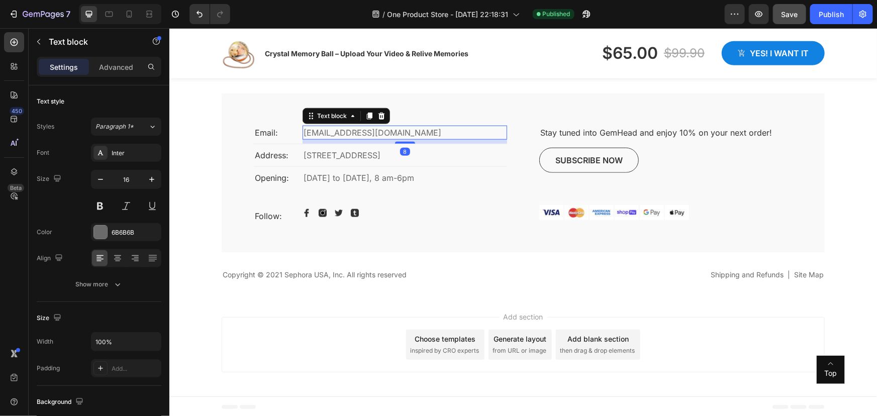
click at [304, 133] on p "[EMAIL_ADDRESS][DOMAIN_NAME]" at bounding box center [404, 132] width 202 height 12
click at [352, 130] on p "[EMAIL_ADDRESS][DOMAIN_NAME]" at bounding box center [404, 132] width 202 height 12
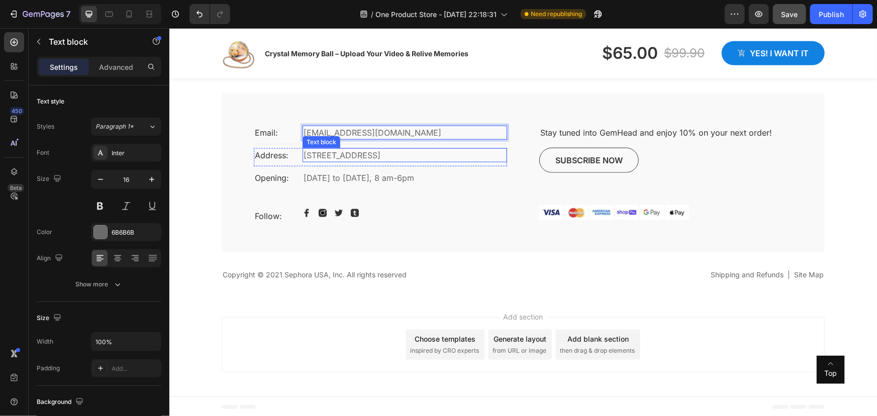
click at [404, 157] on p "[STREET_ADDRESS]" at bounding box center [404, 155] width 202 height 12
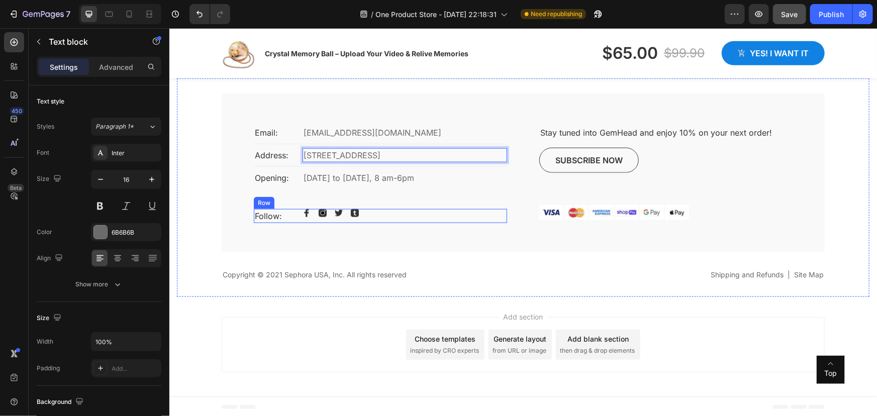
click at [335, 218] on div "Image Image Image Image Row" at bounding box center [404, 215] width 204 height 14
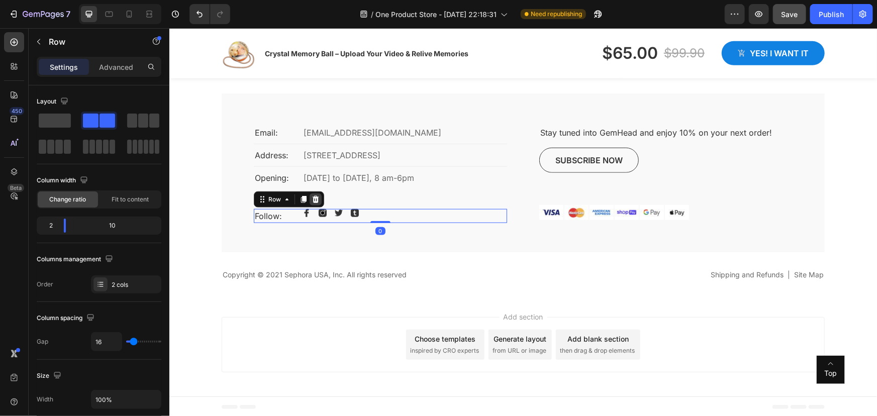
click at [312, 197] on icon at bounding box center [315, 199] width 8 height 8
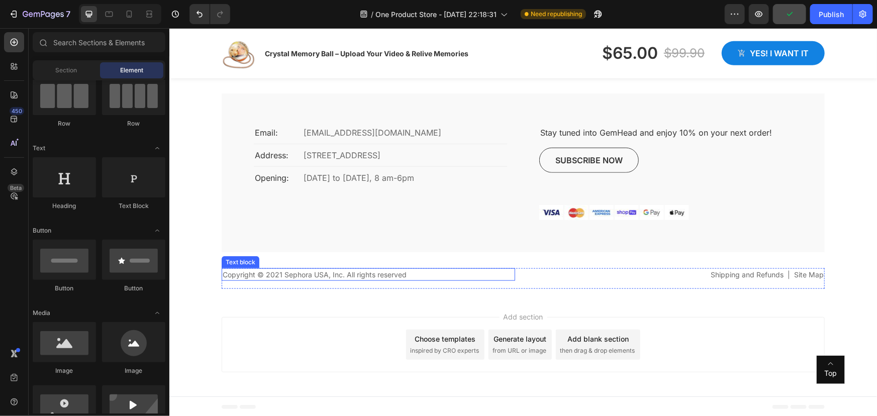
click at [275, 271] on p "Copyright © 2021 Sephora USA, Inc. All rights reserved" at bounding box center [367, 274] width 291 height 11
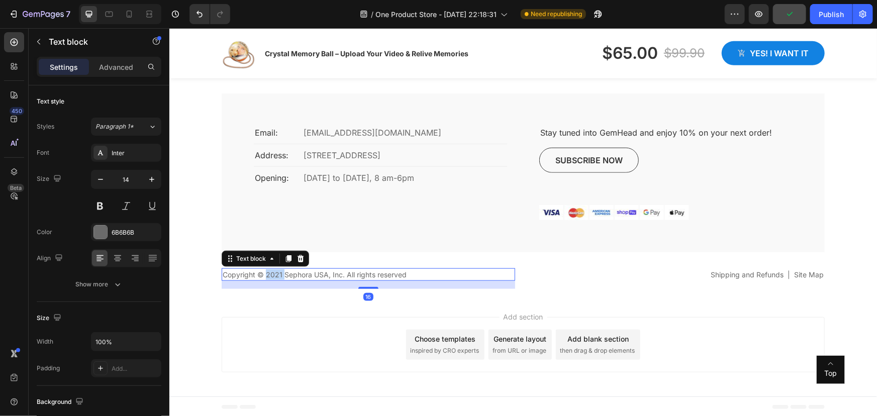
click at [275, 271] on p "Copyright © 2021 Sephora USA, Inc. All rights reserved" at bounding box center [367, 274] width 291 height 11
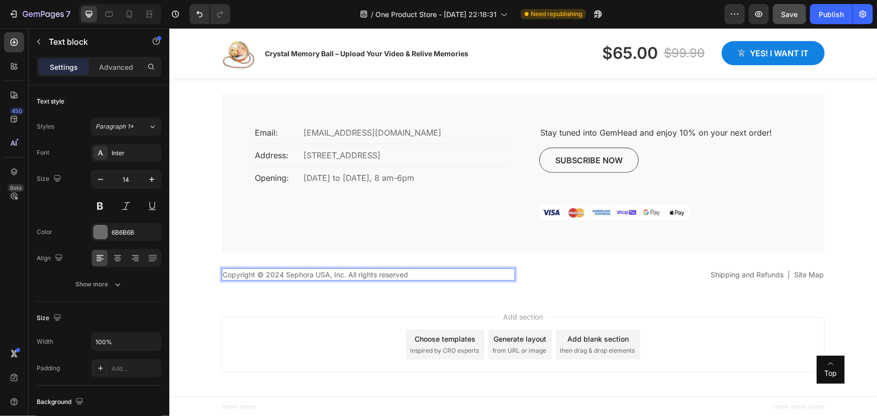
click at [292, 271] on p "Copyright © 2024 Sephora USA, Inc. All rights reserved" at bounding box center [367, 274] width 291 height 11
click at [359, 274] on p "Copyright © 2024 Arhan Trade LLC USA, Inc. All rights reserved" at bounding box center [367, 274] width 291 height 11
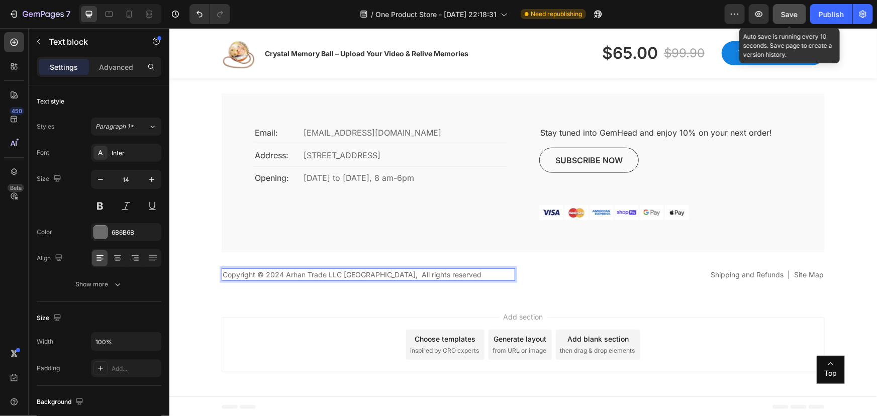
click at [785, 10] on span "Save" at bounding box center [789, 14] width 17 height 9
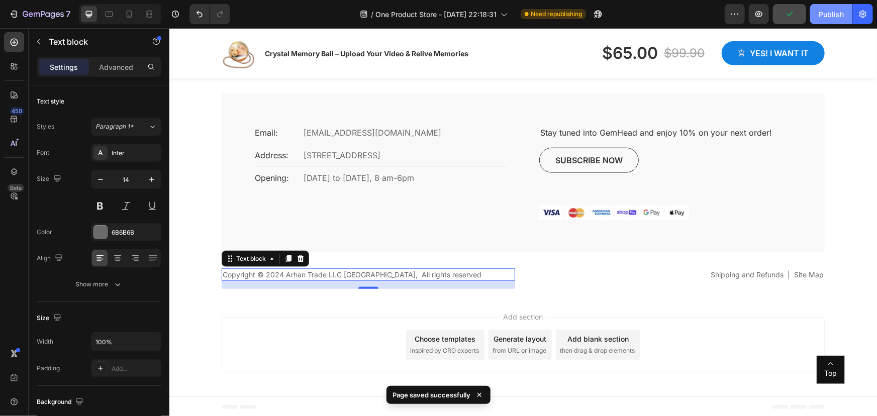
click at [829, 12] on div "Publish" at bounding box center [830, 14] width 25 height 11
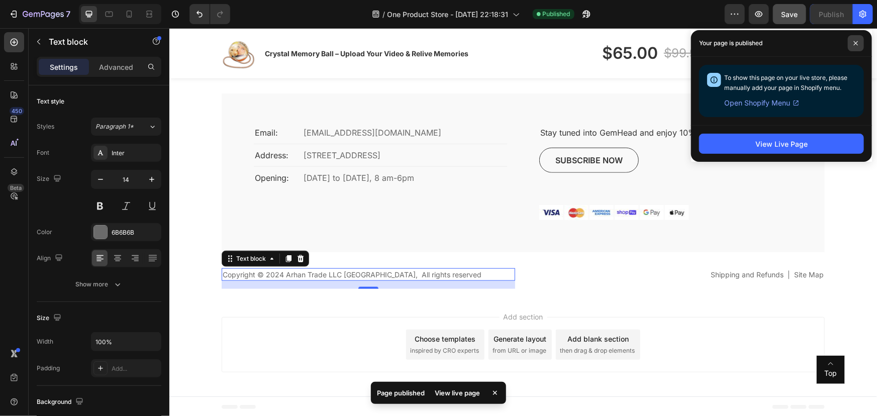
click at [856, 42] on icon at bounding box center [855, 43] width 4 height 4
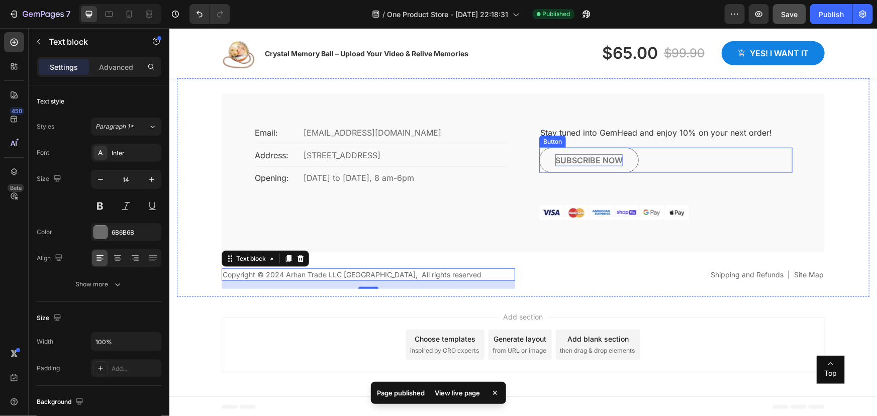
click at [603, 158] on div "Subscribe now" at bounding box center [588, 160] width 67 height 12
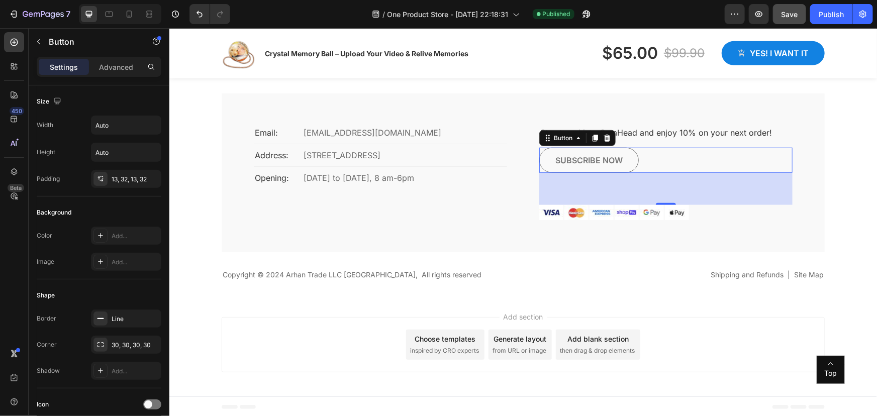
click at [631, 159] on button "Subscribe now" at bounding box center [587, 159] width 99 height 25
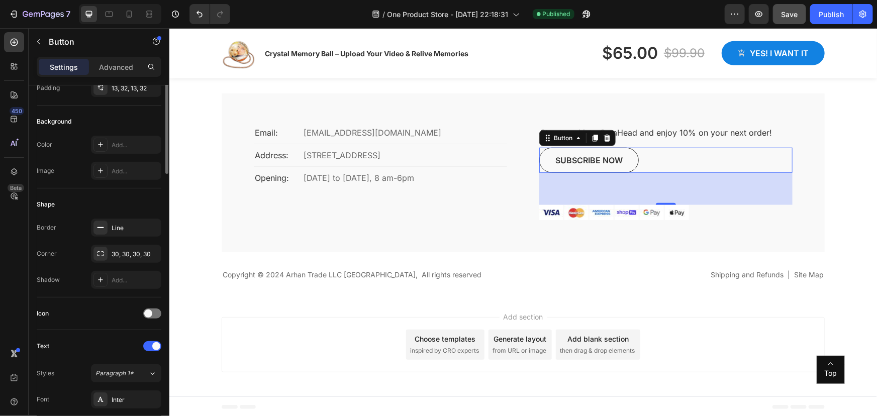
scroll to position [0, 0]
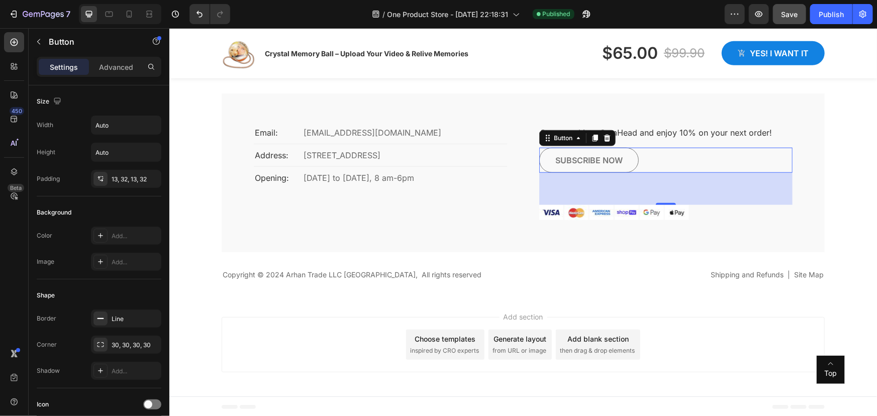
click at [626, 158] on button "Subscribe now" at bounding box center [587, 159] width 99 height 25
click at [561, 158] on div "Subscribe now" at bounding box center [588, 160] width 67 height 12
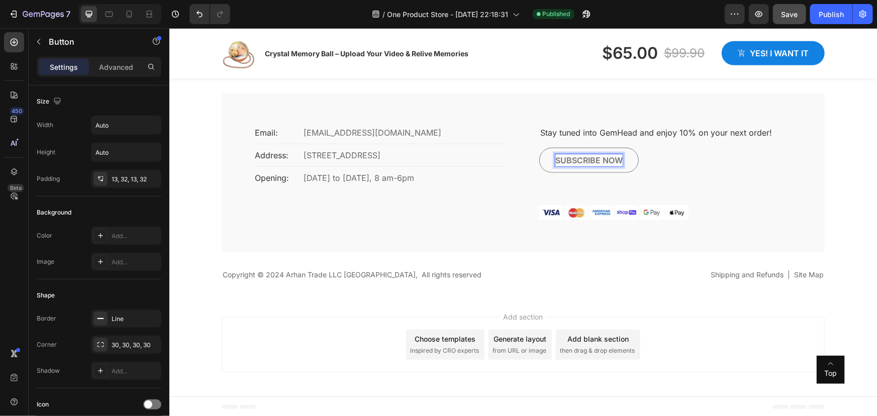
click at [561, 158] on p "Subscribe now" at bounding box center [588, 160] width 67 height 12
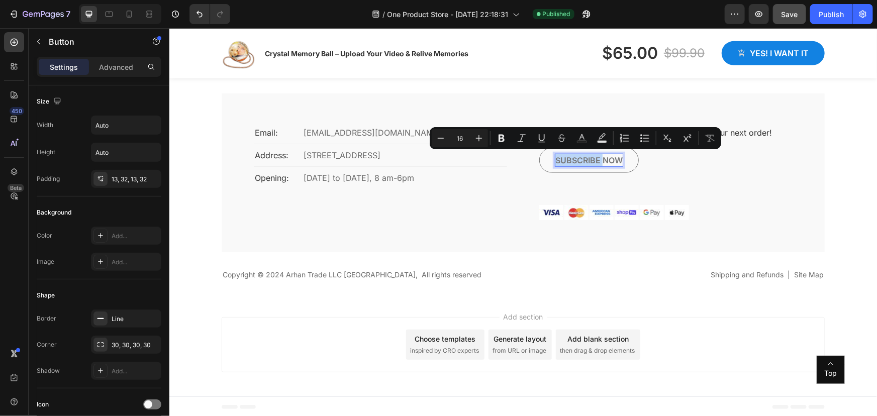
click at [601, 157] on p "Subscribe now" at bounding box center [588, 160] width 67 height 12
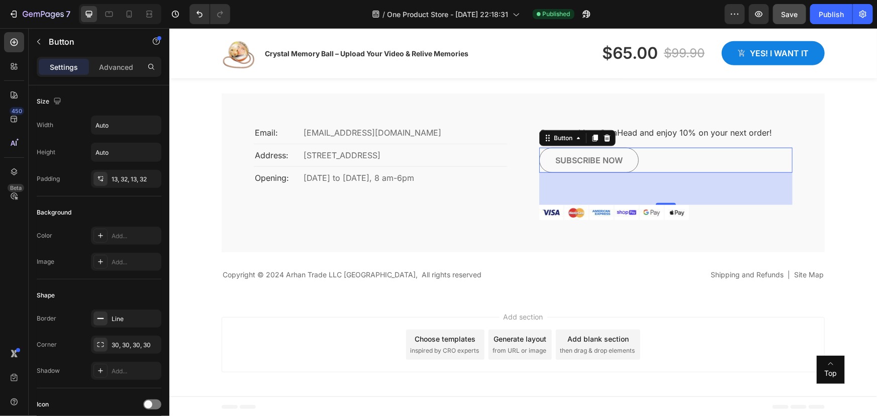
click at [628, 159] on button "Subscribe now" at bounding box center [587, 159] width 99 height 25
click at [666, 158] on div "Subscribe now Button 64" at bounding box center [664, 159] width 253 height 25
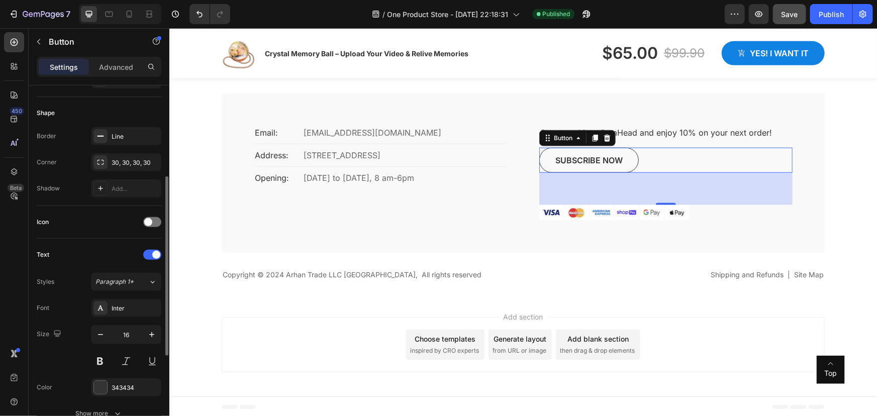
scroll to position [274, 0]
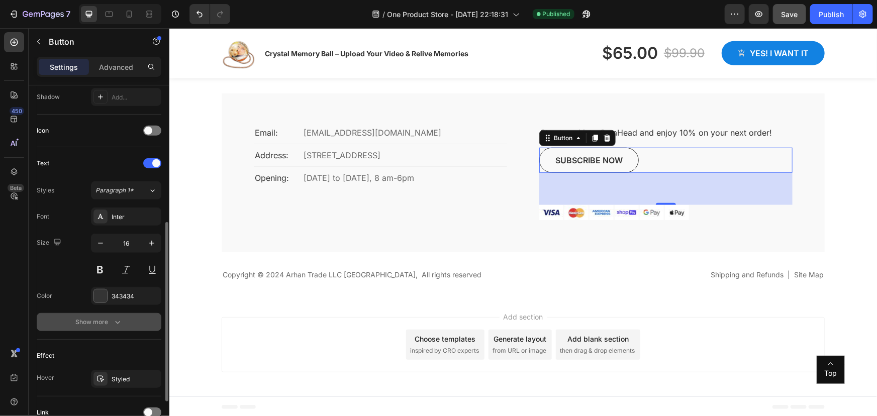
click at [109, 324] on div "Show more" at bounding box center [99, 322] width 47 height 10
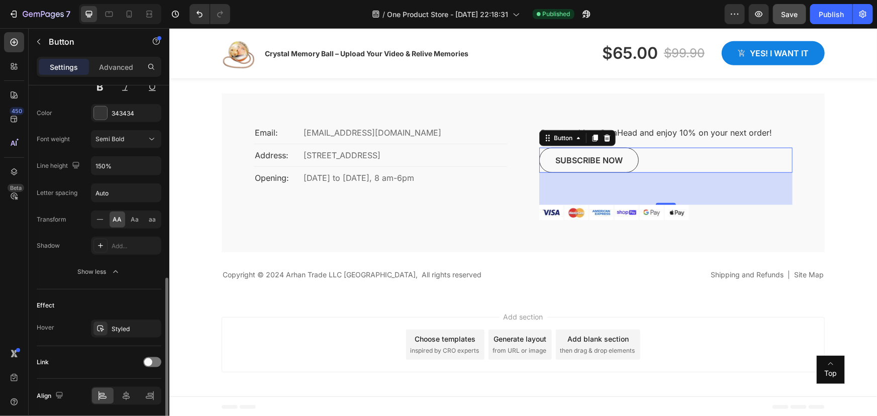
scroll to position [492, 0]
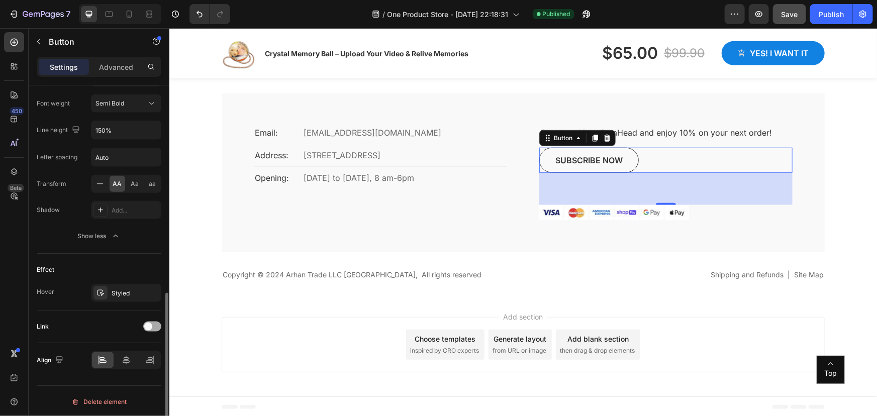
click at [158, 326] on div at bounding box center [152, 326] width 18 height 10
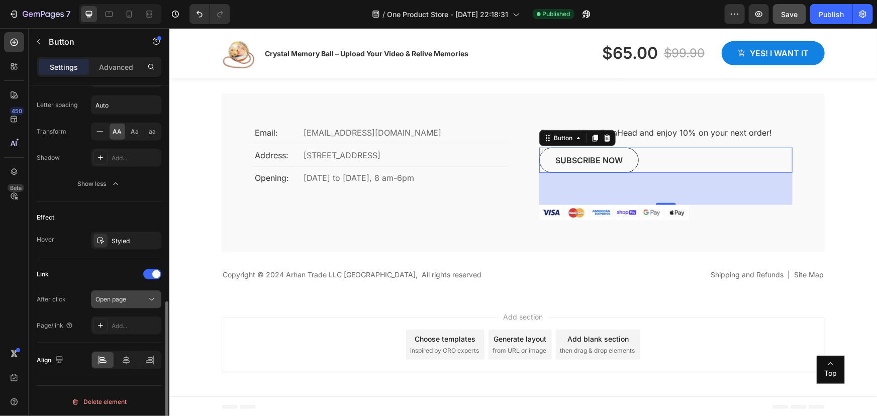
click at [145, 301] on div "Open page" at bounding box center [120, 299] width 51 height 9
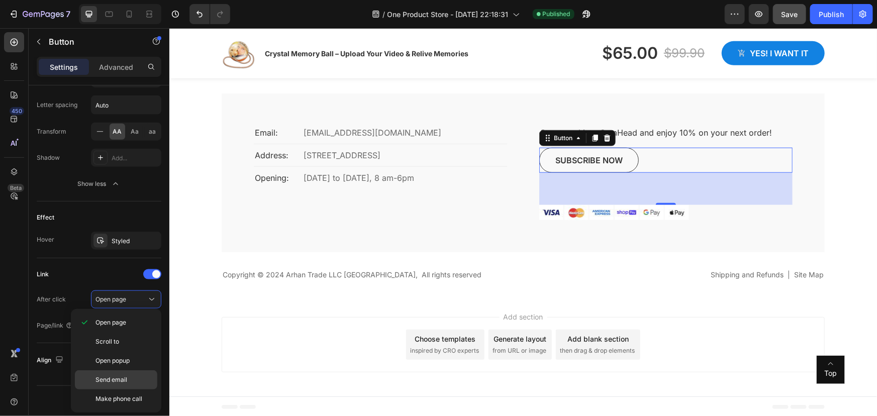
click at [116, 381] on span "Send email" at bounding box center [111, 379] width 32 height 9
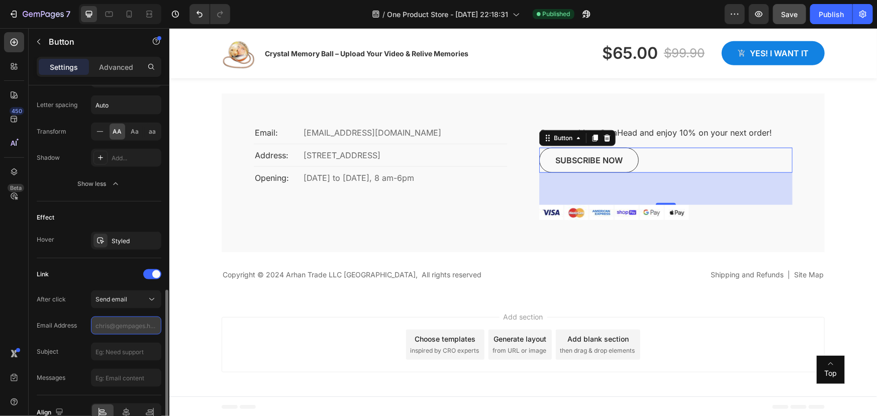
click at [110, 323] on input "text" at bounding box center [126, 325] width 70 height 18
click at [100, 350] on input "text" at bounding box center [126, 352] width 70 height 18
click at [148, 300] on icon at bounding box center [152, 299] width 10 height 10
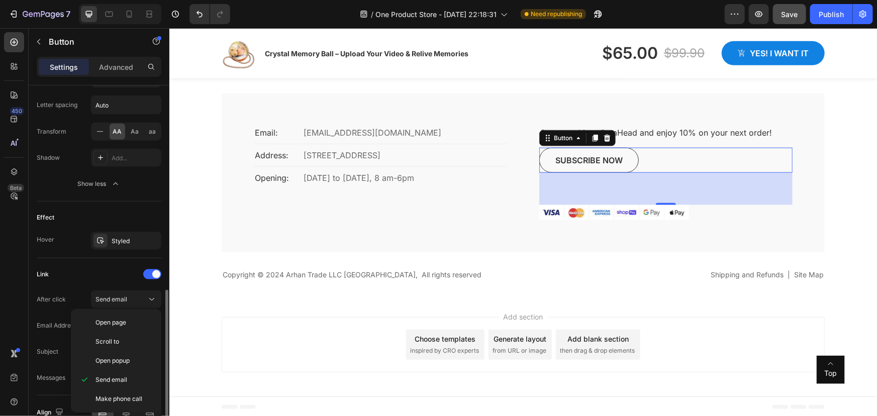
click at [80, 277] on div "Link" at bounding box center [99, 274] width 125 height 16
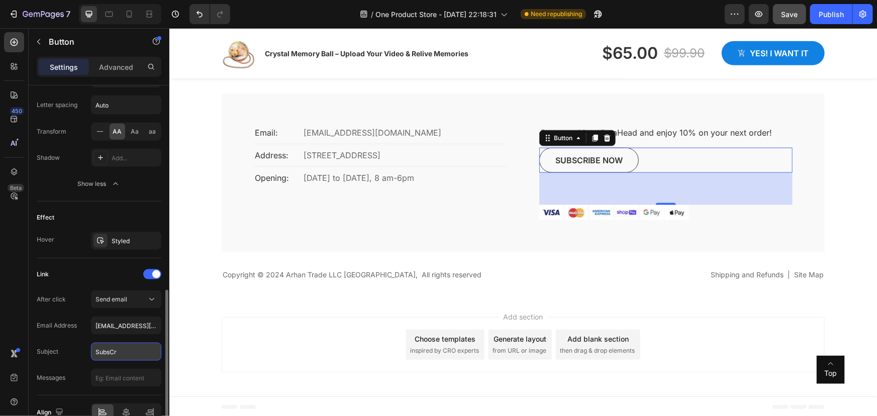
click at [122, 350] on input "SubsCr" at bounding box center [126, 352] width 70 height 18
click at [113, 378] on input "text" at bounding box center [126, 378] width 70 height 18
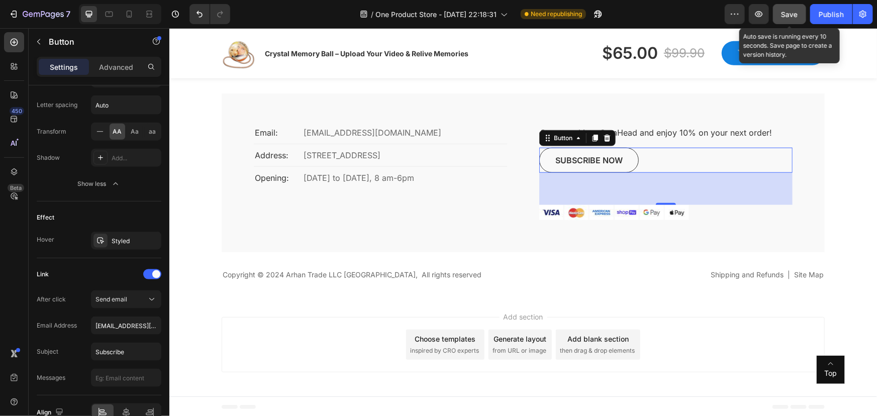
click at [791, 15] on span "Save" at bounding box center [789, 14] width 17 height 9
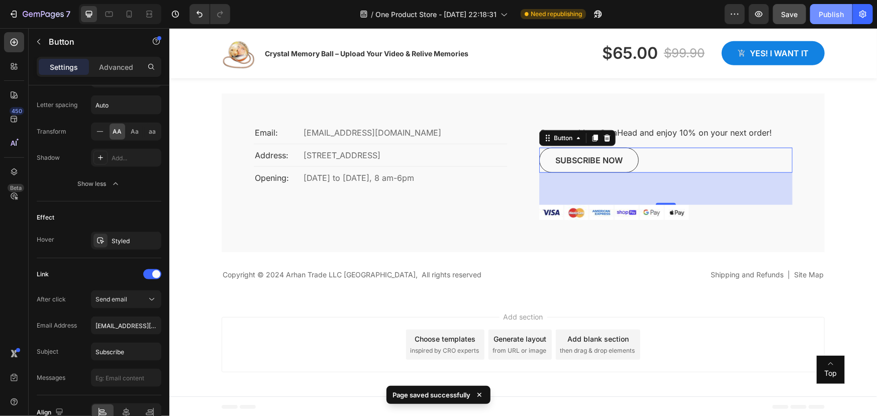
click at [813, 15] on button "Publish" at bounding box center [831, 14] width 42 height 20
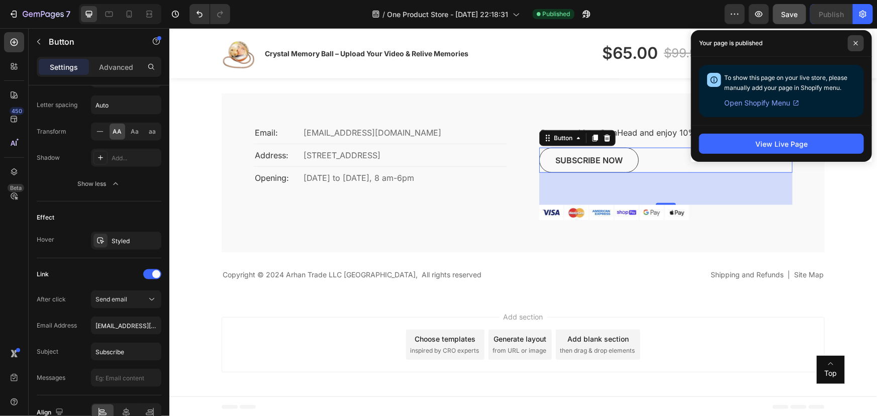
click at [854, 41] on icon at bounding box center [855, 43] width 5 height 5
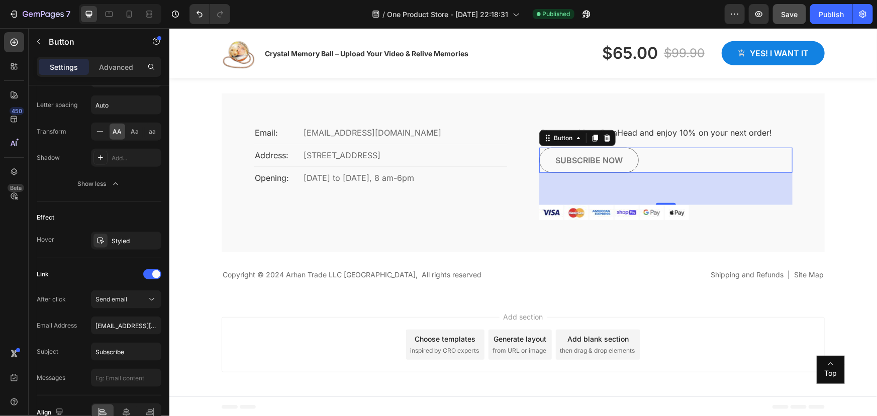
click at [630, 156] on link "Subscribe now" at bounding box center [587, 159] width 99 height 25
click at [114, 297] on span "Send email" at bounding box center [111, 299] width 32 height 8
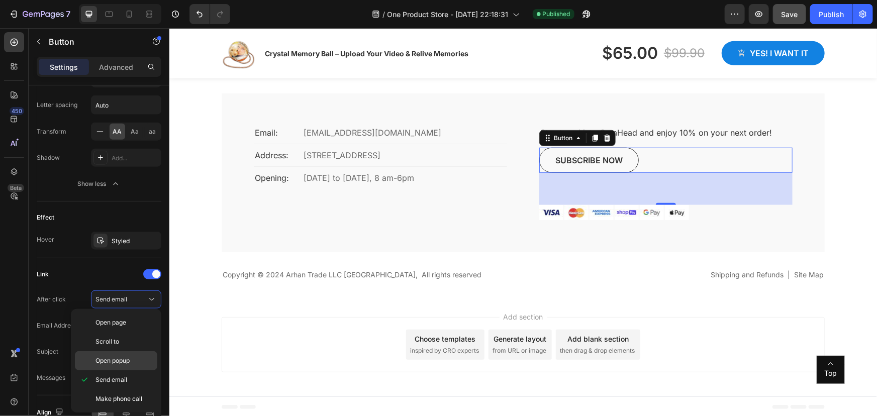
click at [120, 359] on span "Open popup" at bounding box center [112, 360] width 34 height 9
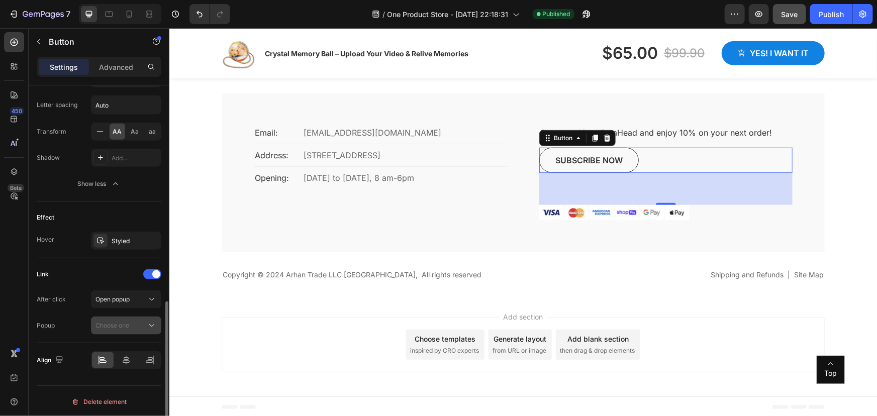
click at [145, 326] on div "Choose one" at bounding box center [120, 325] width 51 height 9
click at [143, 328] on div "Choose one" at bounding box center [120, 325] width 51 height 9
click at [149, 274] on div at bounding box center [152, 274] width 18 height 10
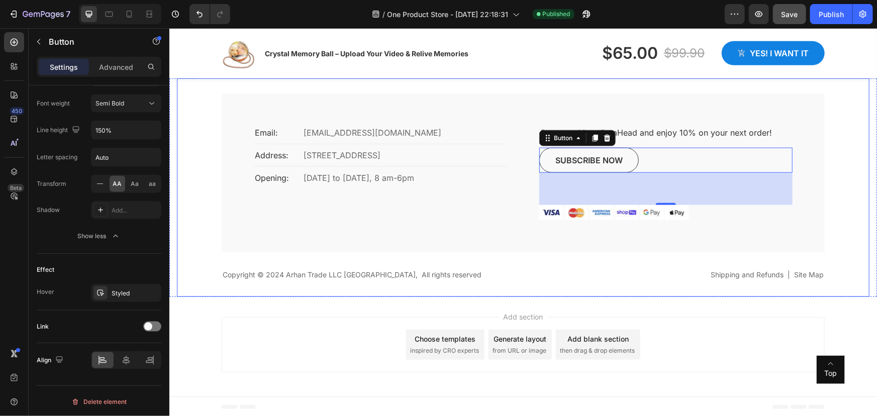
click at [351, 212] on div "Email: Text block [EMAIL_ADDRESS][DOMAIN_NAME] Text block Row Address: Text blo…" at bounding box center [379, 176] width 253 height 102
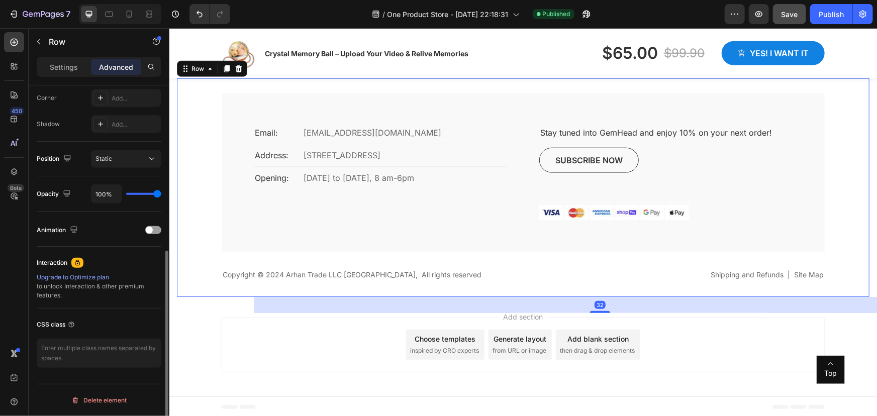
scroll to position [0, 0]
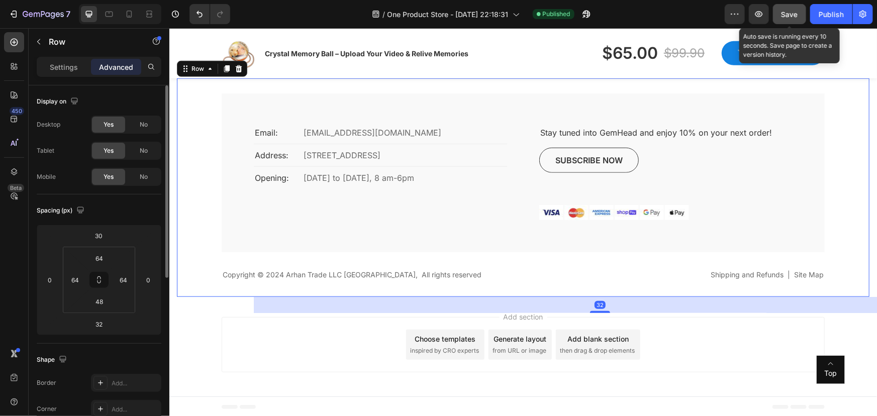
click at [788, 12] on span "Save" at bounding box center [789, 14] width 17 height 9
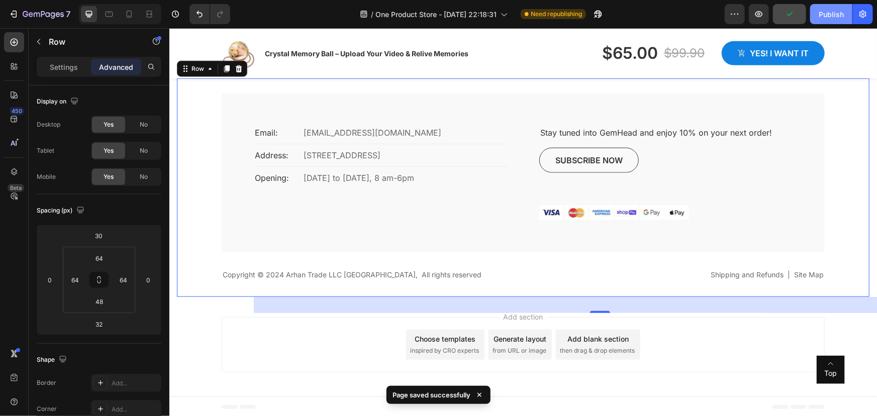
click at [829, 12] on div "Publish" at bounding box center [830, 14] width 25 height 11
click at [646, 130] on p "Stay tuned into GemHead and enjoy 10% on your next order!" at bounding box center [664, 132] width 251 height 12
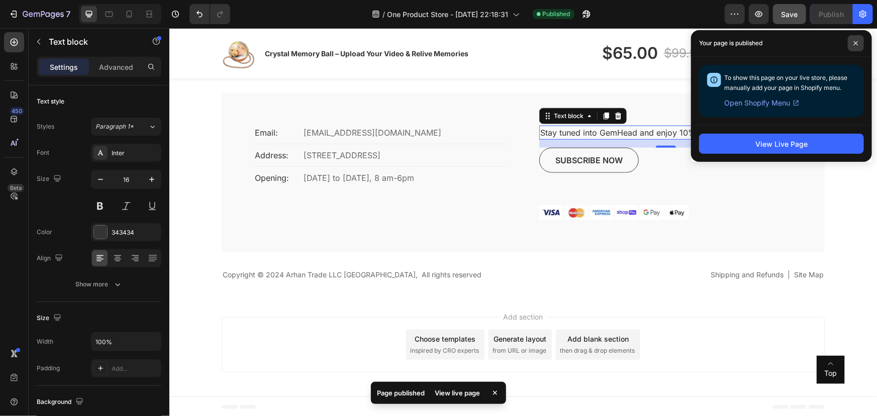
click at [855, 42] on icon at bounding box center [855, 43] width 4 height 4
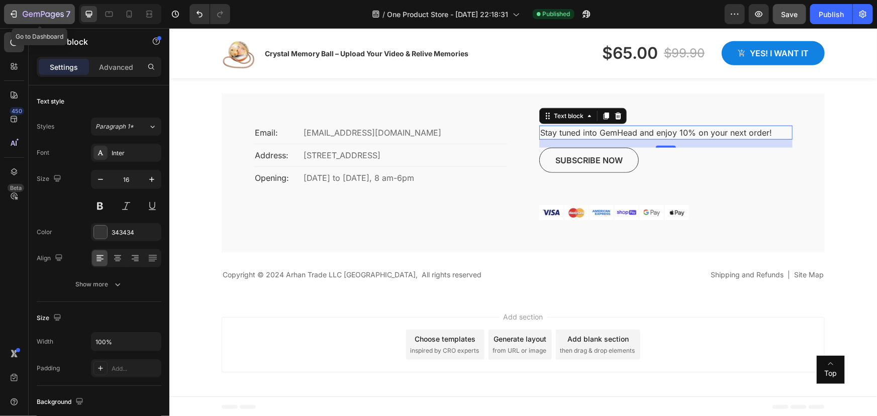
click at [12, 12] on icon "button" at bounding box center [14, 14] width 10 height 10
